Goal: Task Accomplishment & Management: Complete application form

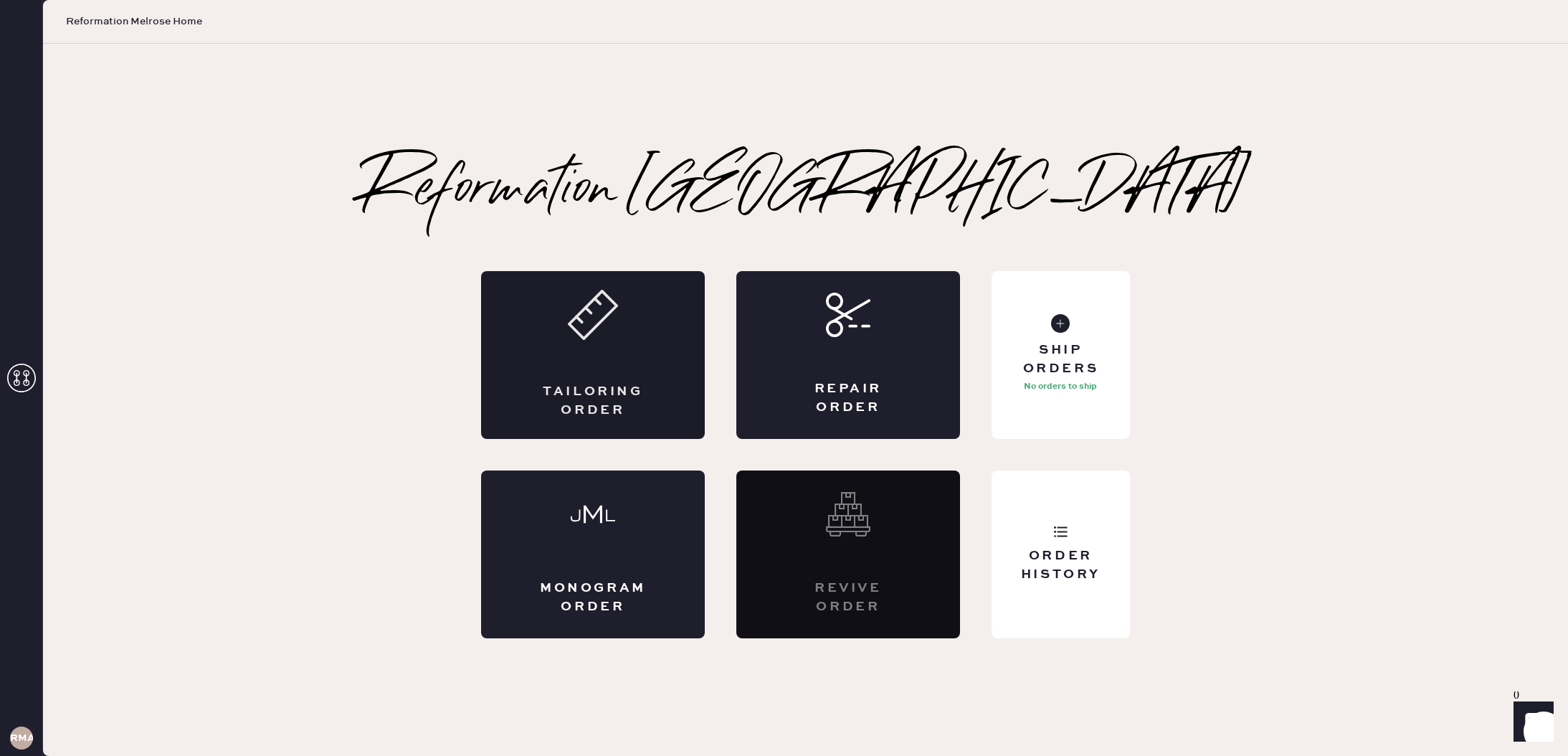
click at [643, 357] on div "Tailoring Order" at bounding box center [592, 355] width 224 height 168
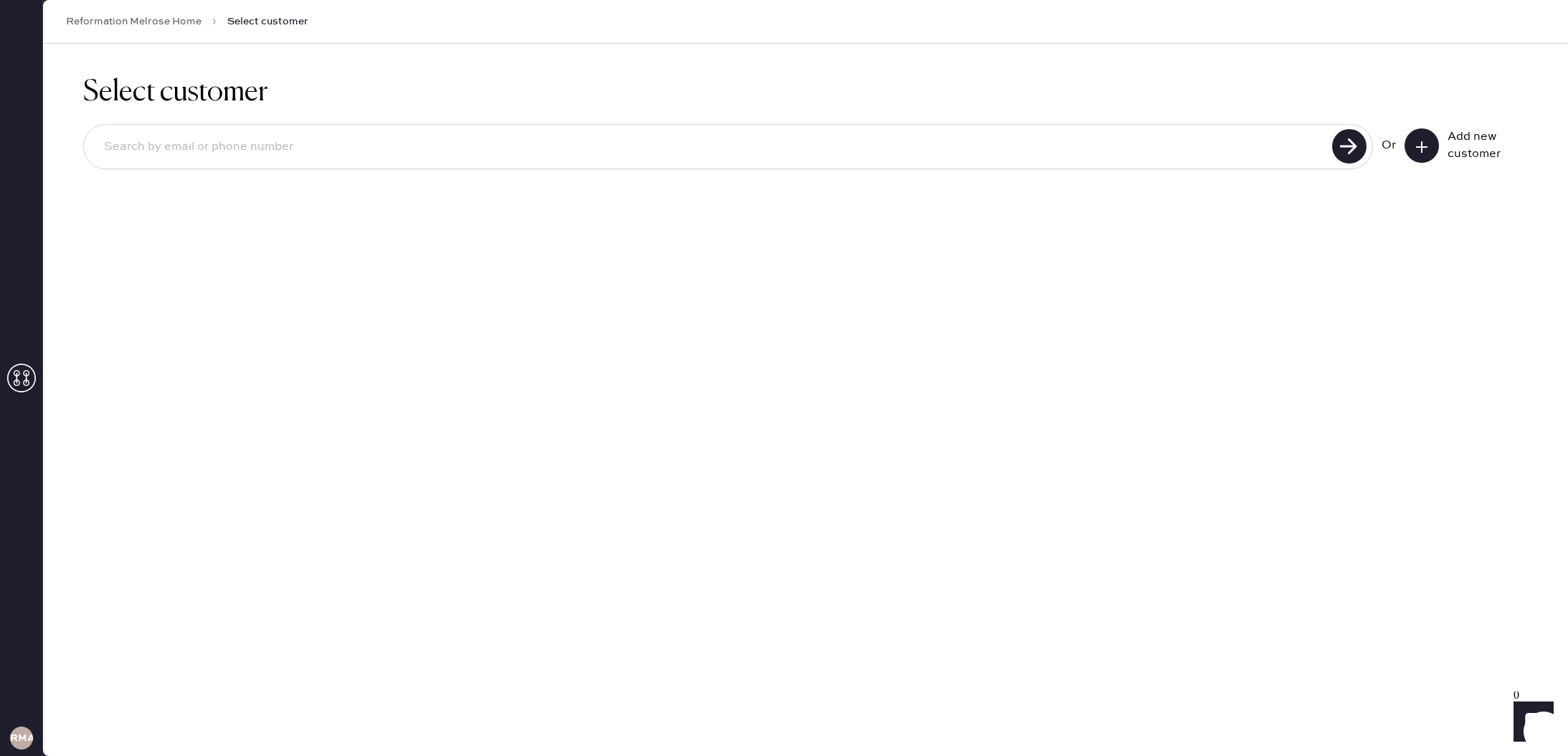
click at [1421, 142] on use at bounding box center [1421, 147] width 11 height 11
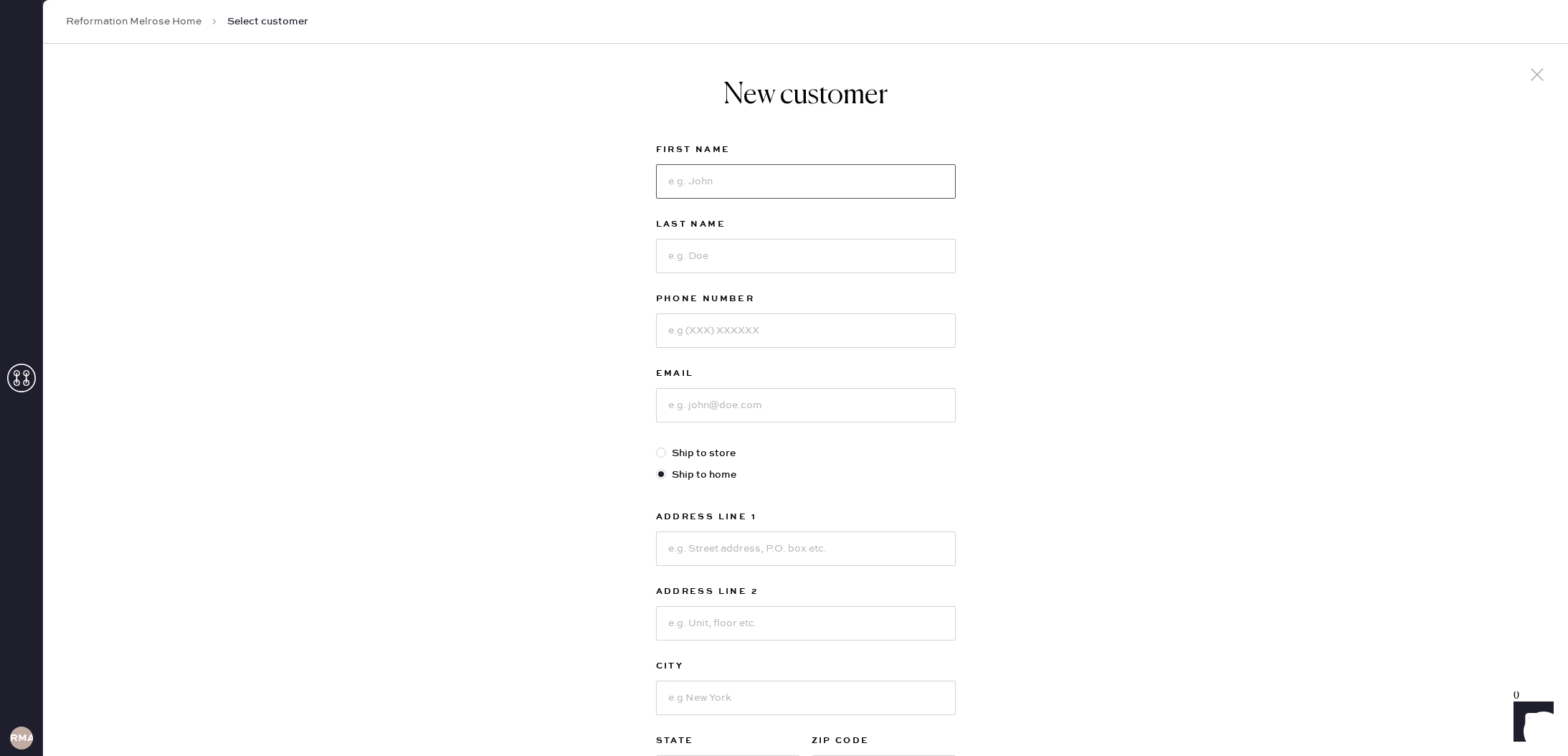
click at [906, 172] on input at bounding box center [806, 181] width 300 height 34
type input "[PERSON_NAME]"
type input "Merel"
click at [691, 331] on input "6261550864" at bounding box center [806, 330] width 300 height 34
type input "6262550864"
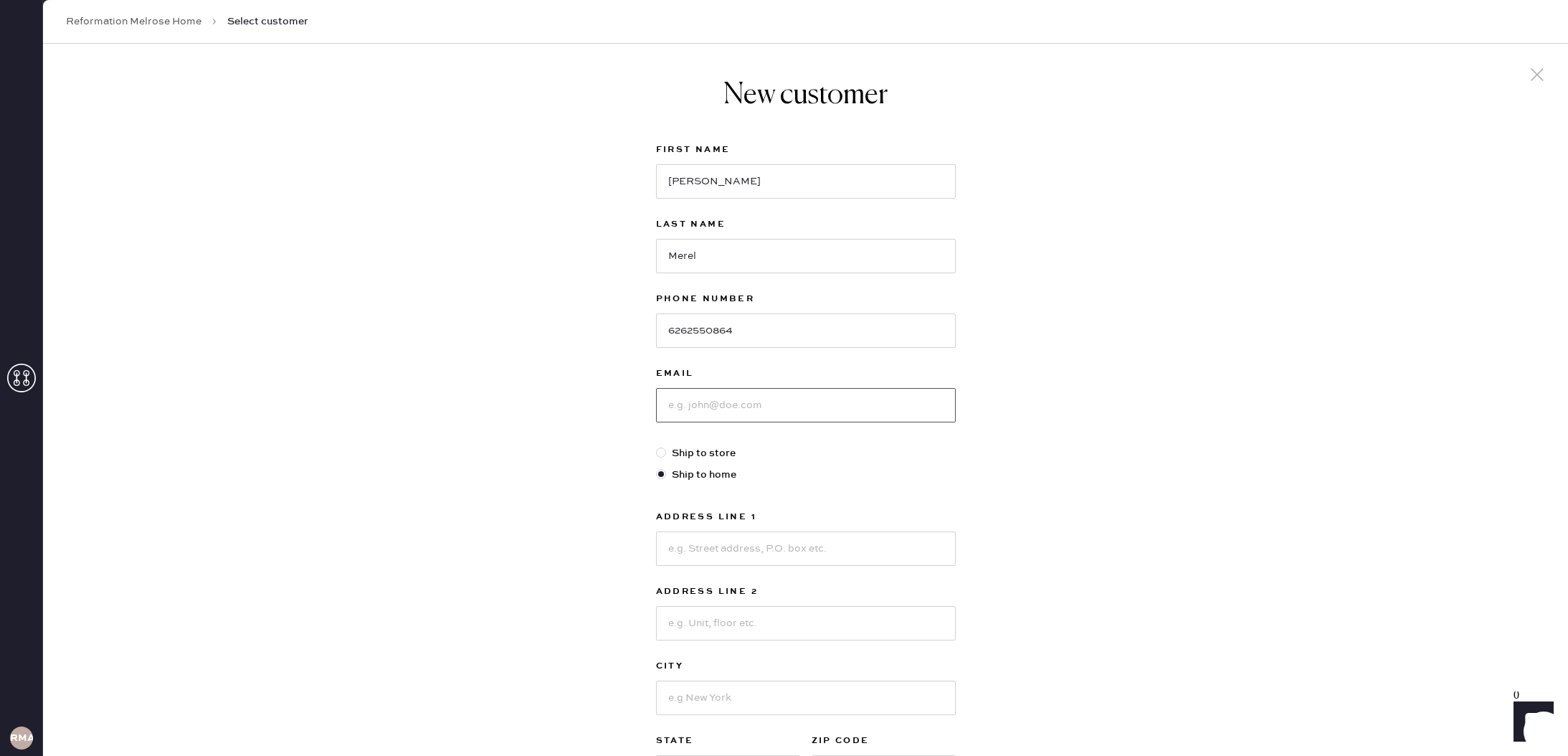
click at [762, 392] on input at bounding box center [806, 405] width 300 height 34
type input "[EMAIL_ADDRESS][DOMAIN_NAME]"
click at [663, 449] on div at bounding box center [661, 452] width 10 height 10
click at [656, 446] on input "Ship to store" at bounding box center [656, 446] width 1 height 1
radio input "true"
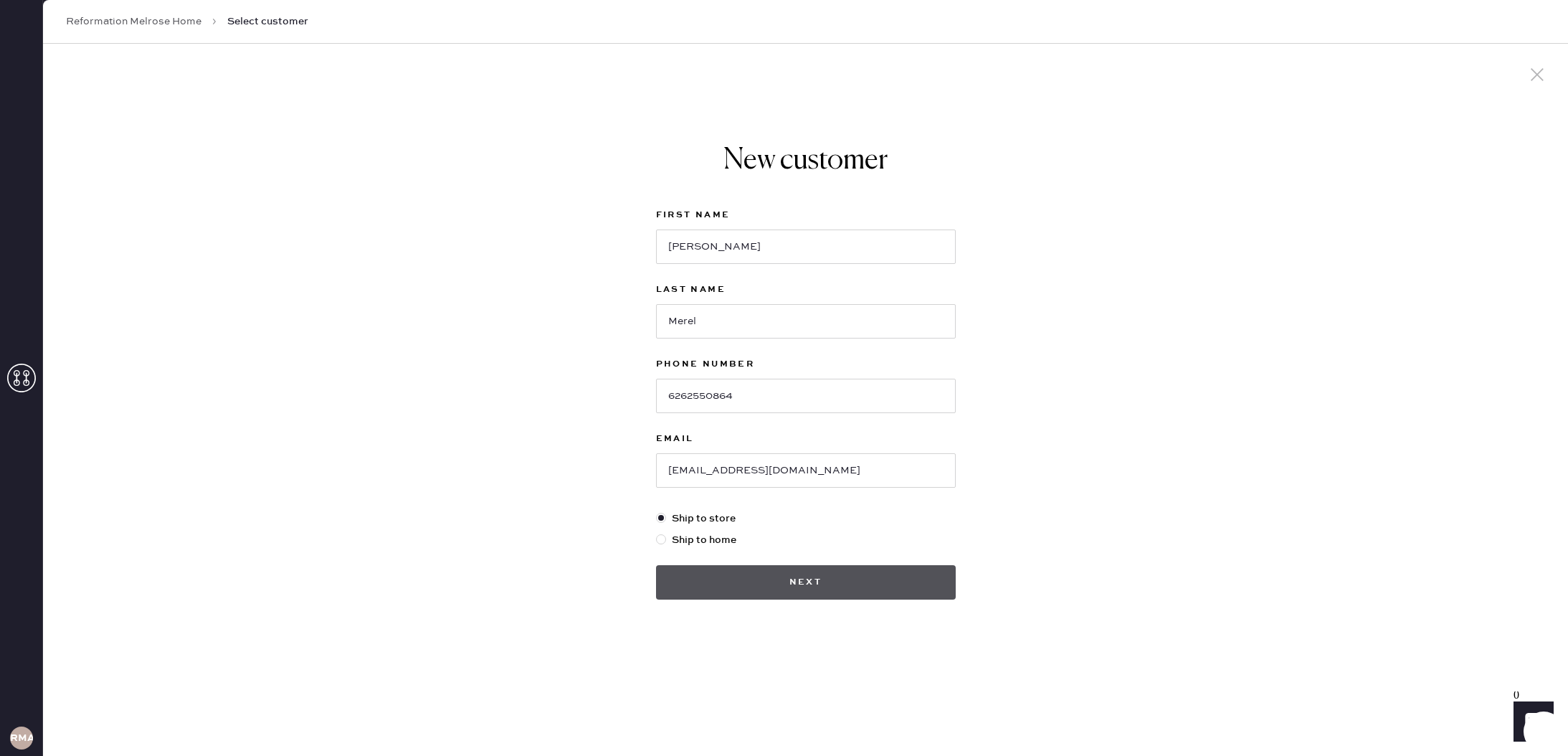
click at [878, 581] on button "Next" at bounding box center [806, 582] width 300 height 34
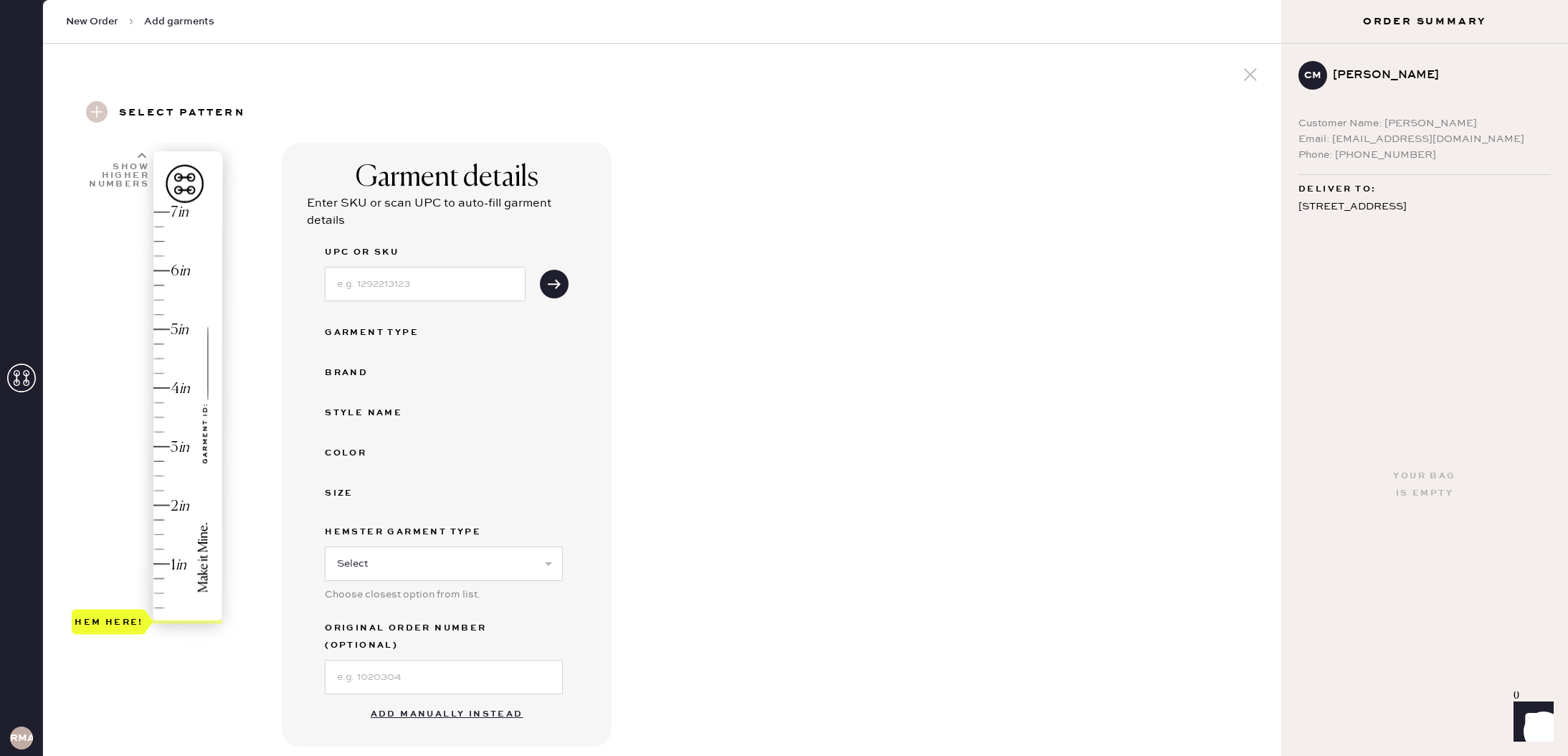
click at [482, 700] on button "Add manually instead" at bounding box center [447, 714] width 170 height 29
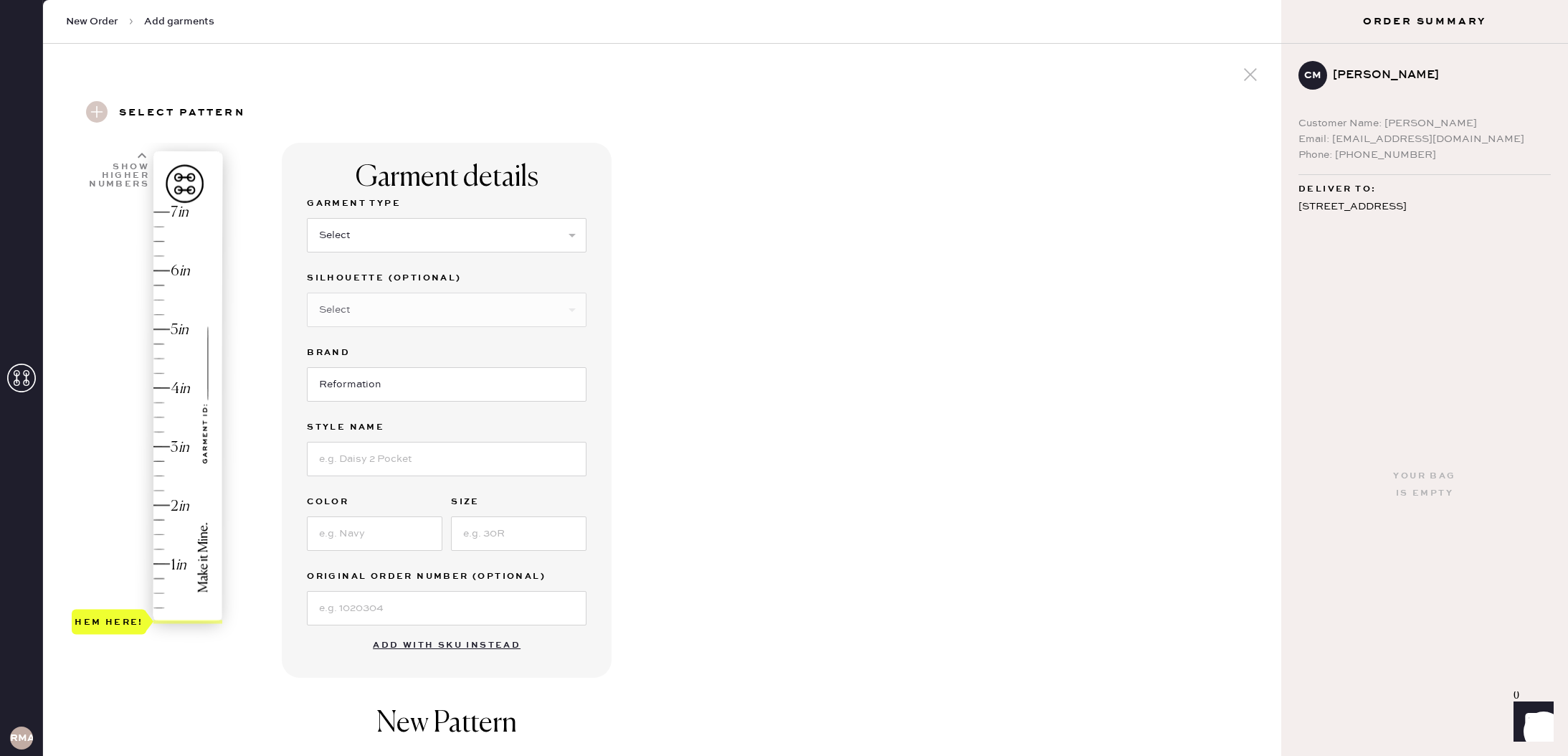
click at [477, 643] on button "Add with SKU instead" at bounding box center [447, 645] width 165 height 29
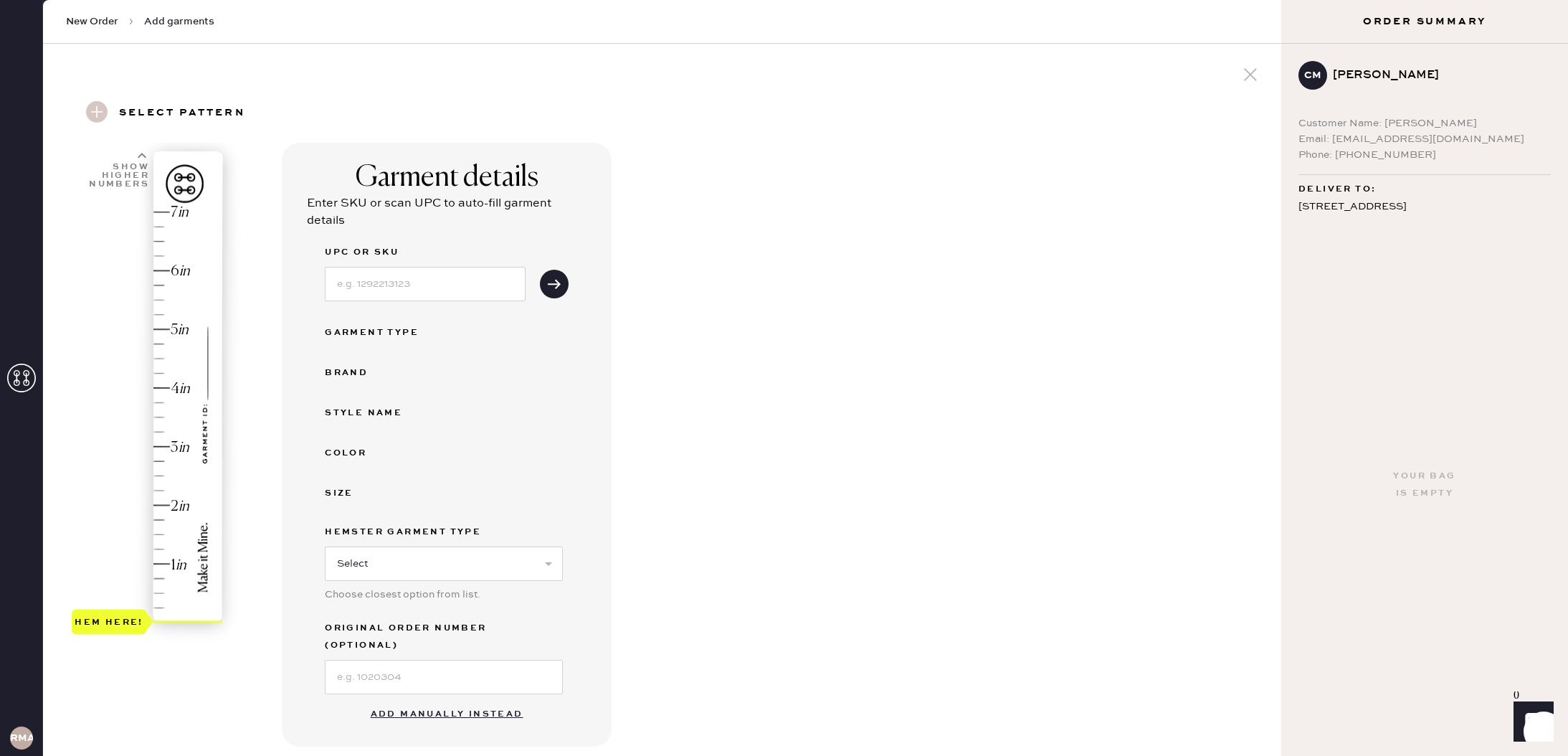
click at [439, 700] on button "Add manually instead" at bounding box center [447, 714] width 170 height 29
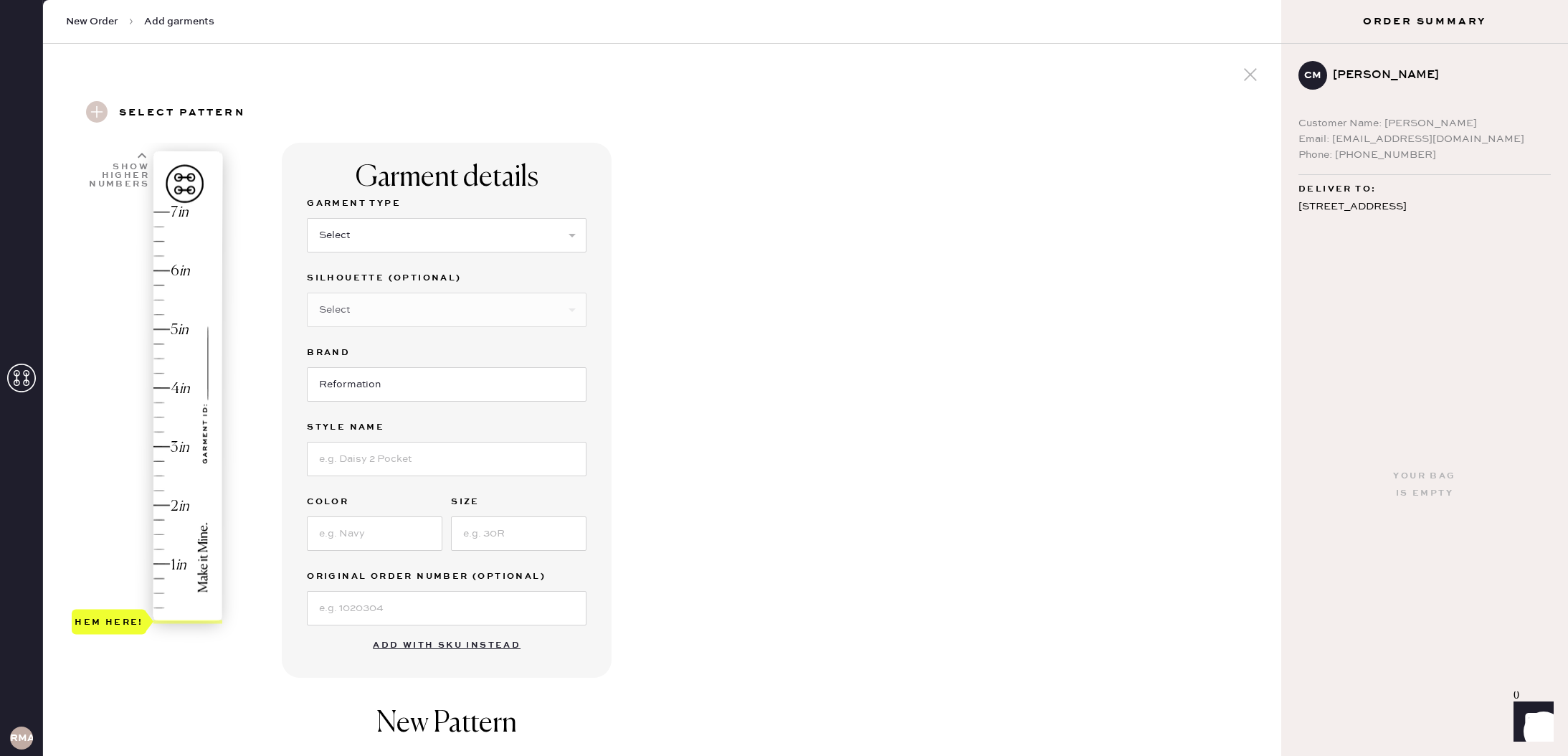
click at [390, 215] on div "Select Basic Skirt Jeans Leggings Pants Shorts Basic Sleeved Dress Basic Sleeve…" at bounding box center [447, 234] width 279 height 37
click at [389, 233] on select "Select Basic Skirt Jeans Leggings Pants Shorts Basic Sleeved Dress Basic Sleeve…" at bounding box center [447, 235] width 279 height 34
select select "2"
click at [385, 454] on input at bounding box center [447, 459] width 279 height 34
click at [393, 458] on input "[PERSON_NAME] Rise [PERSON_NAME]" at bounding box center [447, 459] width 279 height 34
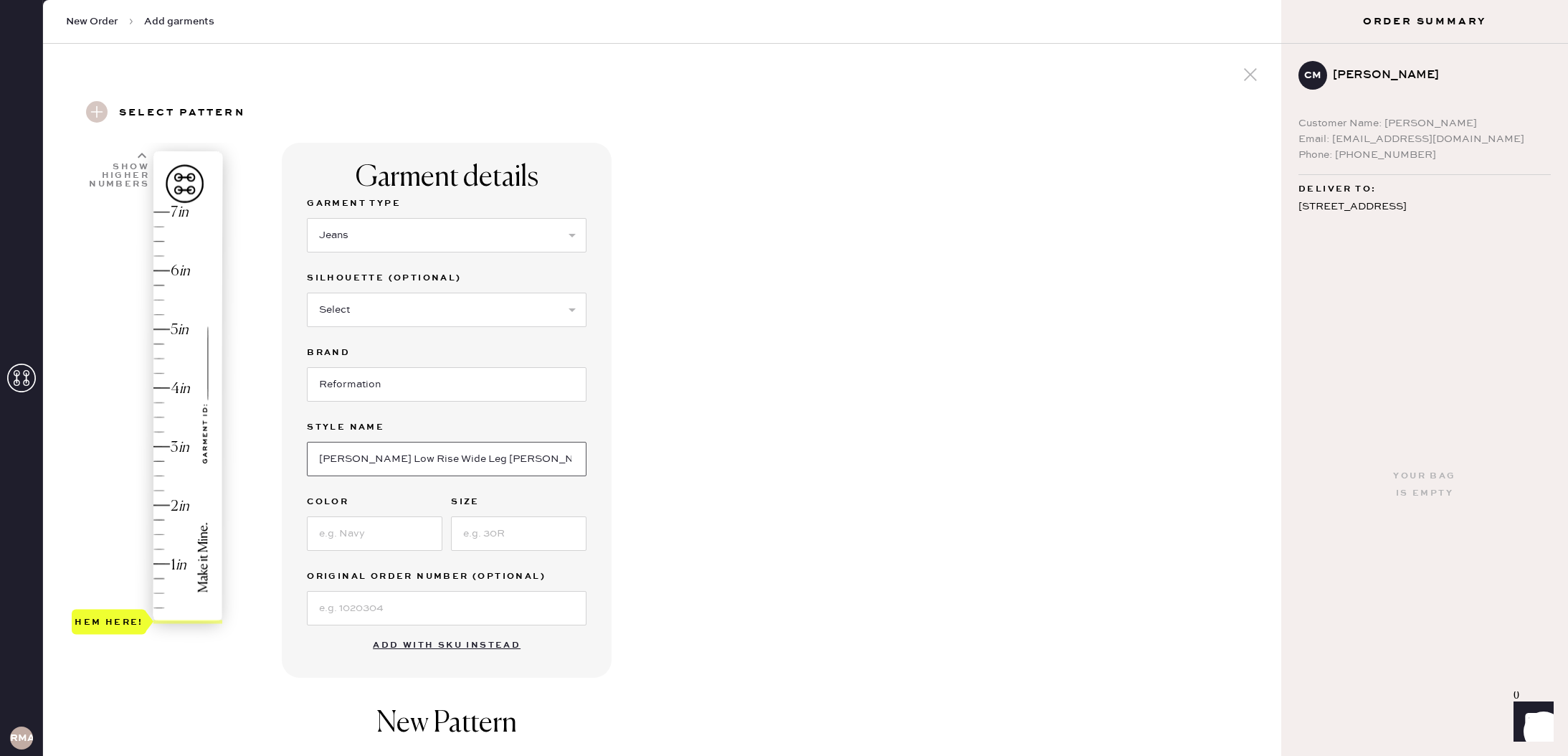
type input "[PERSON_NAME] Low Rise Wide Leg [PERSON_NAME]"
click at [364, 528] on input at bounding box center [375, 533] width 136 height 34
type input "Ondine"
click at [505, 534] on input at bounding box center [519, 533] width 136 height 34
type input "28"
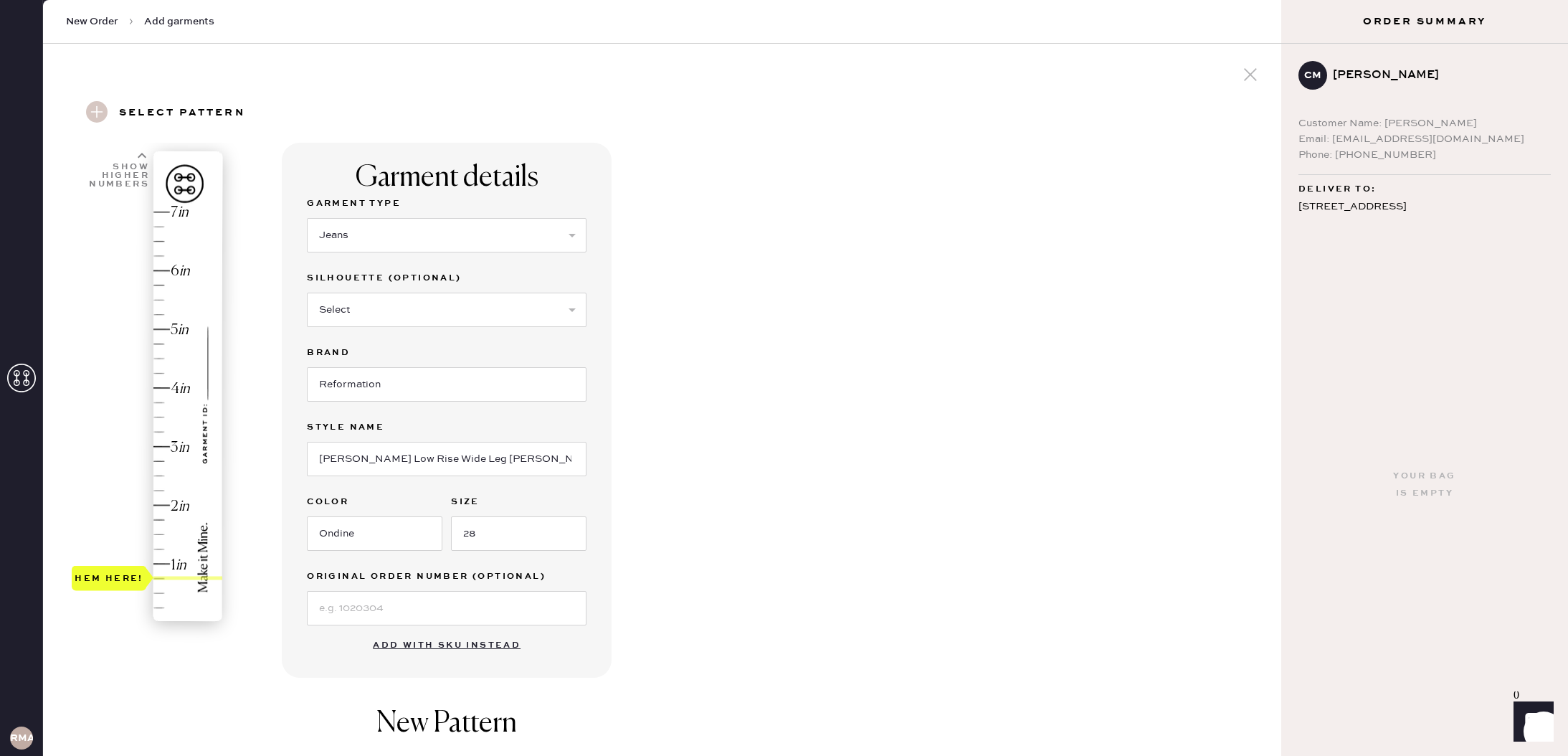
type input "1"
drag, startPoint x: 109, startPoint y: 616, endPoint x: 112, endPoint y: 562, distance: 54.1
click at [112, 562] on div "Hem here!" at bounding box center [109, 563] width 69 height 18
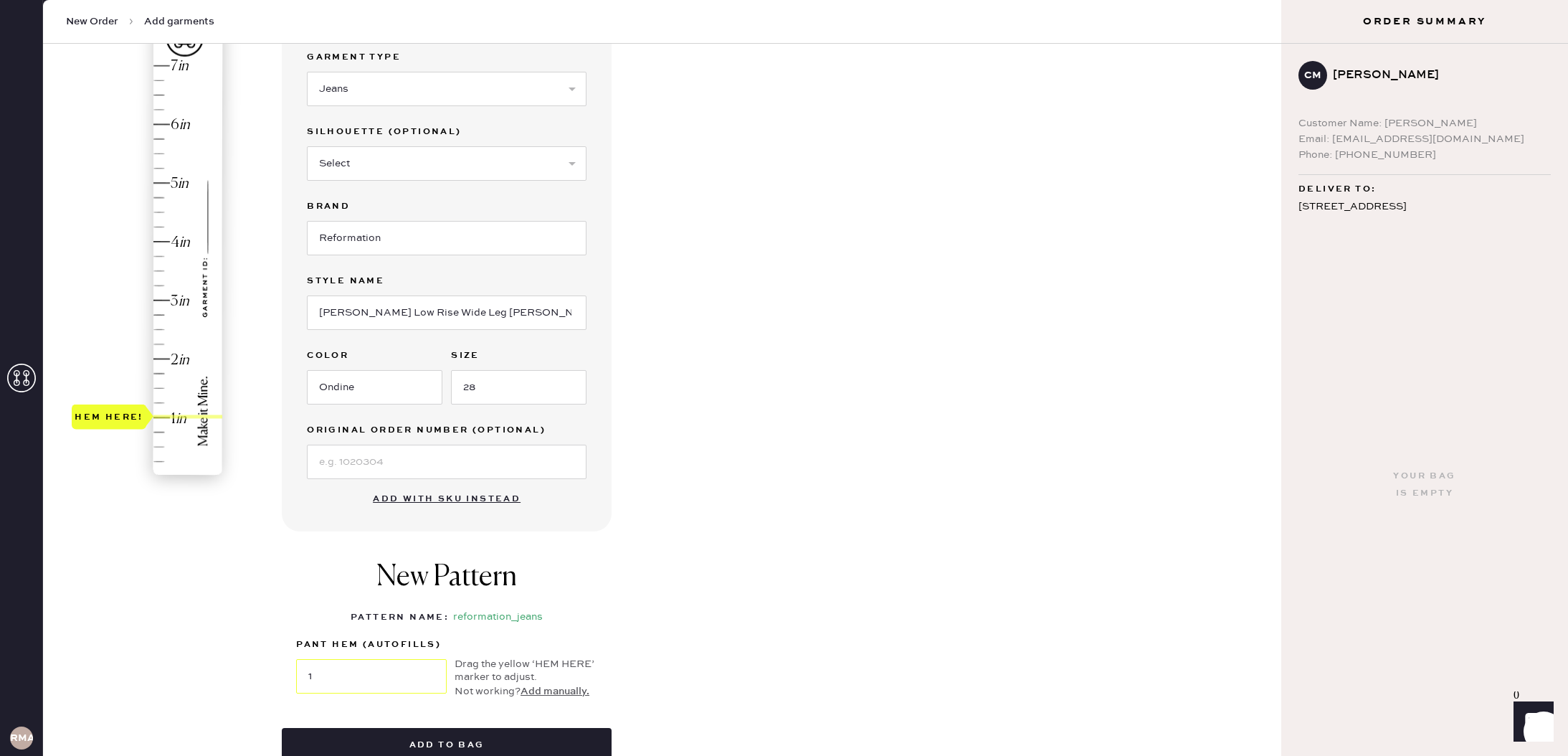
scroll to position [150, 0]
click at [502, 732] on button "Add to bag" at bounding box center [446, 742] width 330 height 34
select select "2"
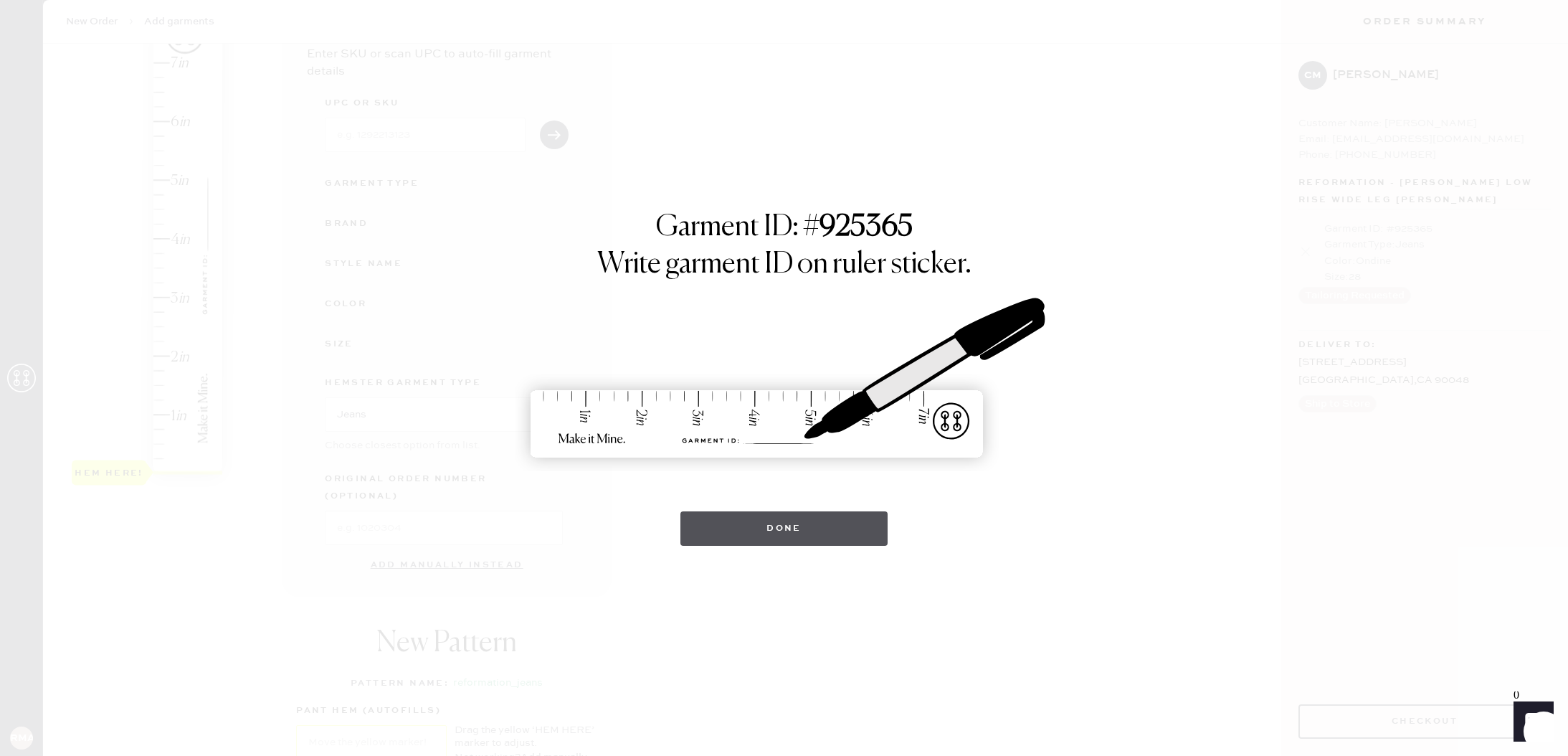
click at [742, 525] on button "Done" at bounding box center [784, 528] width 207 height 34
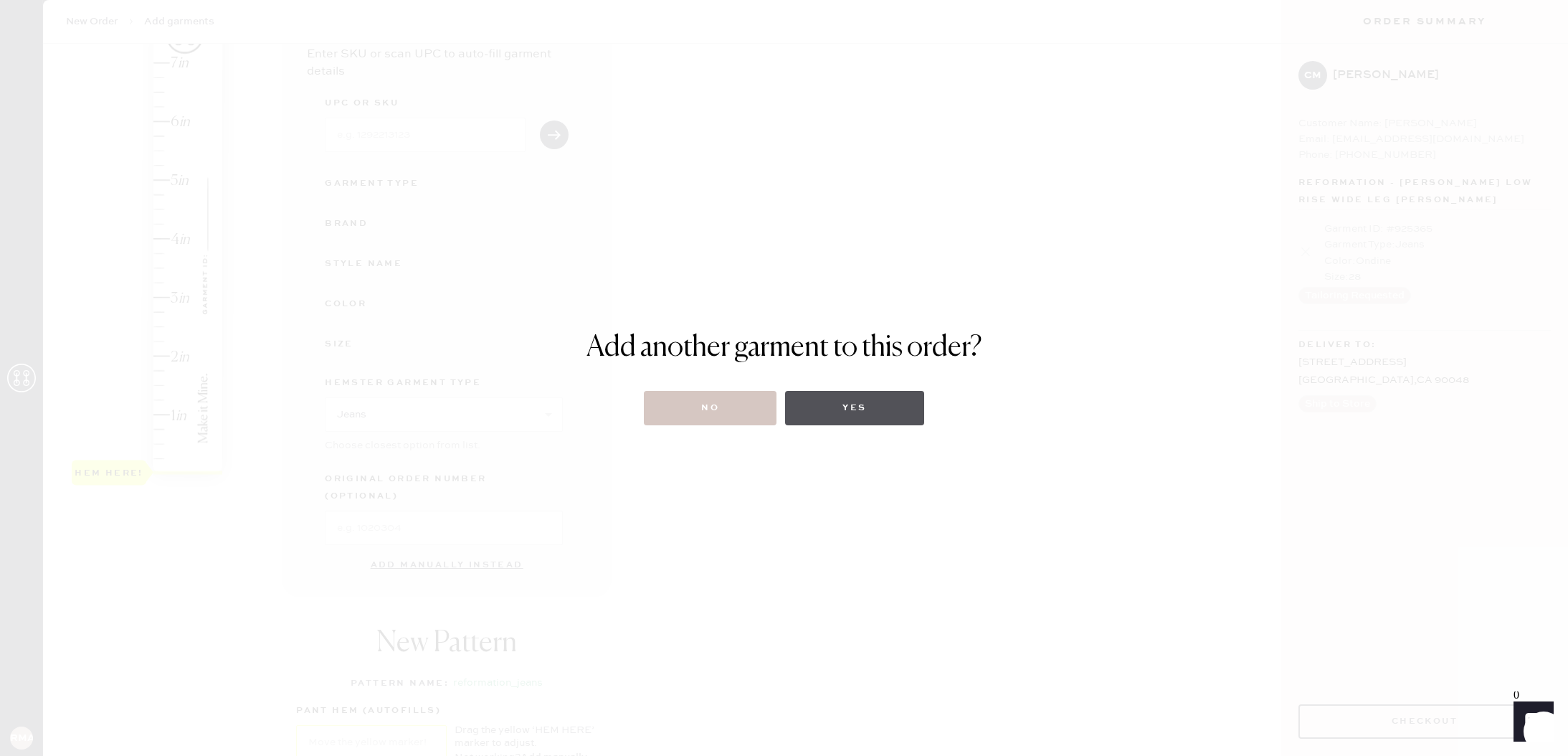
click at [864, 411] on button "Yes" at bounding box center [854, 408] width 138 height 34
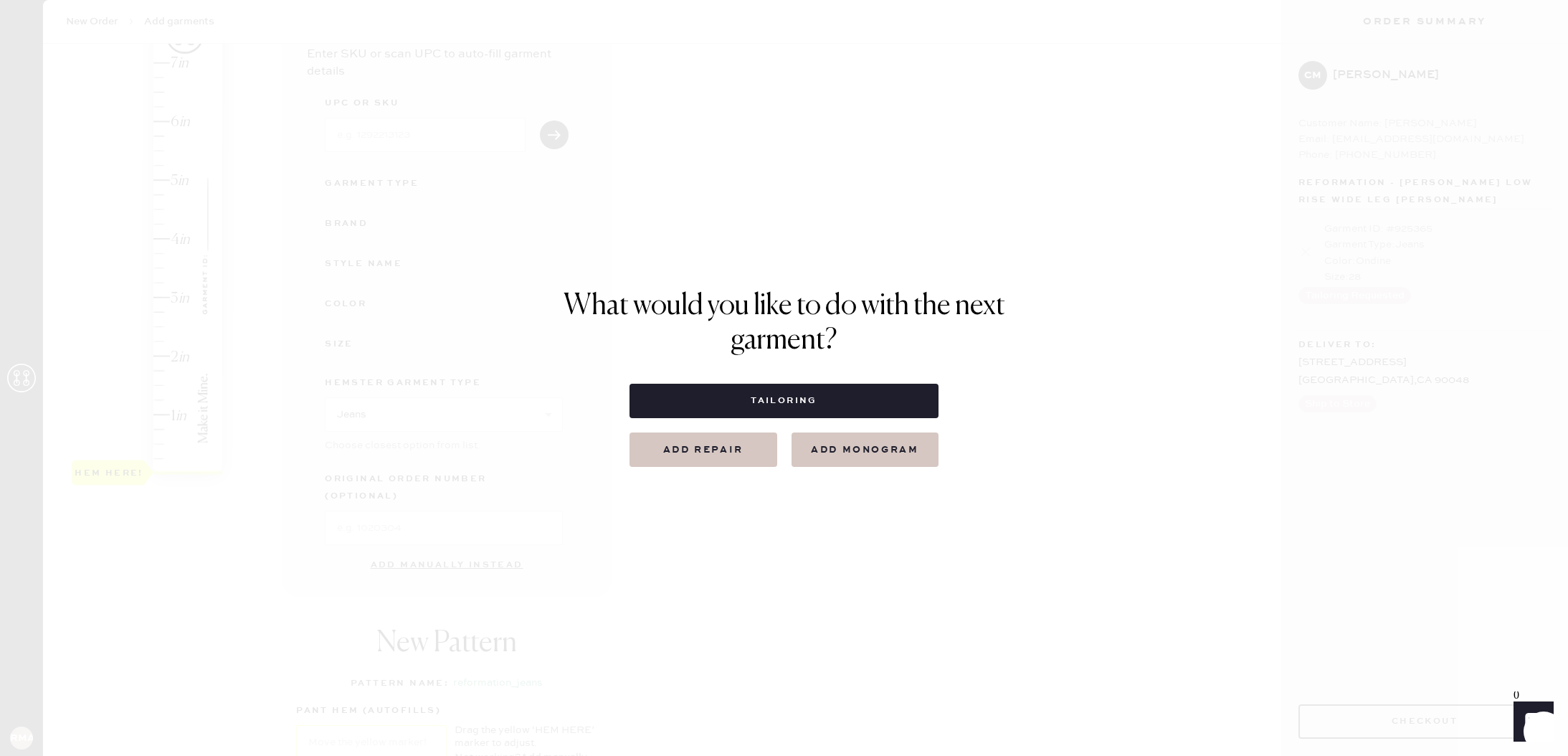
click at [732, 459] on button "Add repair" at bounding box center [703, 450] width 148 height 34
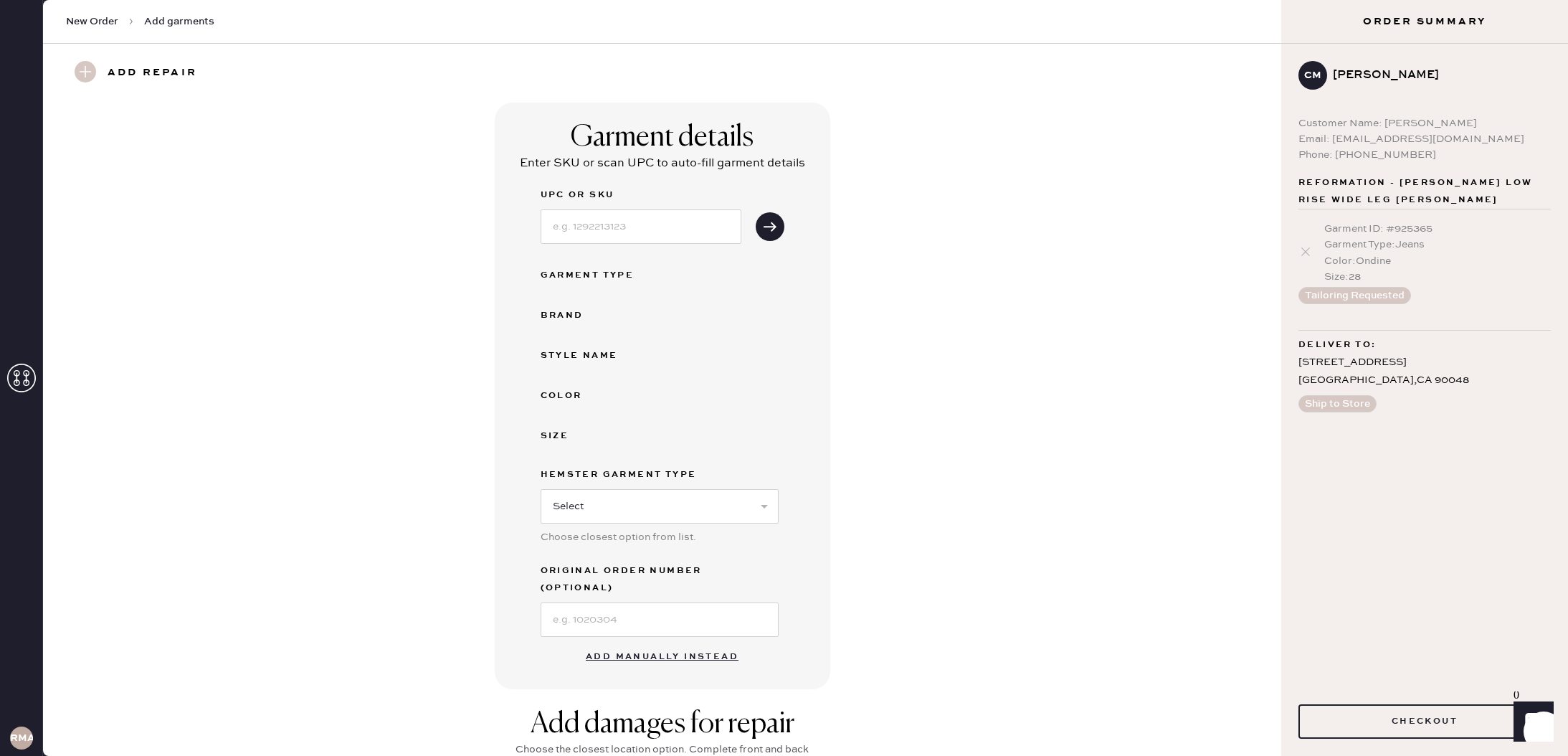
click at [706, 643] on button "Add manually instead" at bounding box center [662, 657] width 170 height 29
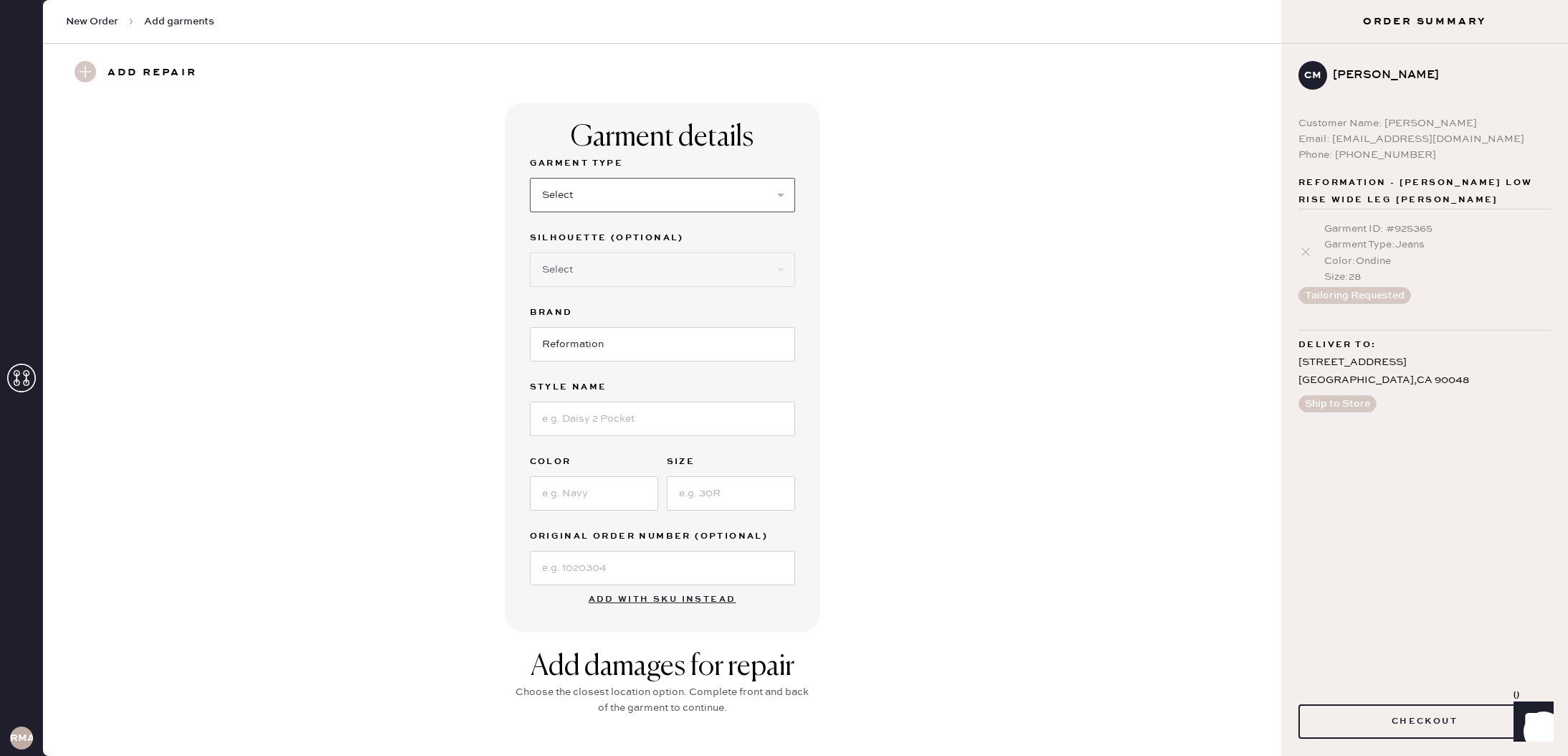
click at [612, 181] on select "Select Basic Skirt Jeans Leggings Pants Shorts Basic Sleeved Dress Basic Sleeve…" at bounding box center [663, 195] width 266 height 34
select select "4"
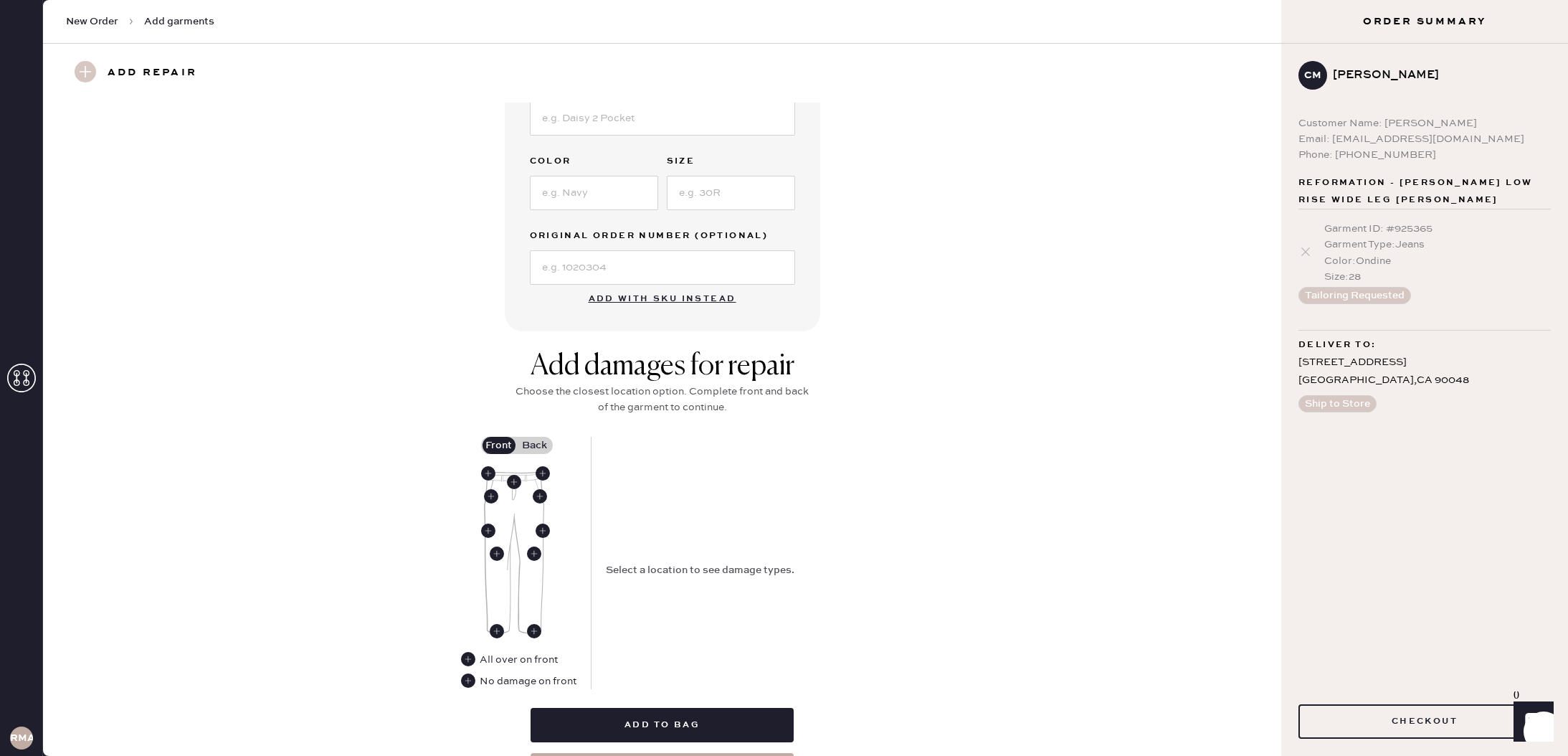
scroll to position [345, 0]
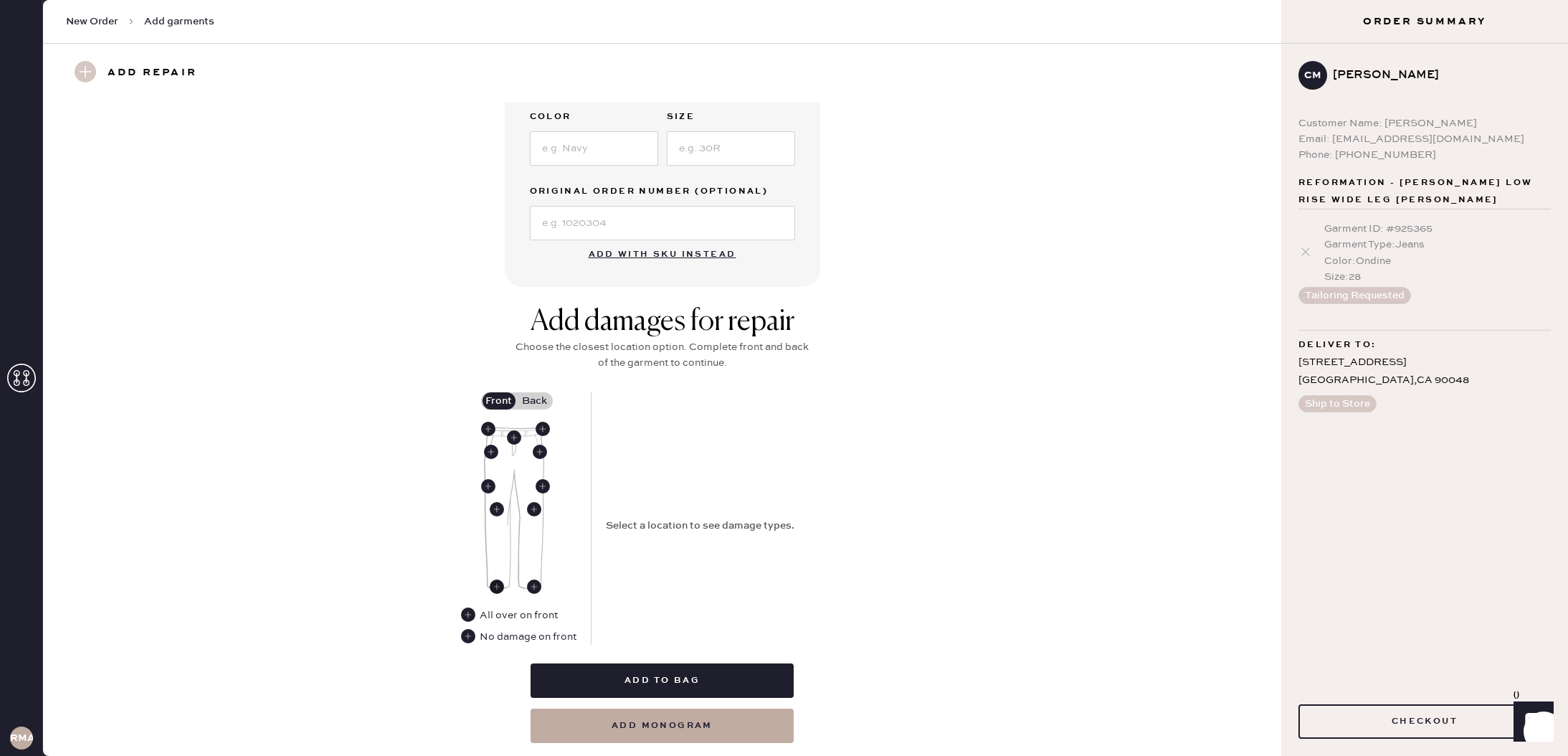
click at [499, 586] on use at bounding box center [496, 586] width 14 height 14
click at [727, 460] on div "Stained Hole" at bounding box center [735, 463] width 258 height 37
click at [750, 522] on select "Select Broken / Ripped Hem Broken Beads Broken Belt Loop Broken Button Broken E…" at bounding box center [735, 527] width 258 height 34
select select "1706"
select select
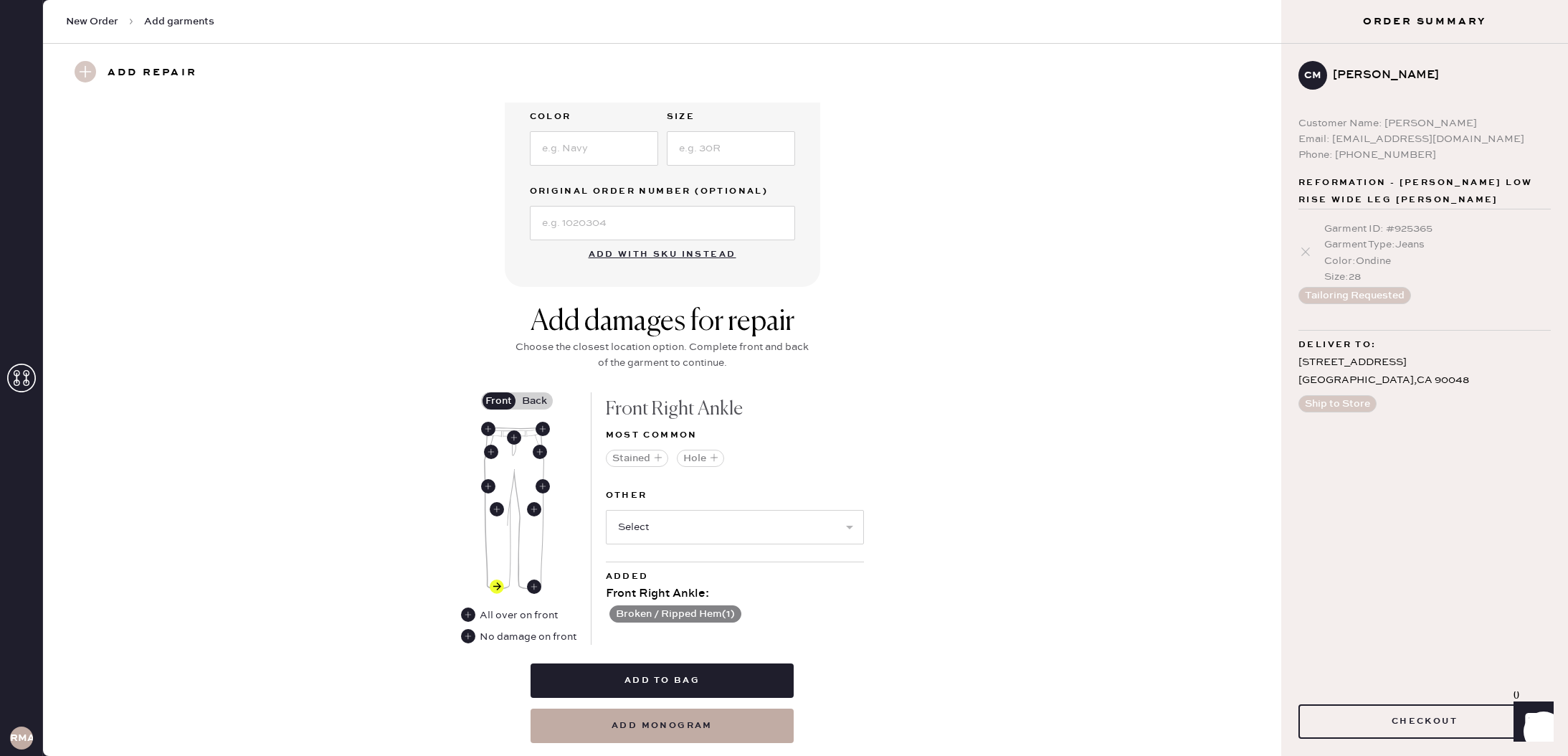
click at [543, 398] on label "Back" at bounding box center [535, 400] width 36 height 18
click at [535, 401] on input "Back" at bounding box center [535, 401] width 0 height 0
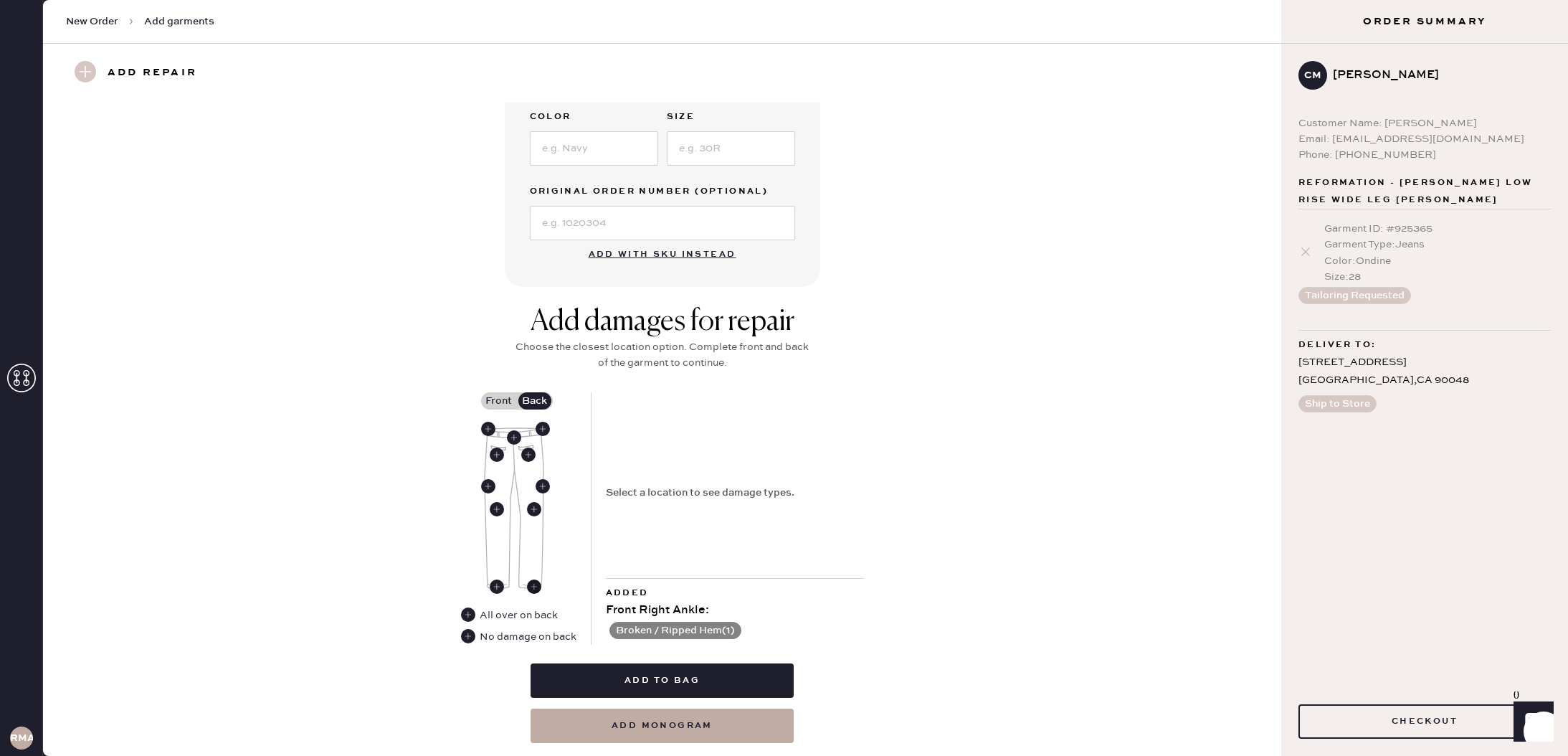
click at [533, 584] on use at bounding box center [534, 586] width 14 height 14
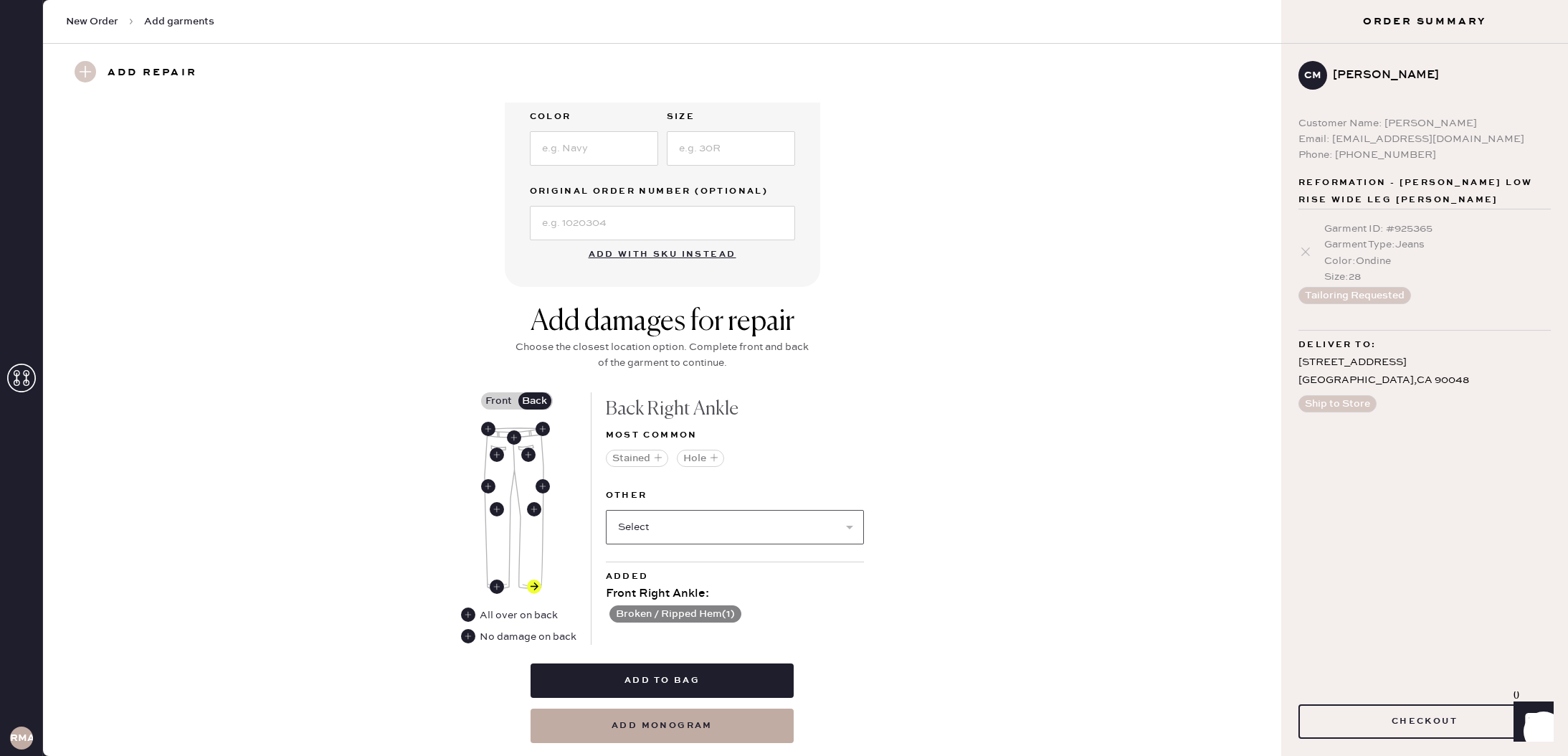
click at [714, 523] on select "Select Broken / Ripped Hem Broken Beads Broken Belt Loop Broken Button Broken E…" at bounding box center [735, 527] width 258 height 34
select select "1706"
select select
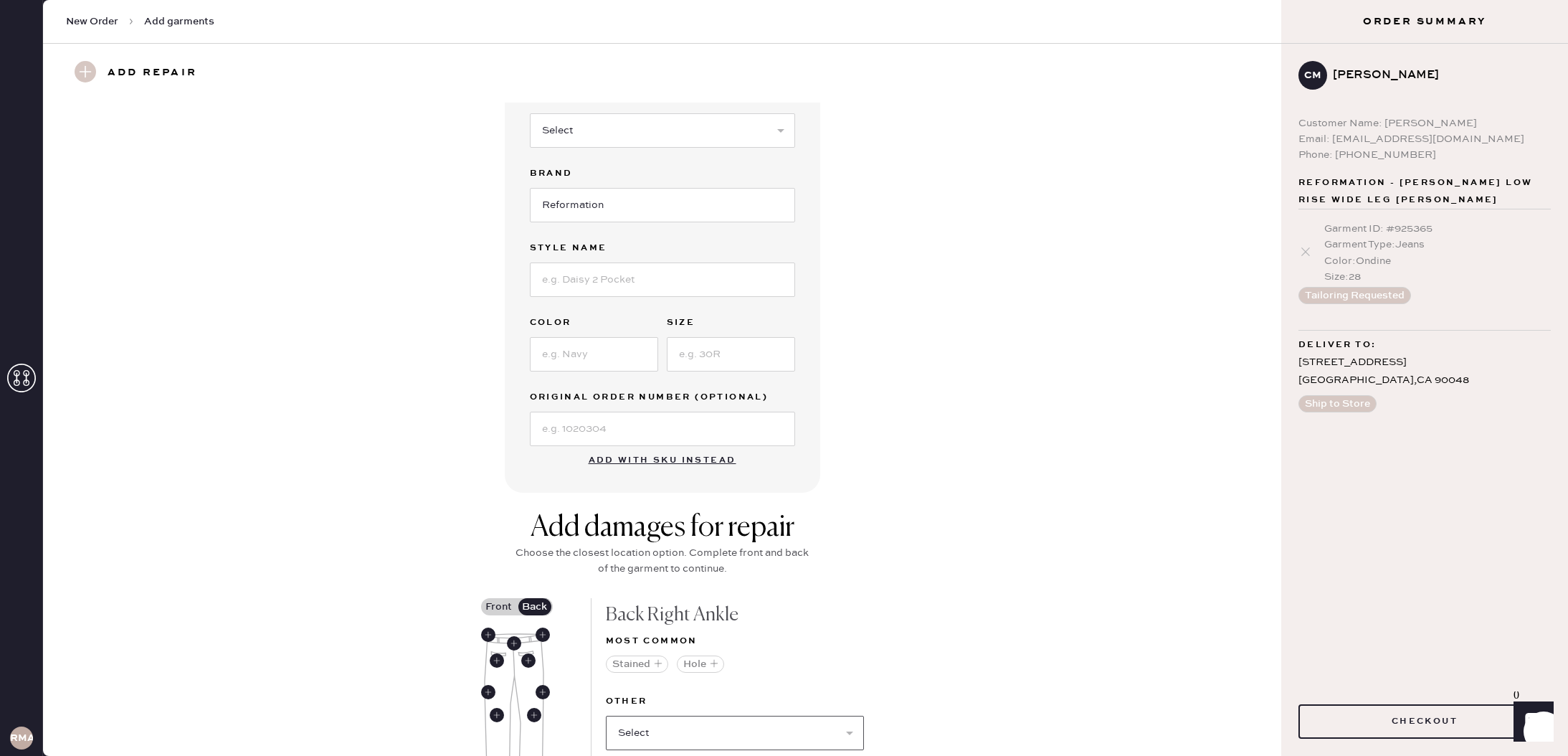
scroll to position [53, 0]
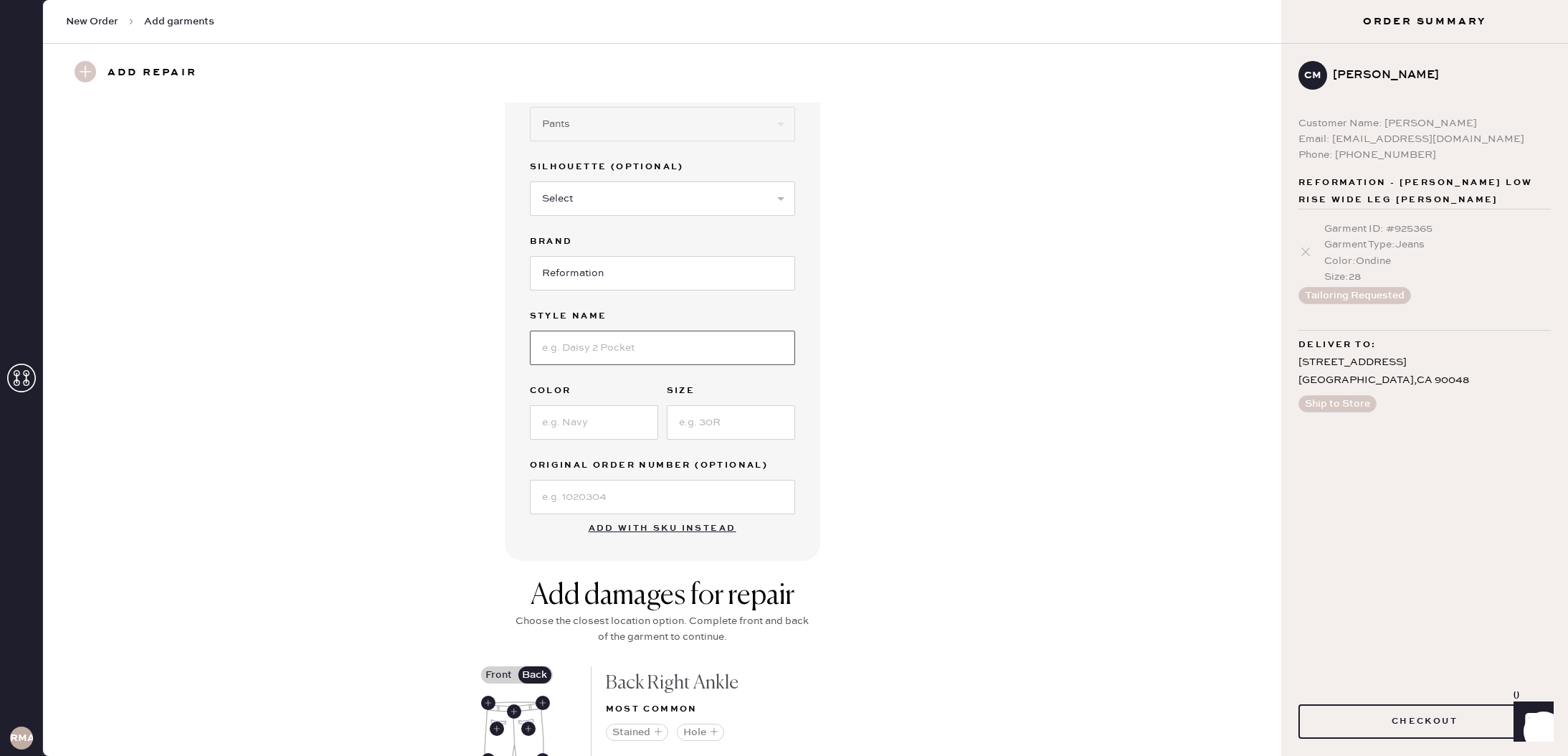
click at [599, 349] on input at bounding box center [663, 347] width 266 height 34
type input "Vida Low Rise Pants"
click at [617, 430] on input at bounding box center [594, 422] width 128 height 34
type input "Brown"
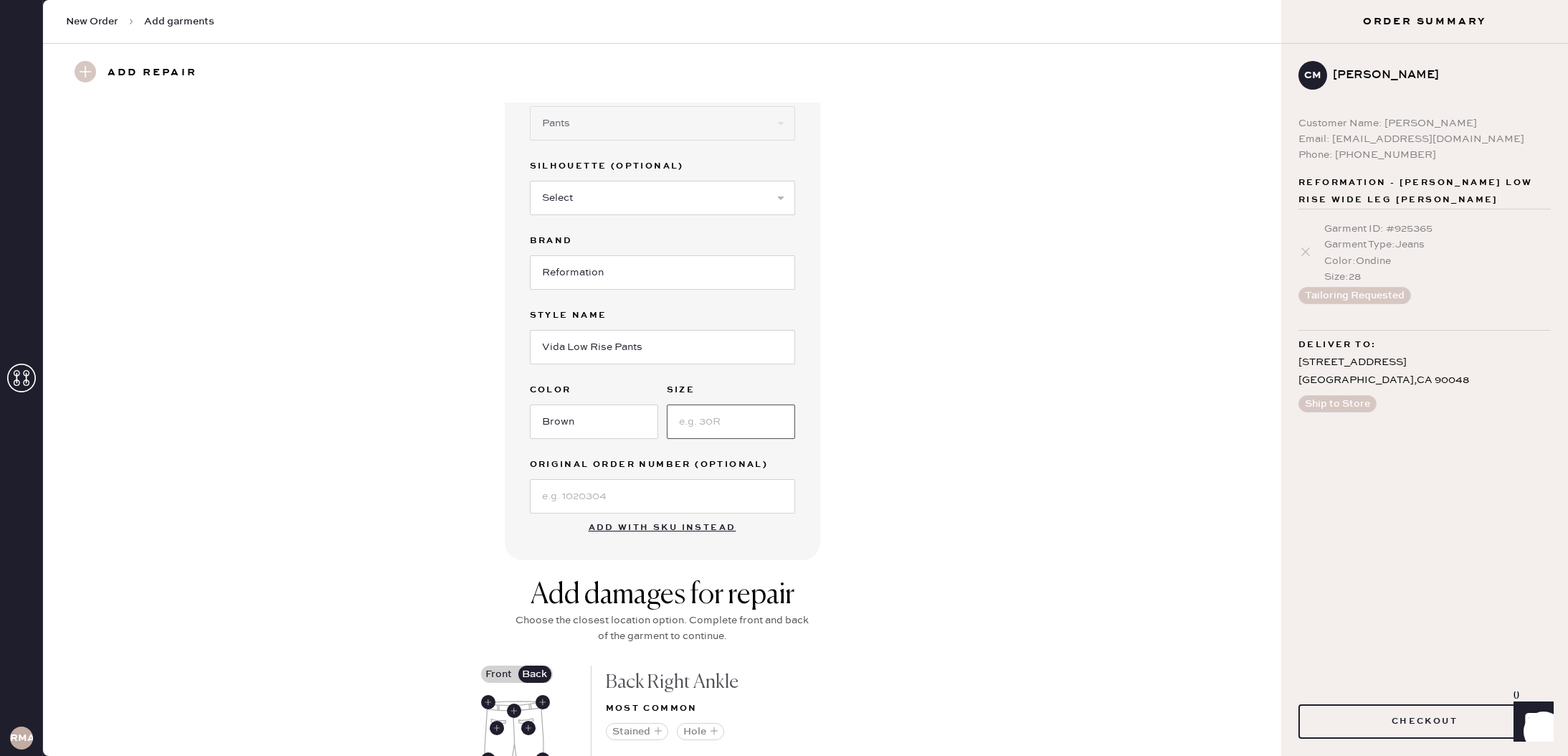
click at [697, 425] on input at bounding box center [731, 422] width 128 height 34
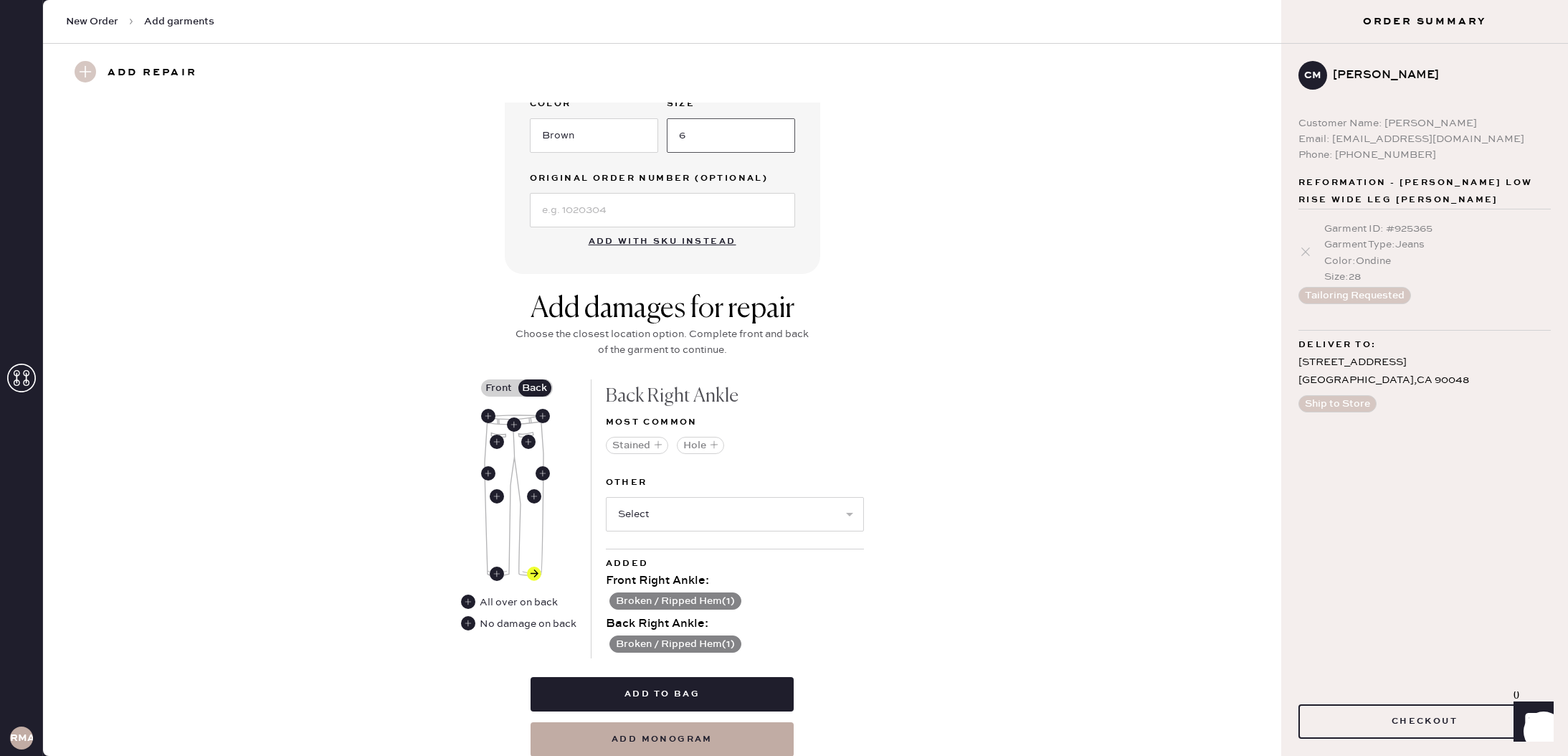
scroll to position [411, 0]
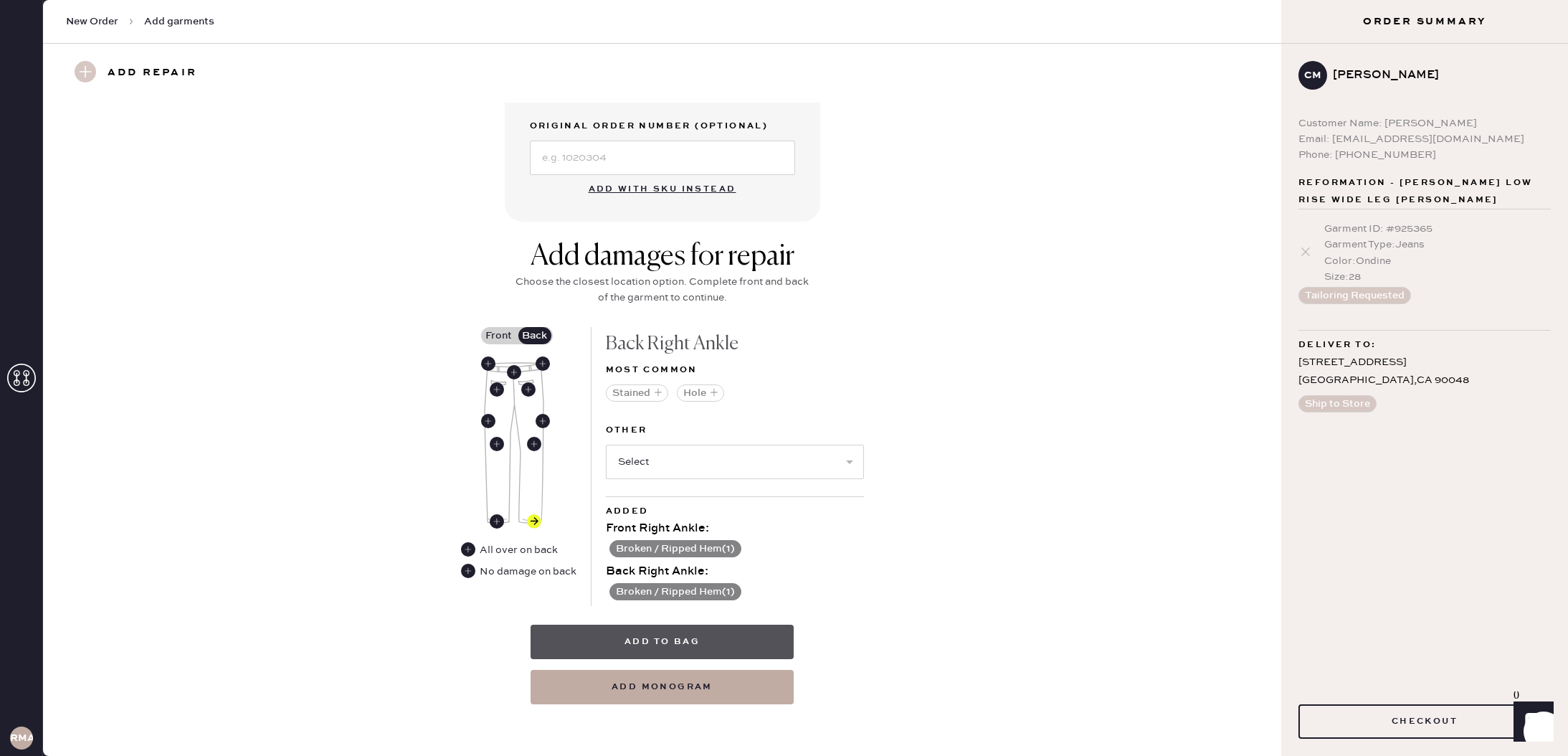
type input "6"
click at [704, 638] on button "Add to bag" at bounding box center [661, 642] width 263 height 34
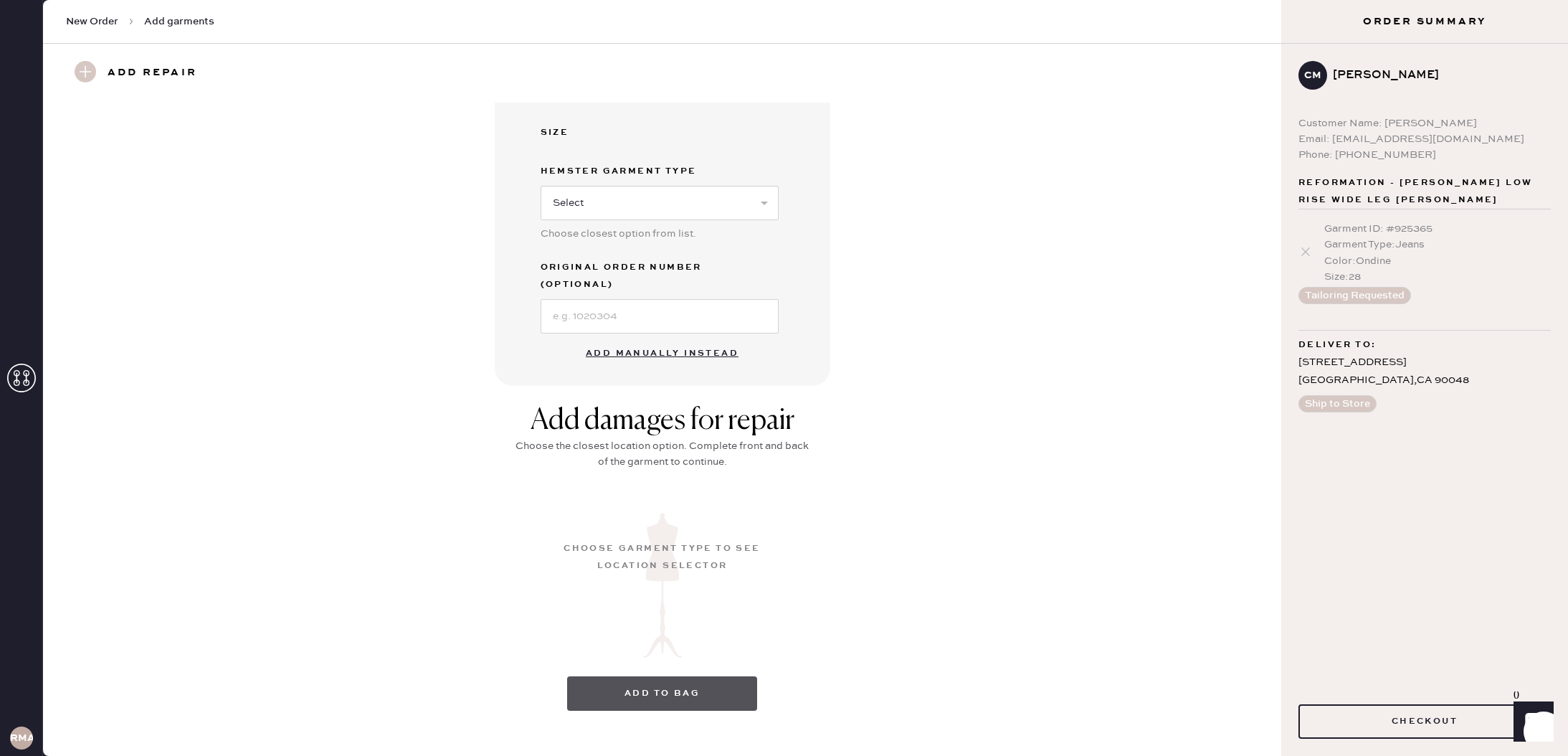
scroll to position [0, 0]
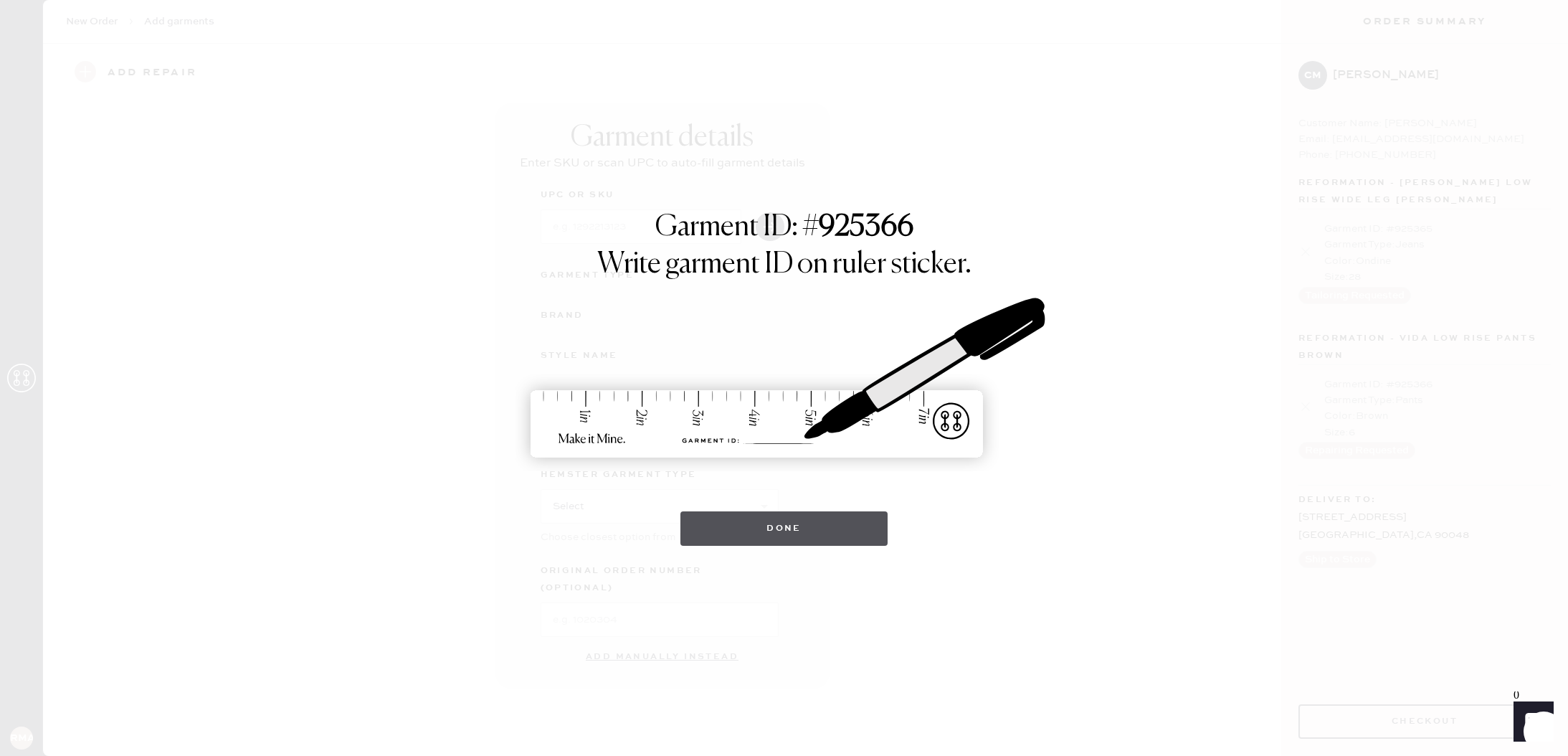
click at [803, 540] on button "Done" at bounding box center [784, 528] width 207 height 34
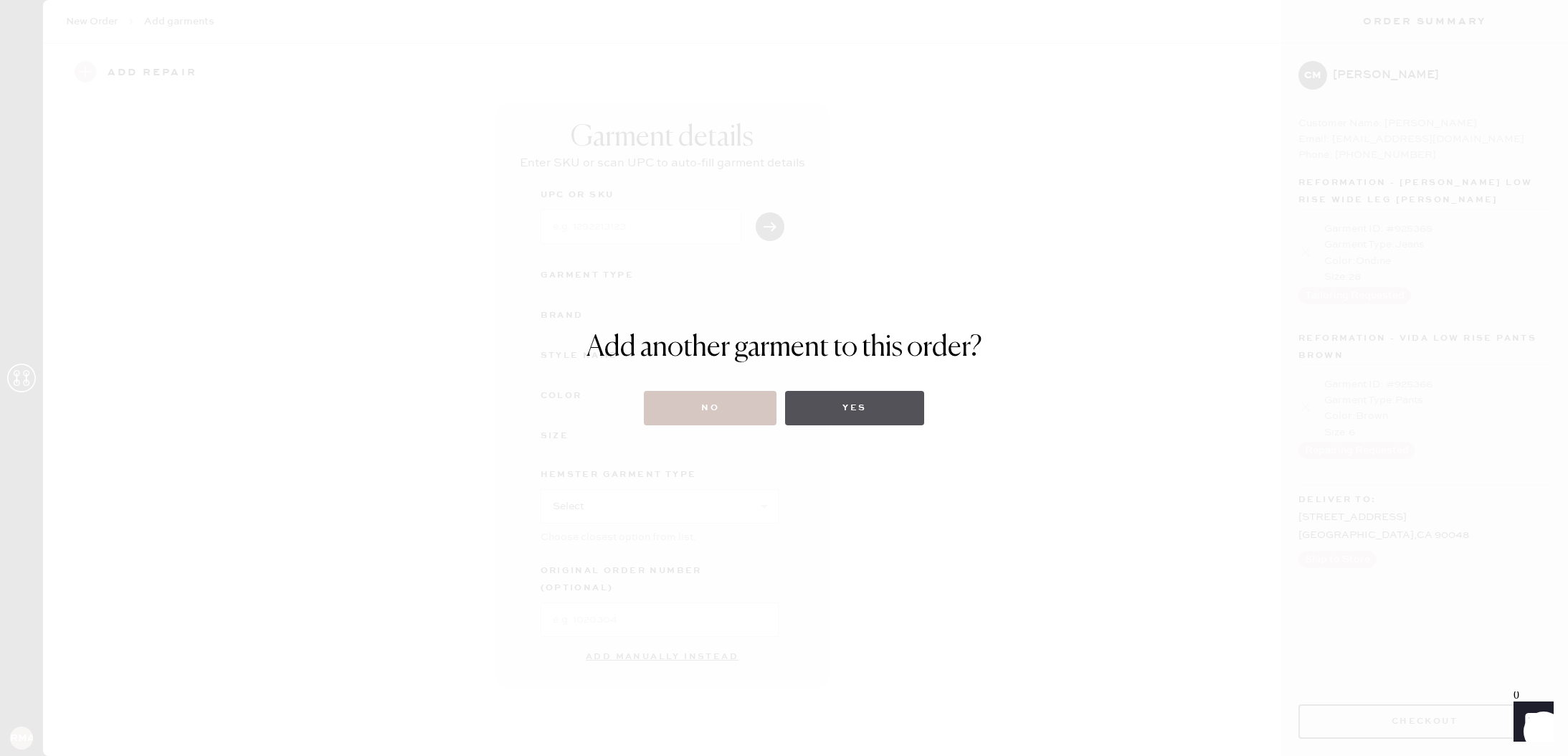
click at [847, 417] on button "Yes" at bounding box center [854, 408] width 138 height 34
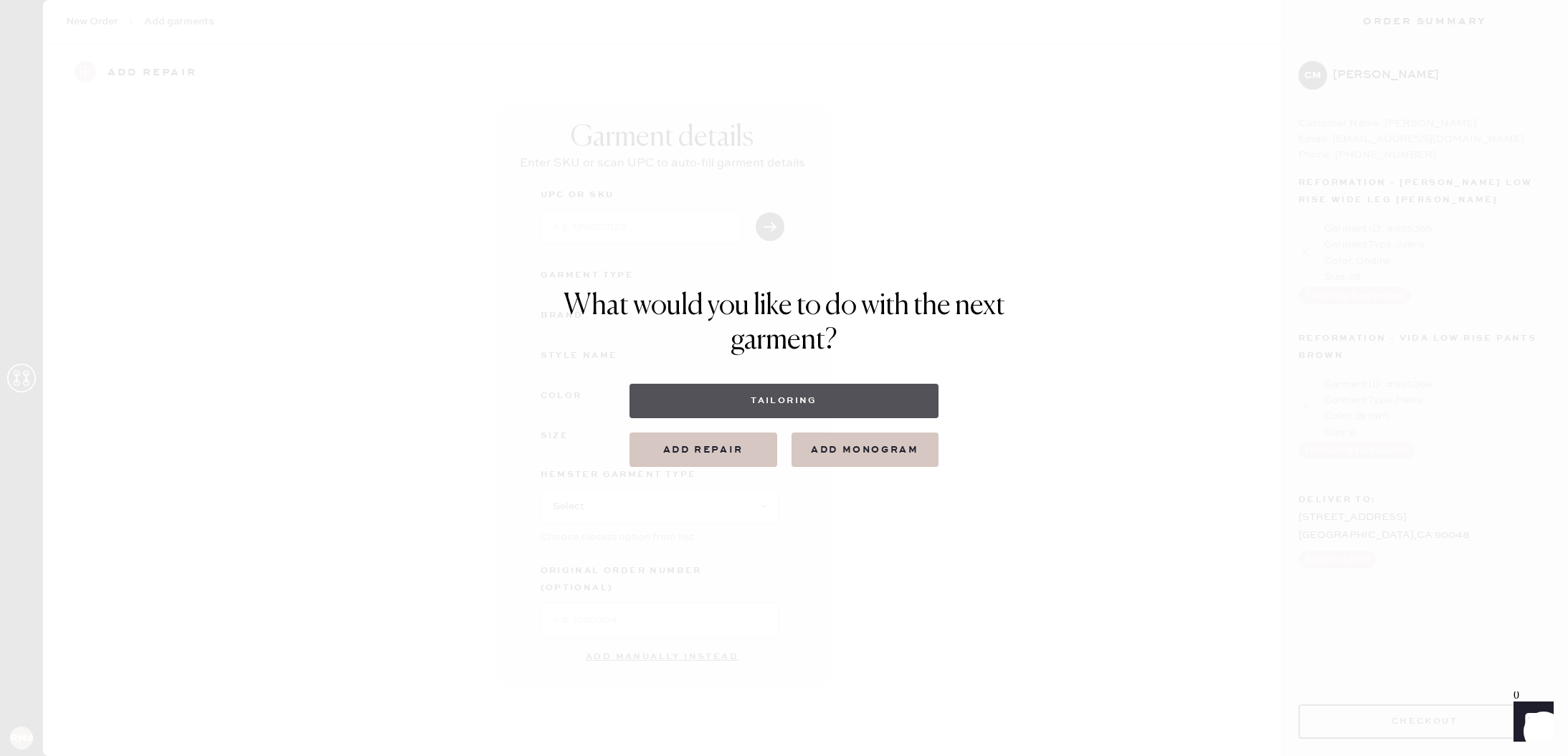
click at [846, 417] on button "Tailoring" at bounding box center [784, 400] width 309 height 34
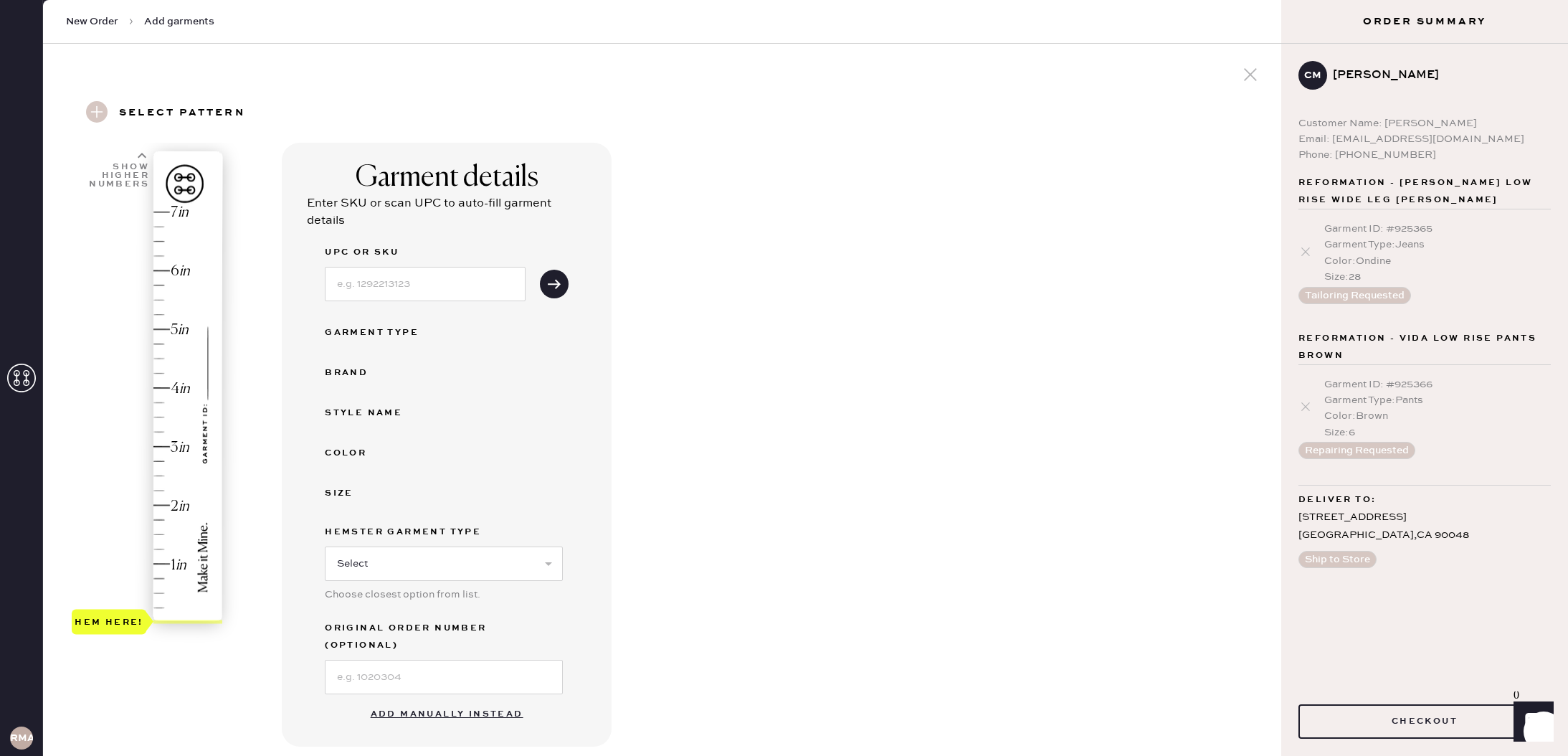
click at [446, 704] on button "Add manually instead" at bounding box center [447, 714] width 170 height 29
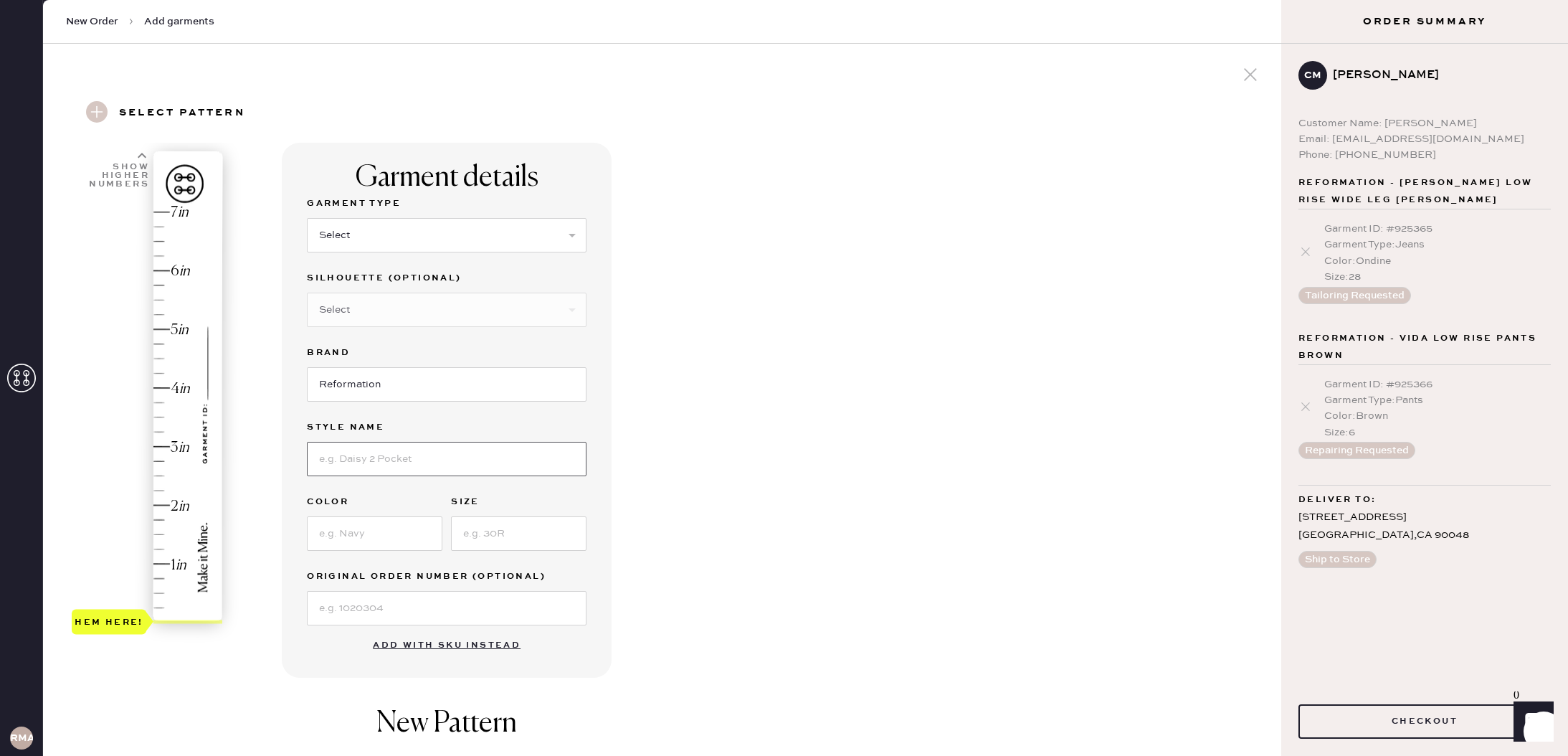
click at [423, 464] on input at bounding box center [447, 459] width 279 height 34
type input "Vida Low Rise Pant"
click at [398, 526] on input at bounding box center [375, 533] width 136 height 34
type input "Midnight"
click at [578, 539] on input at bounding box center [519, 533] width 136 height 34
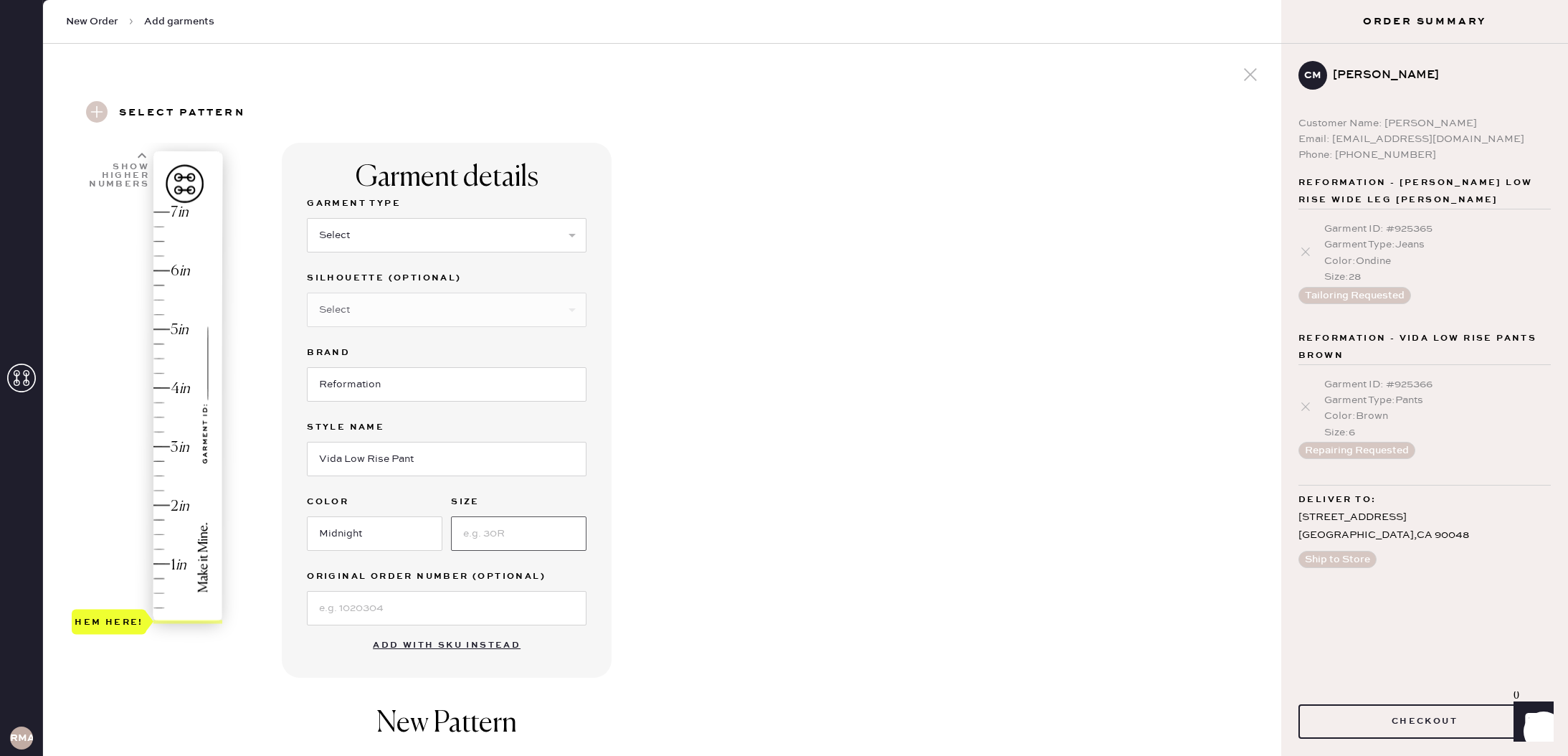
type input "5"
type input "6"
drag, startPoint x: 145, startPoint y: 621, endPoint x: 157, endPoint y: 559, distance: 63.2
click at [157, 559] on div "Hem here!" at bounding box center [148, 418] width 152 height 424
drag, startPoint x: 157, startPoint y: 559, endPoint x: 182, endPoint y: 449, distance: 112.8
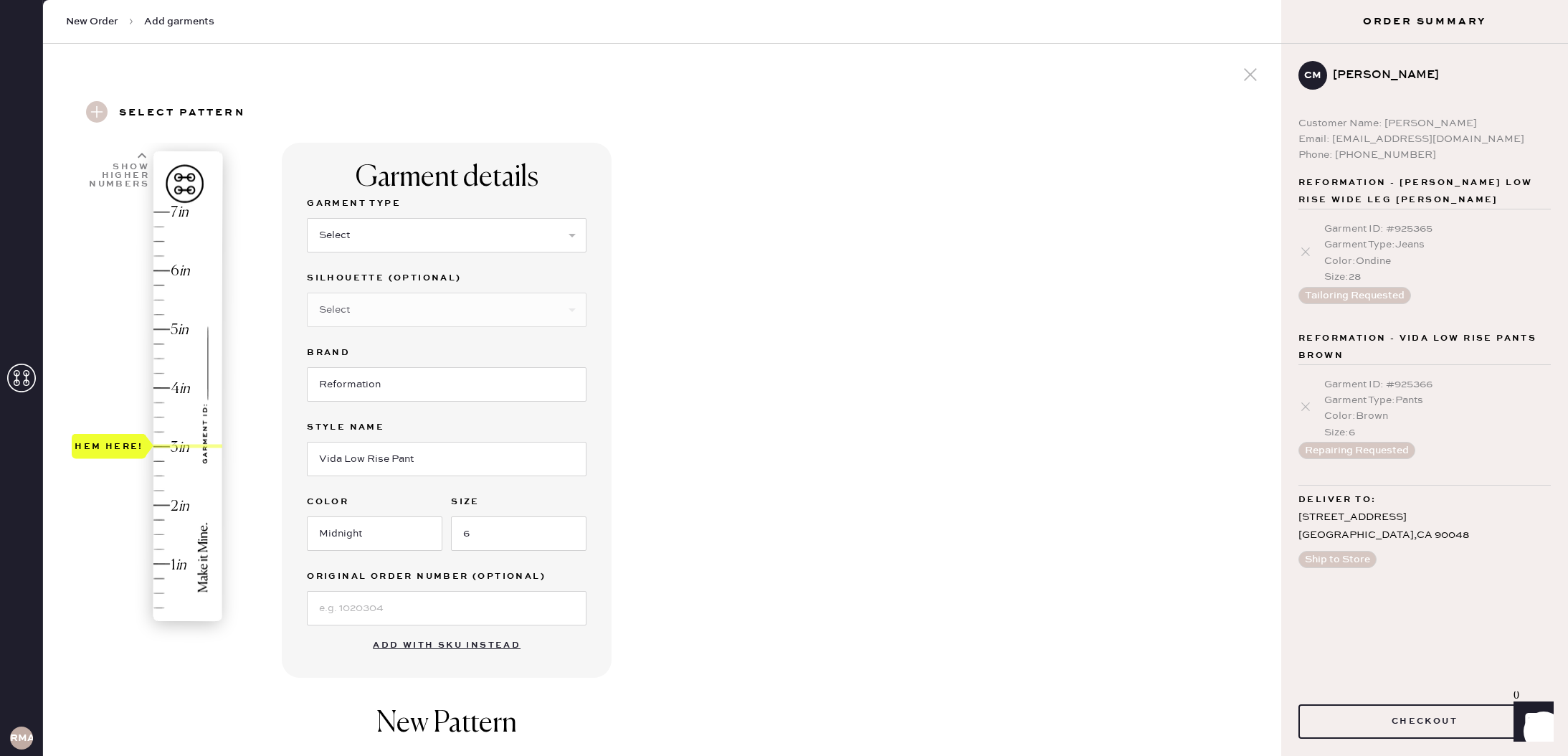
click at [182, 449] on div "Hem here!" at bounding box center [148, 418] width 152 height 424
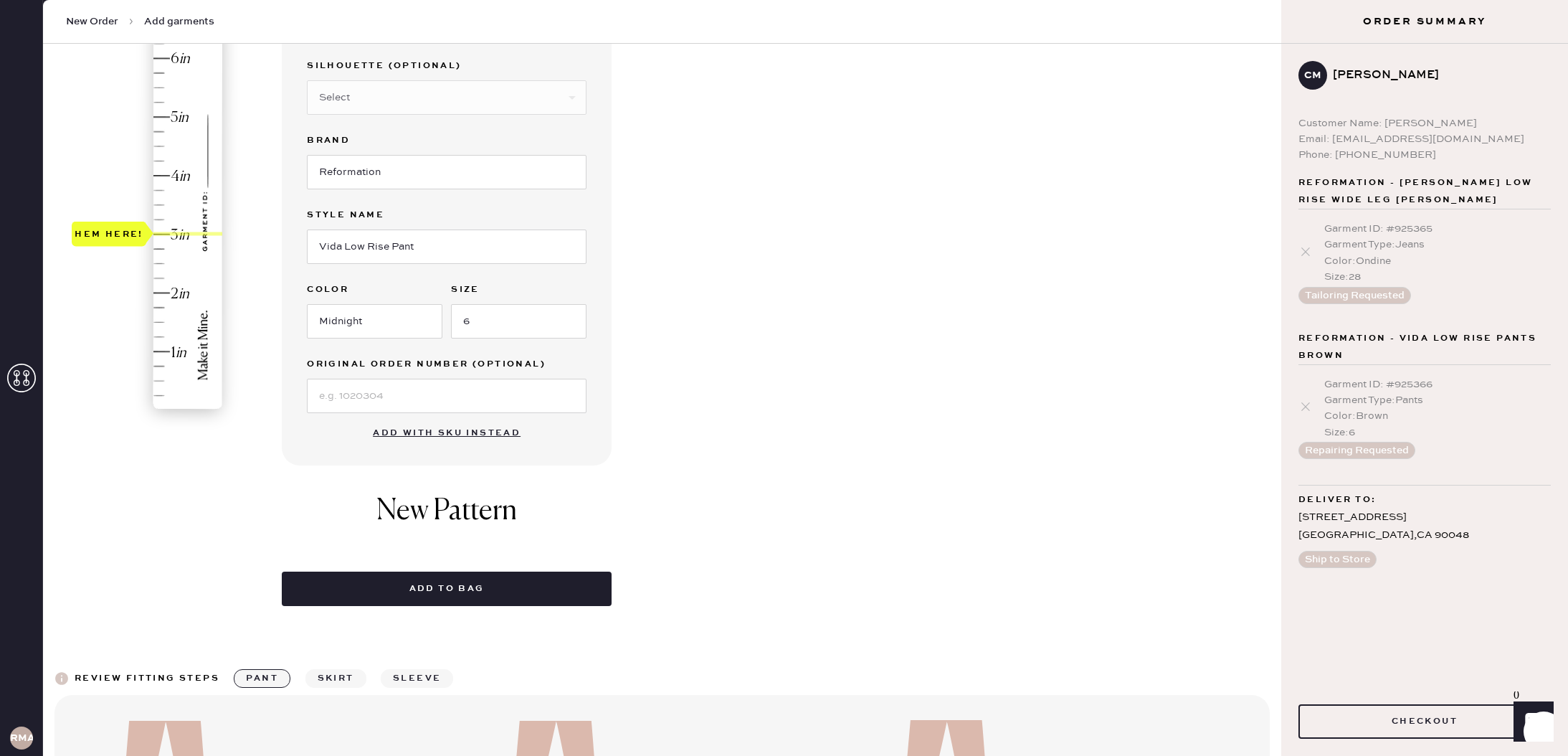
scroll to position [222, 0]
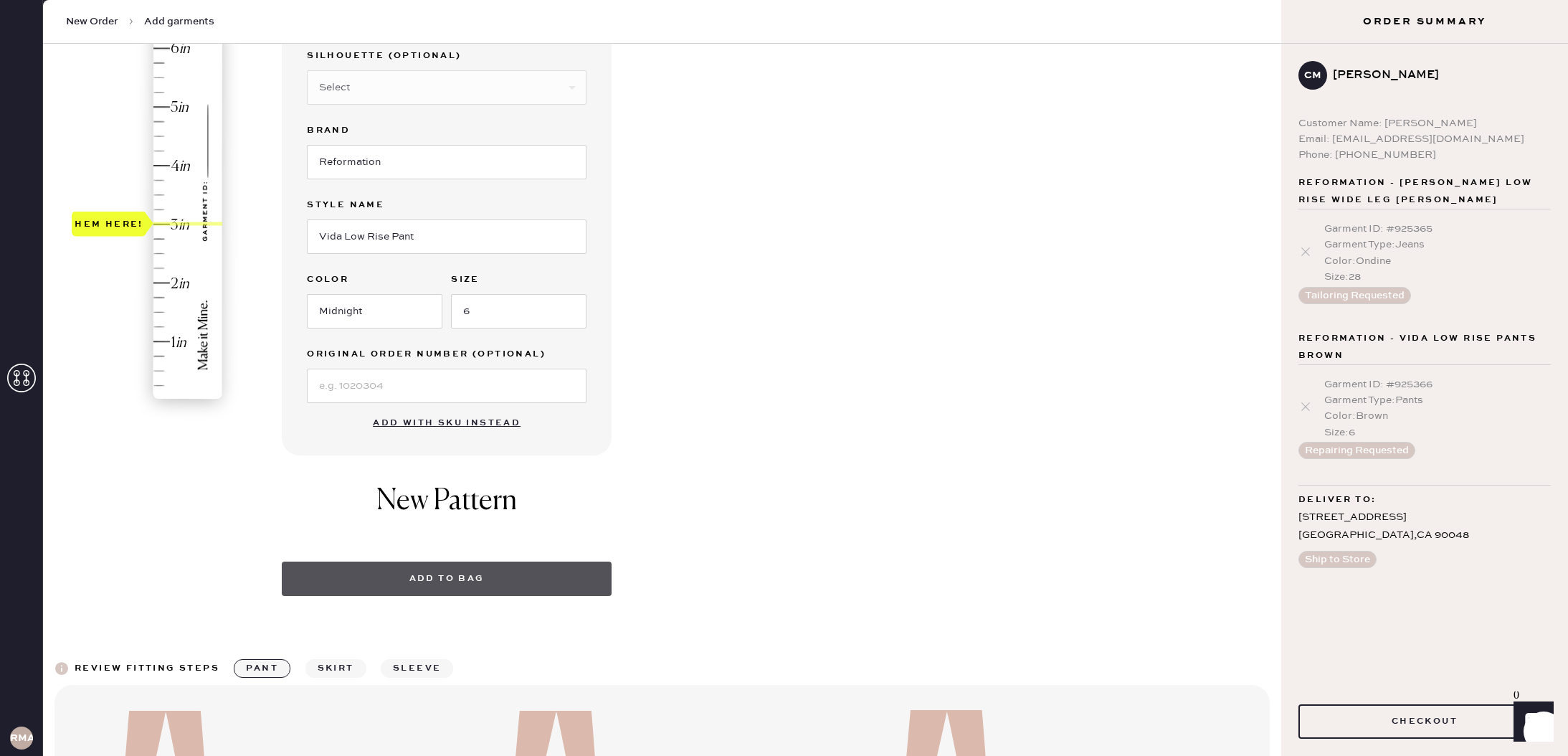
click at [455, 583] on button "Add to bag" at bounding box center [446, 579] width 330 height 34
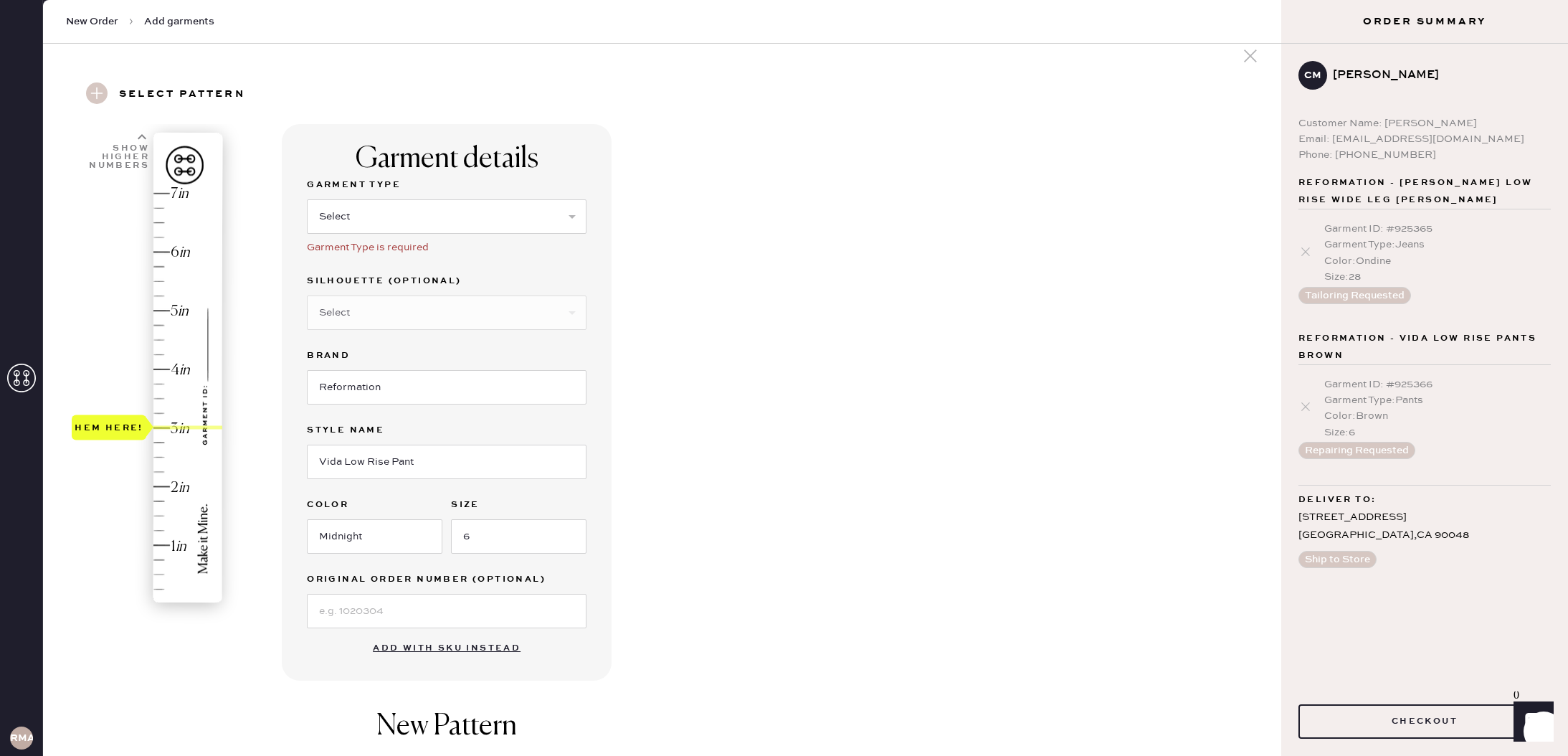
scroll to position [12, 0]
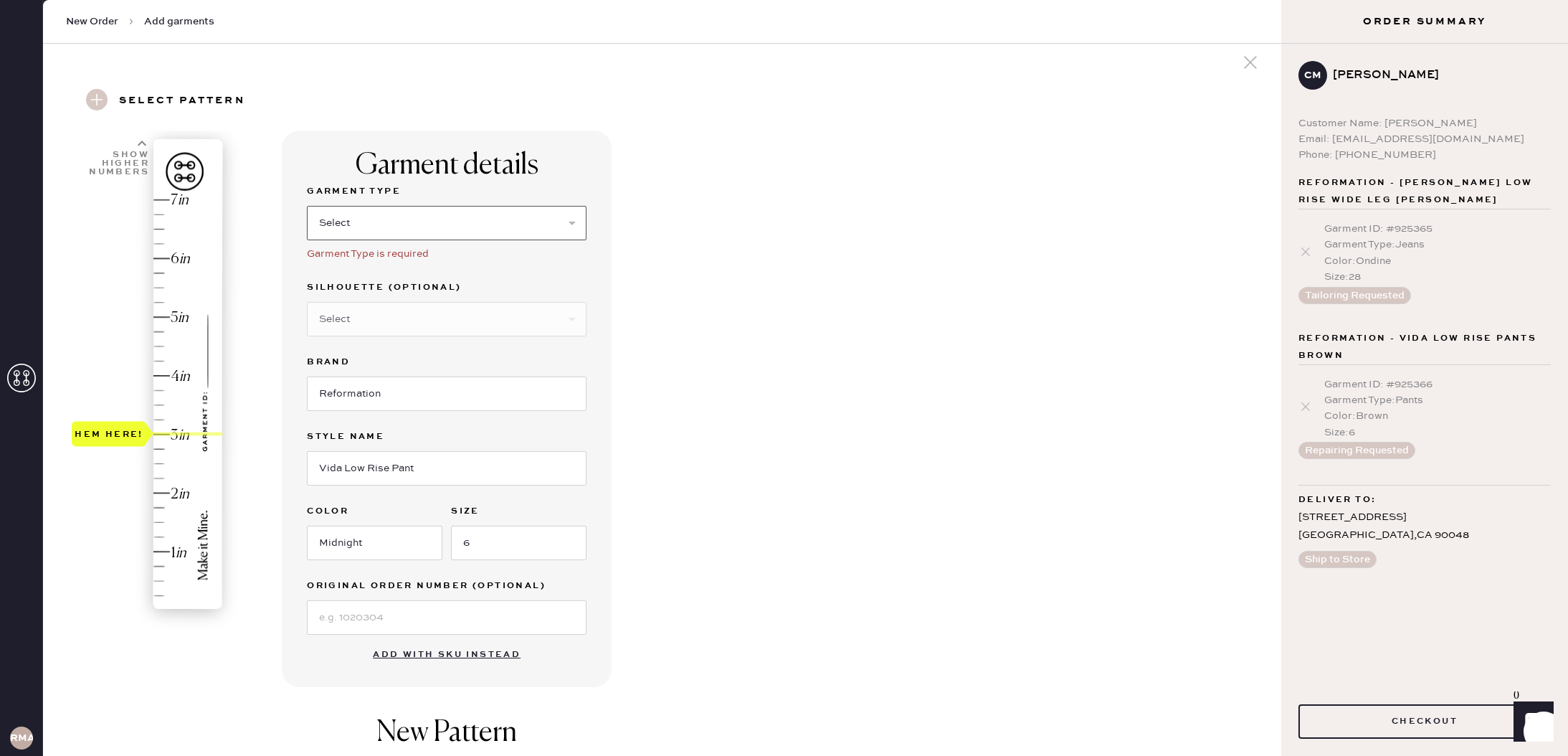
click at [480, 221] on select "Select Basic Skirt Jeans Leggings Pants Shorts Basic Sleeved Dress Basic Sleeve…" at bounding box center [447, 223] width 279 height 34
select select "4"
type input "3"
drag, startPoint x: 127, startPoint y: 615, endPoint x: 147, endPoint y: 439, distance: 177.1
click at [147, 439] on div "Hem here!" at bounding box center [109, 434] width 74 height 25
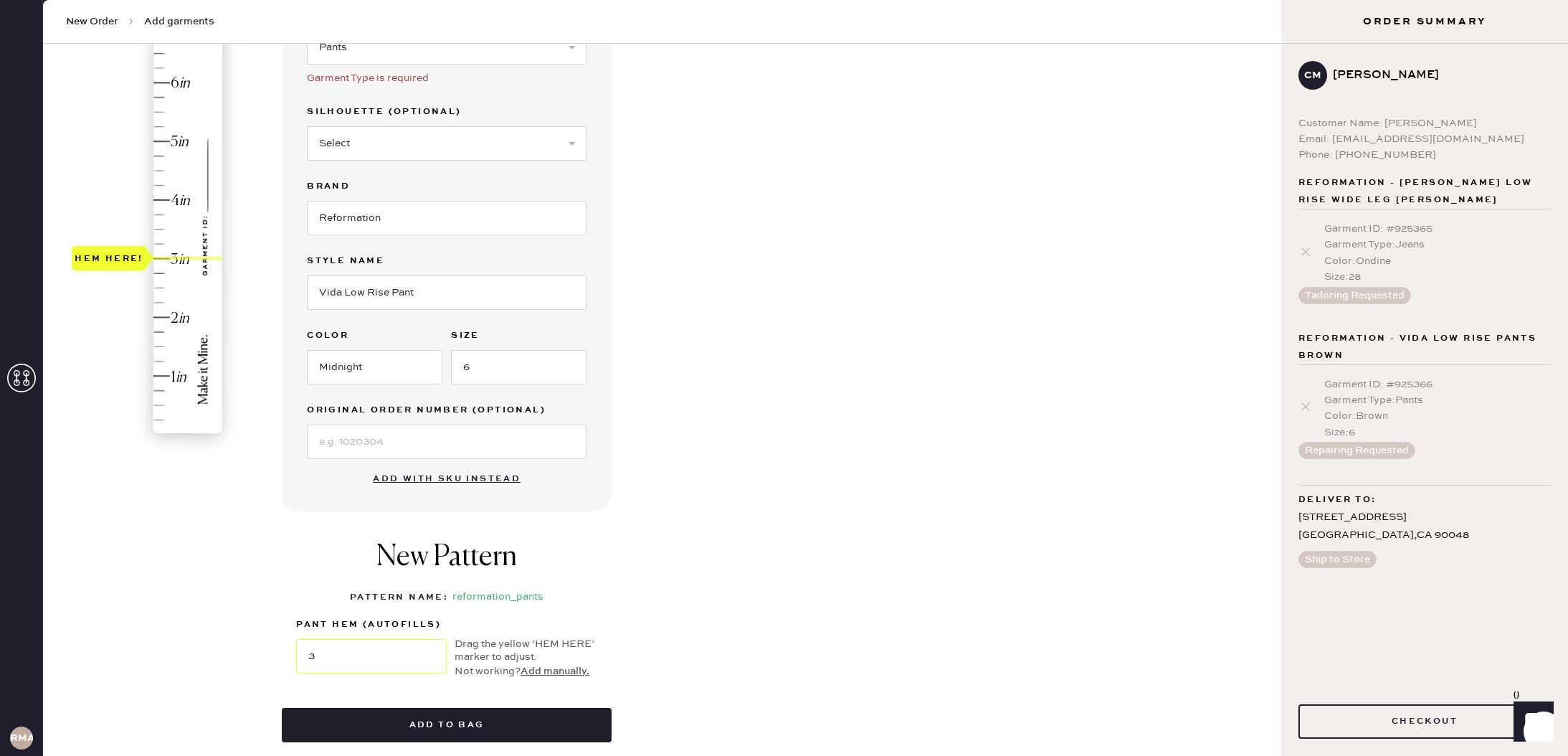
scroll to position [197, 0]
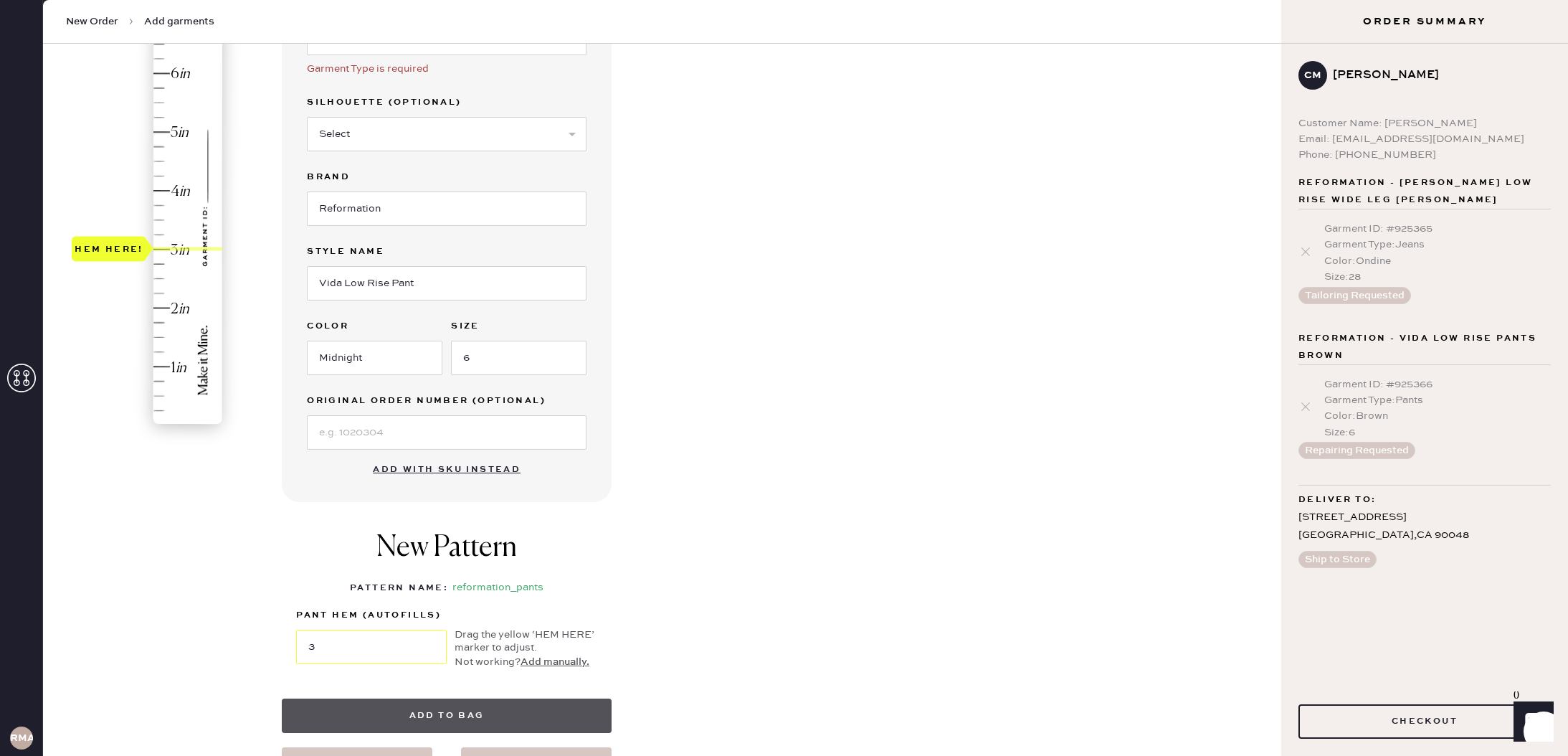
click at [400, 713] on button "Add to bag" at bounding box center [446, 715] width 330 height 34
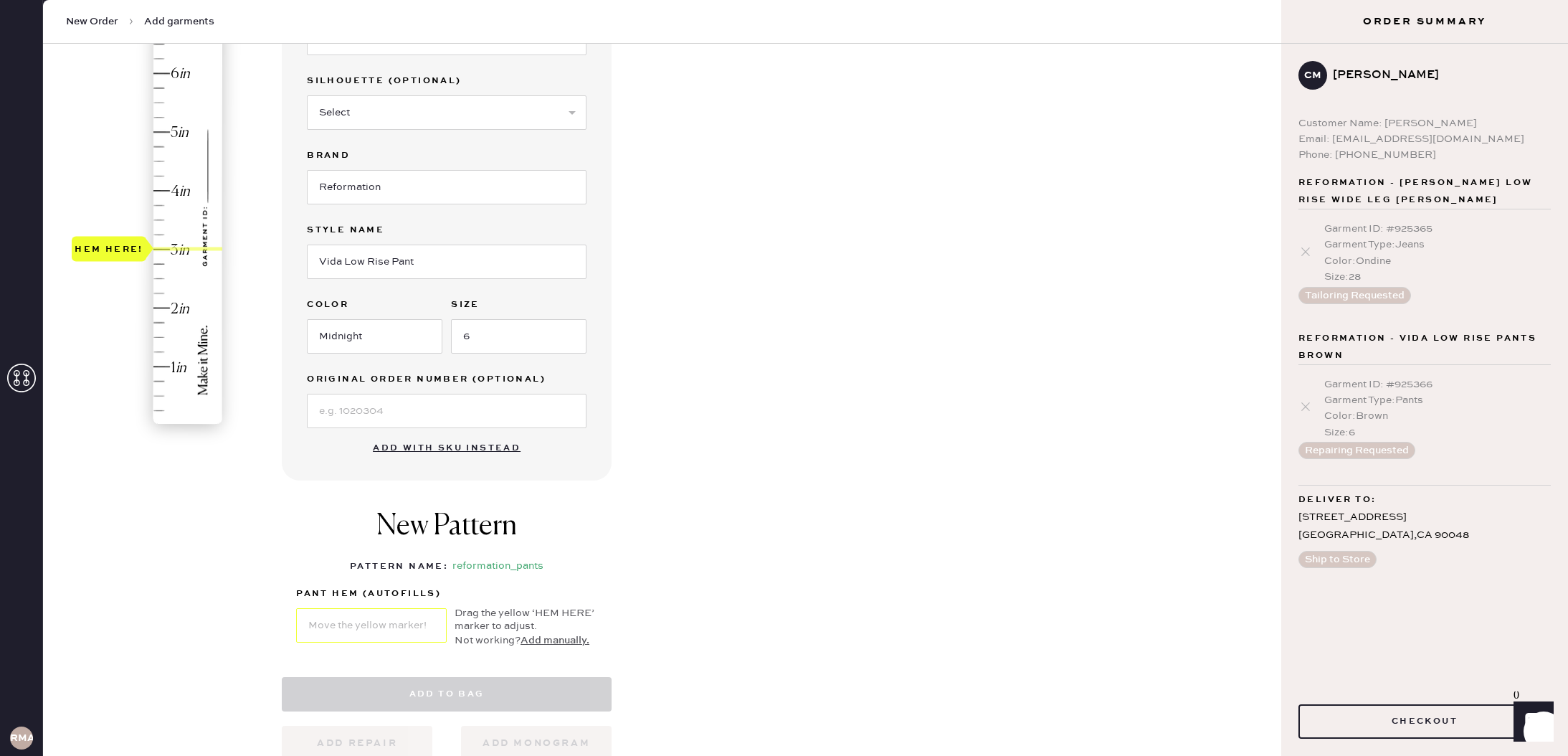
select select "4"
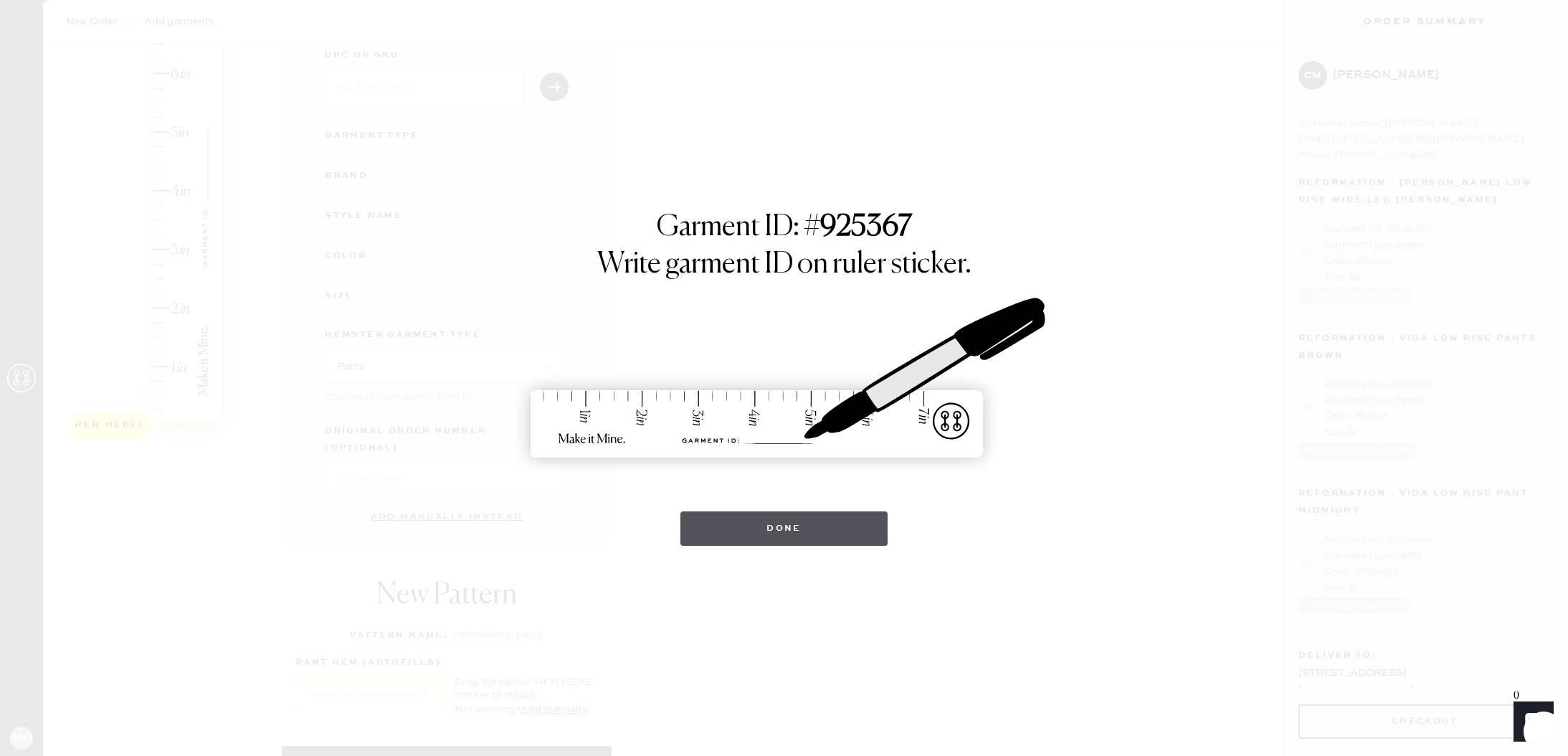
click at [792, 522] on button "Done" at bounding box center [784, 528] width 207 height 34
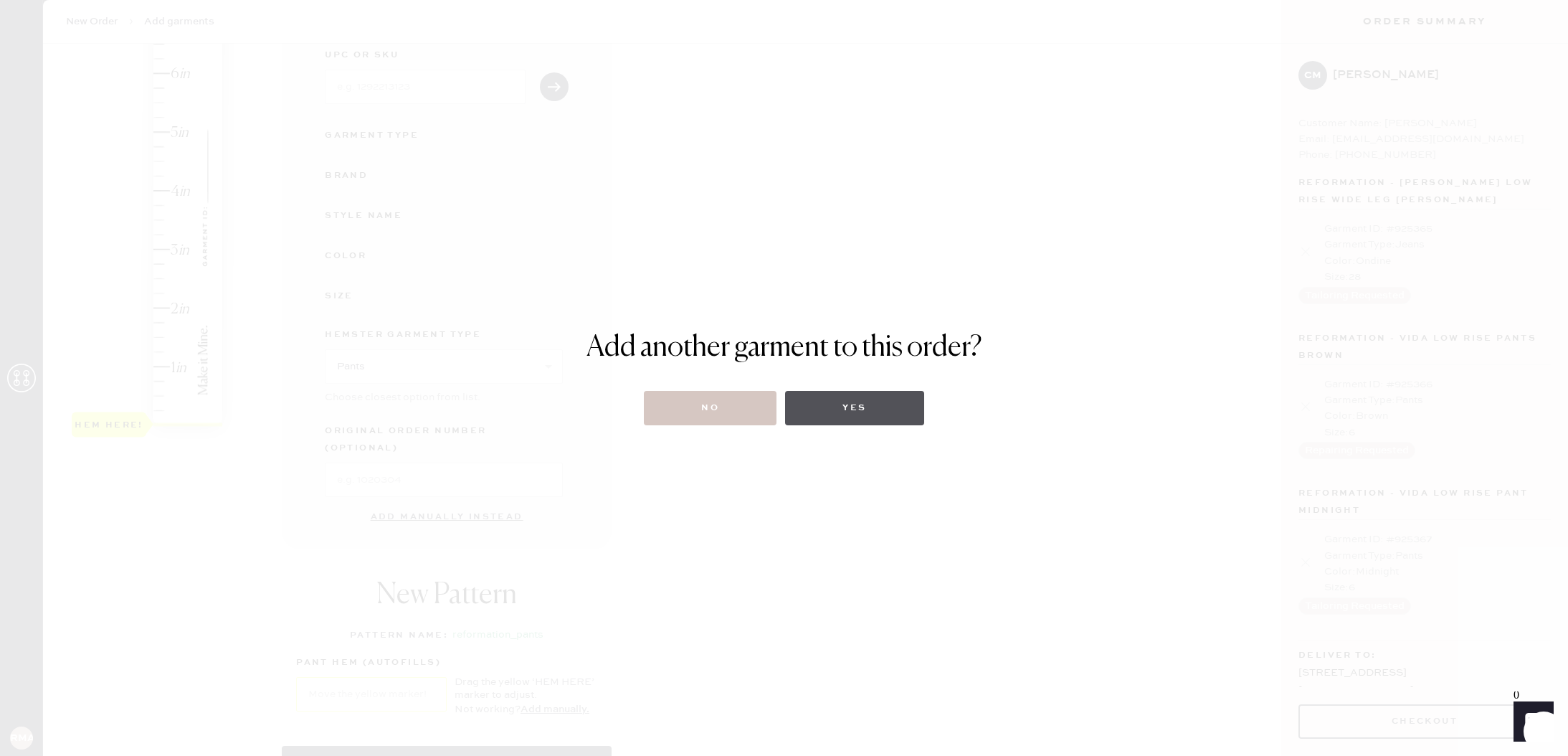
click at [857, 415] on button "Yes" at bounding box center [854, 408] width 138 height 34
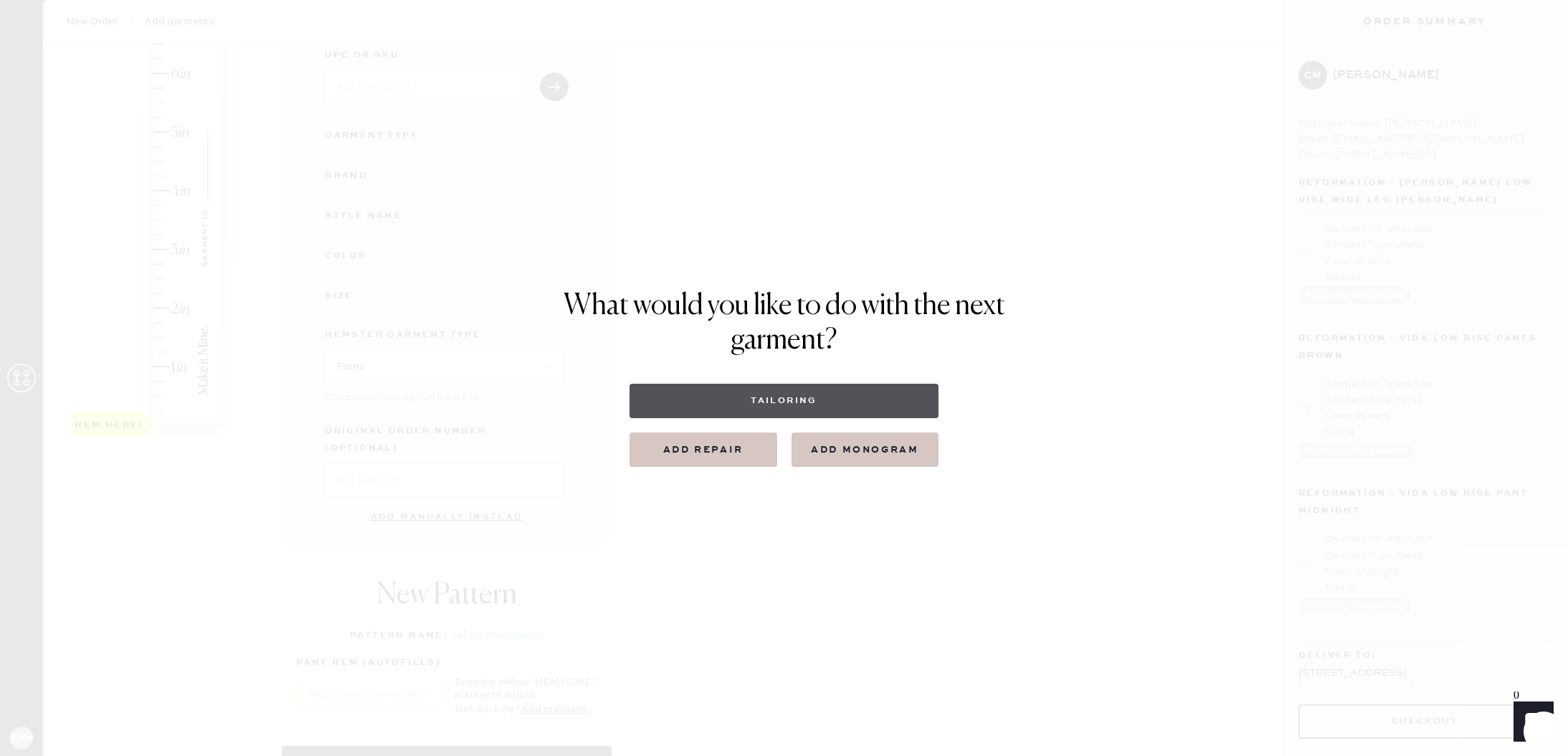
click at [838, 405] on button "Tailoring" at bounding box center [784, 400] width 309 height 34
select select
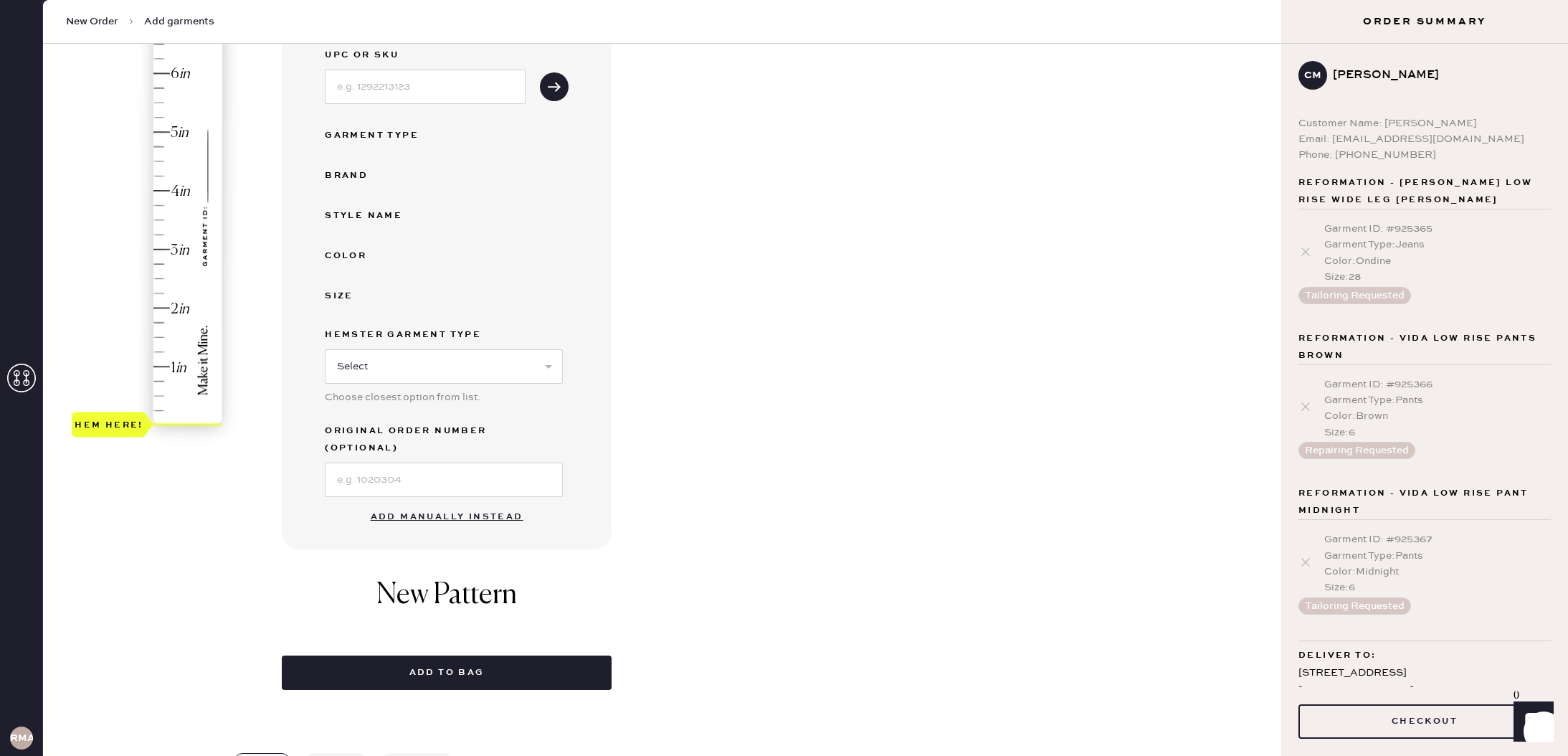
scroll to position [0, 0]
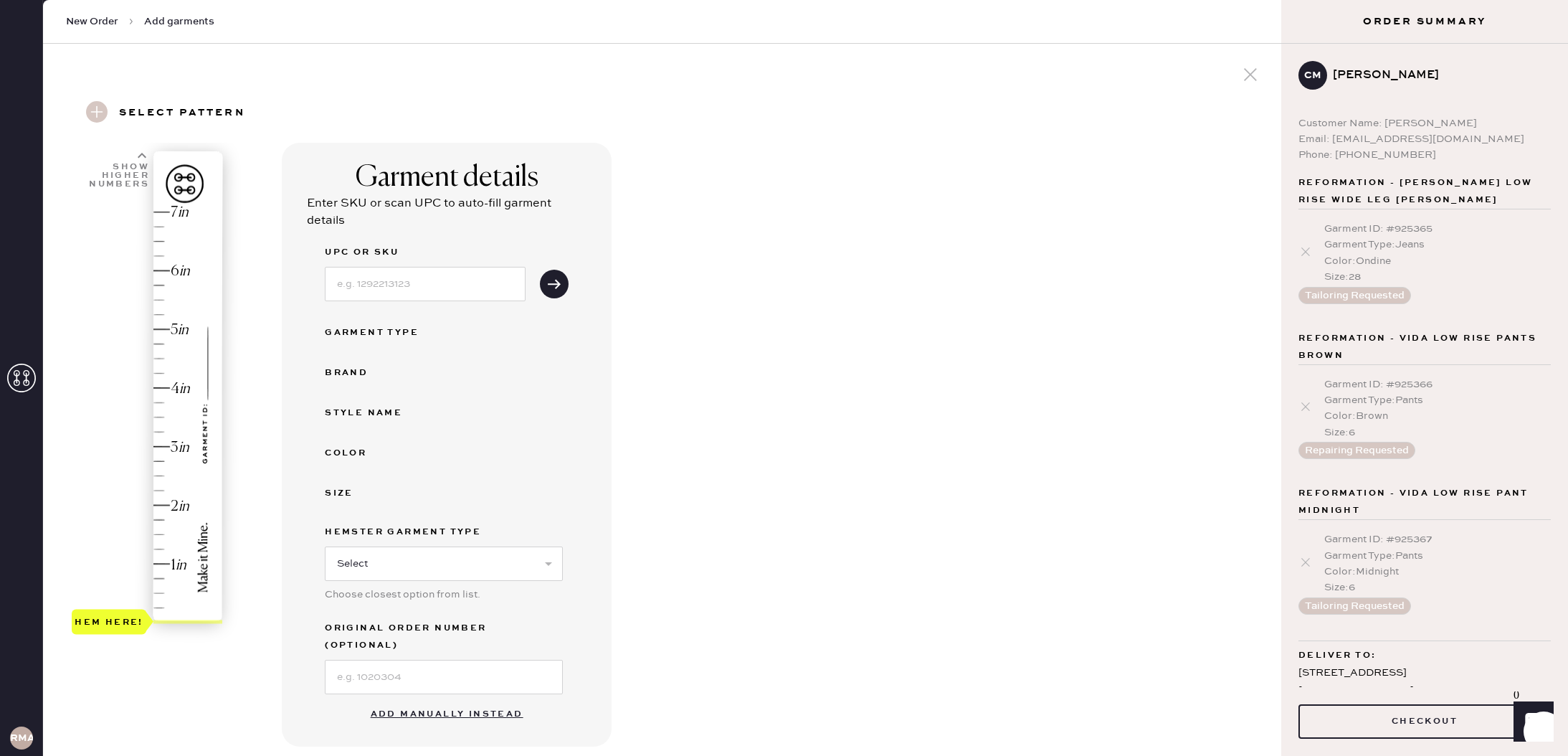
click at [440, 700] on button "Add manually instead" at bounding box center [447, 714] width 170 height 29
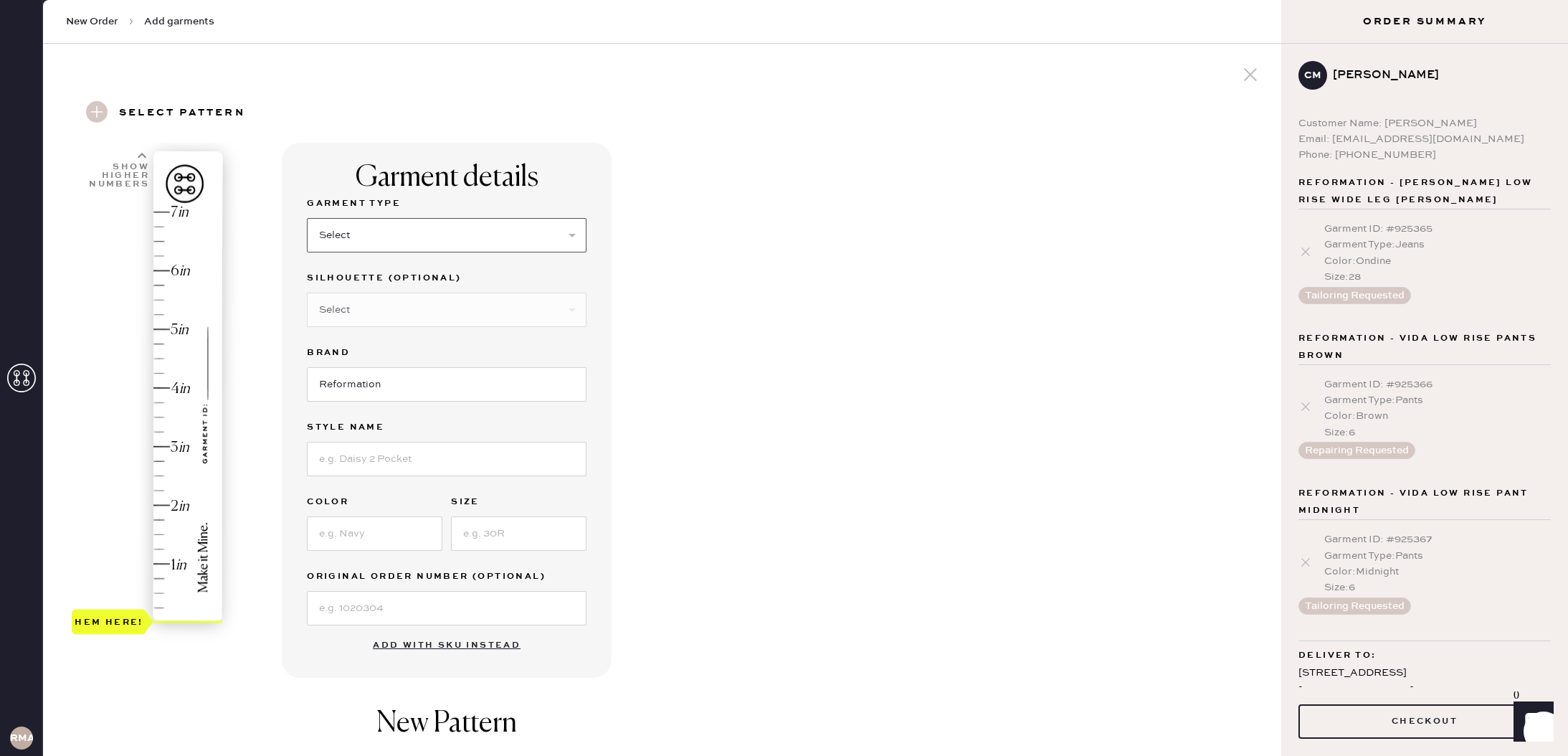
click at [377, 231] on select "Select Basic Skirt Jeans Leggings Pants Shorts Basic Sleeved Dress Basic Sleeve…" at bounding box center [447, 235] width 279 height 34
select select "4"
click at [369, 443] on input at bounding box center [447, 459] width 279 height 34
type input "[PERSON_NAME] Pant"
click at [355, 534] on input at bounding box center [375, 533] width 136 height 34
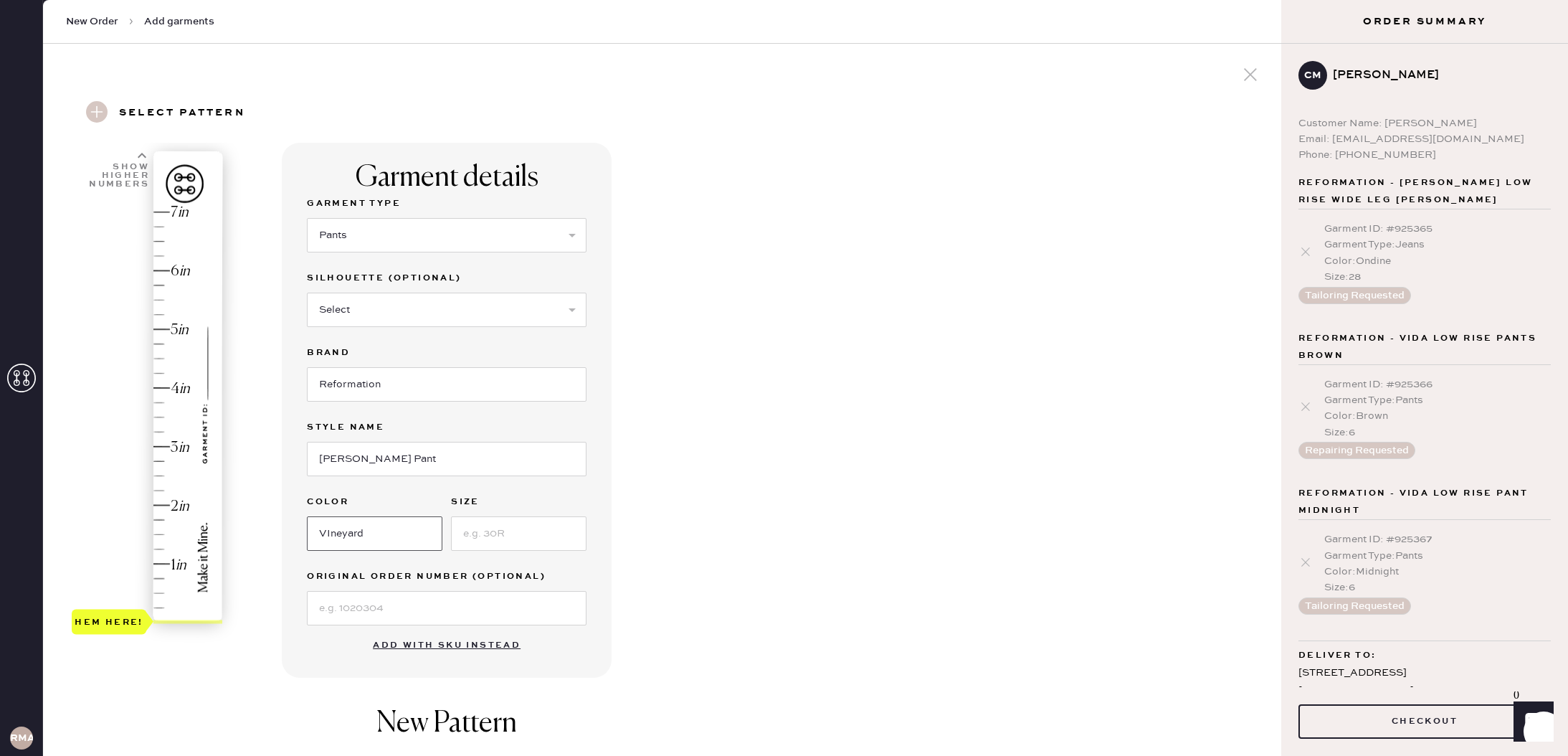
type input "VIneyard"
click at [492, 528] on input at bounding box center [519, 533] width 136 height 34
type input "XS"
type input "3.75"
drag, startPoint x: 128, startPoint y: 611, endPoint x: 170, endPoint y: 404, distance: 211.2
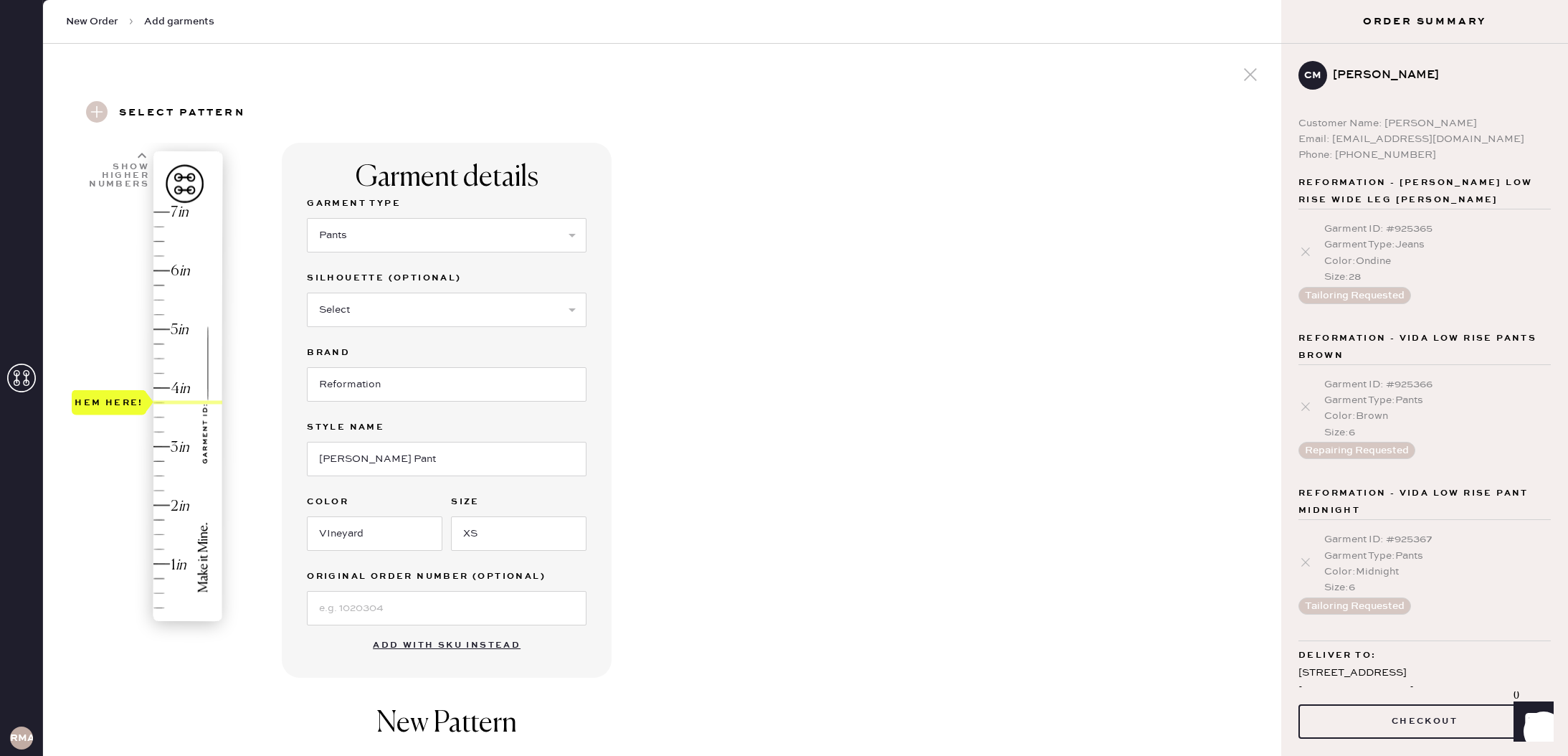
click at [170, 404] on div "Hem here!" at bounding box center [148, 418] width 152 height 424
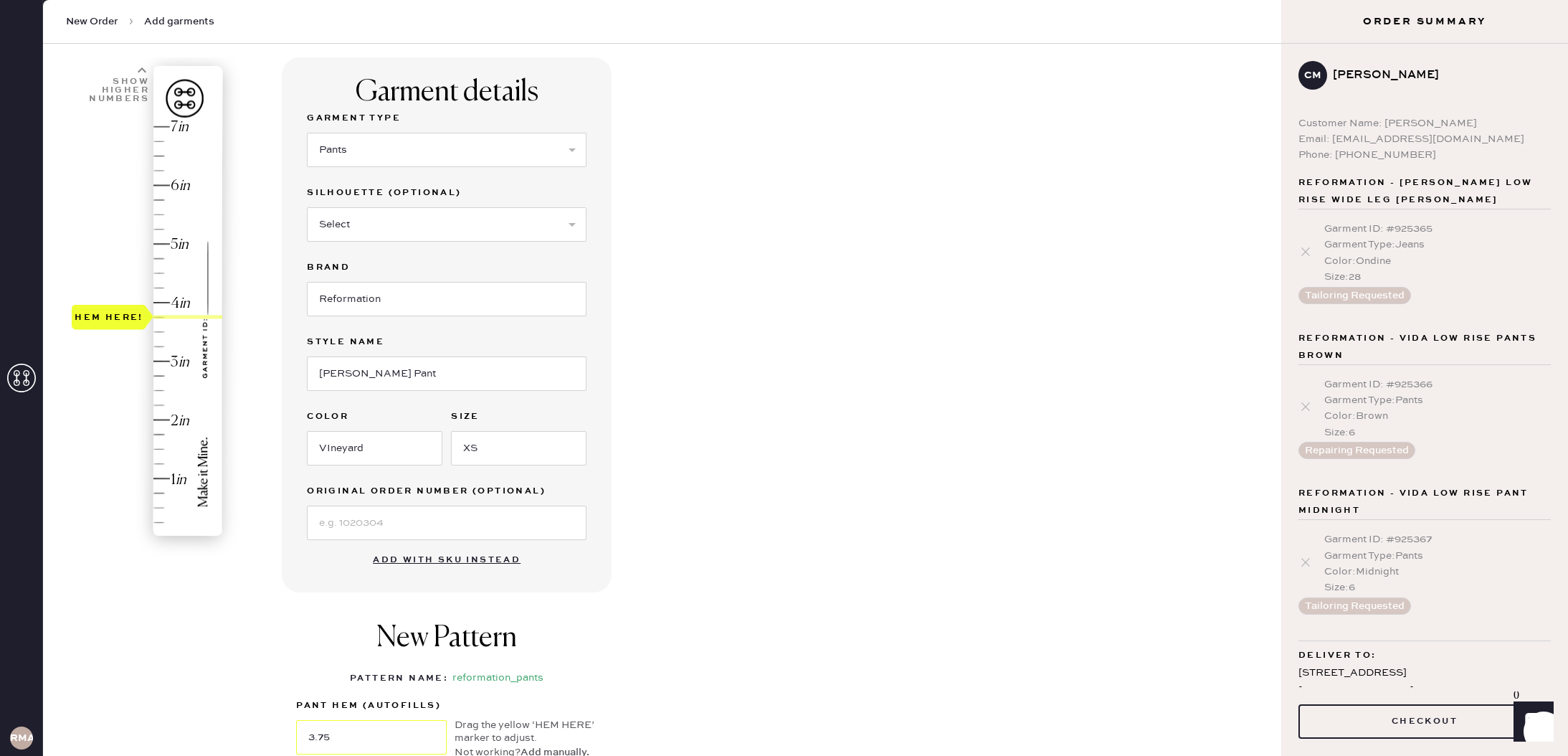
scroll to position [89, 0]
click at [331, 446] on input "VIneyard" at bounding box center [375, 444] width 136 height 34
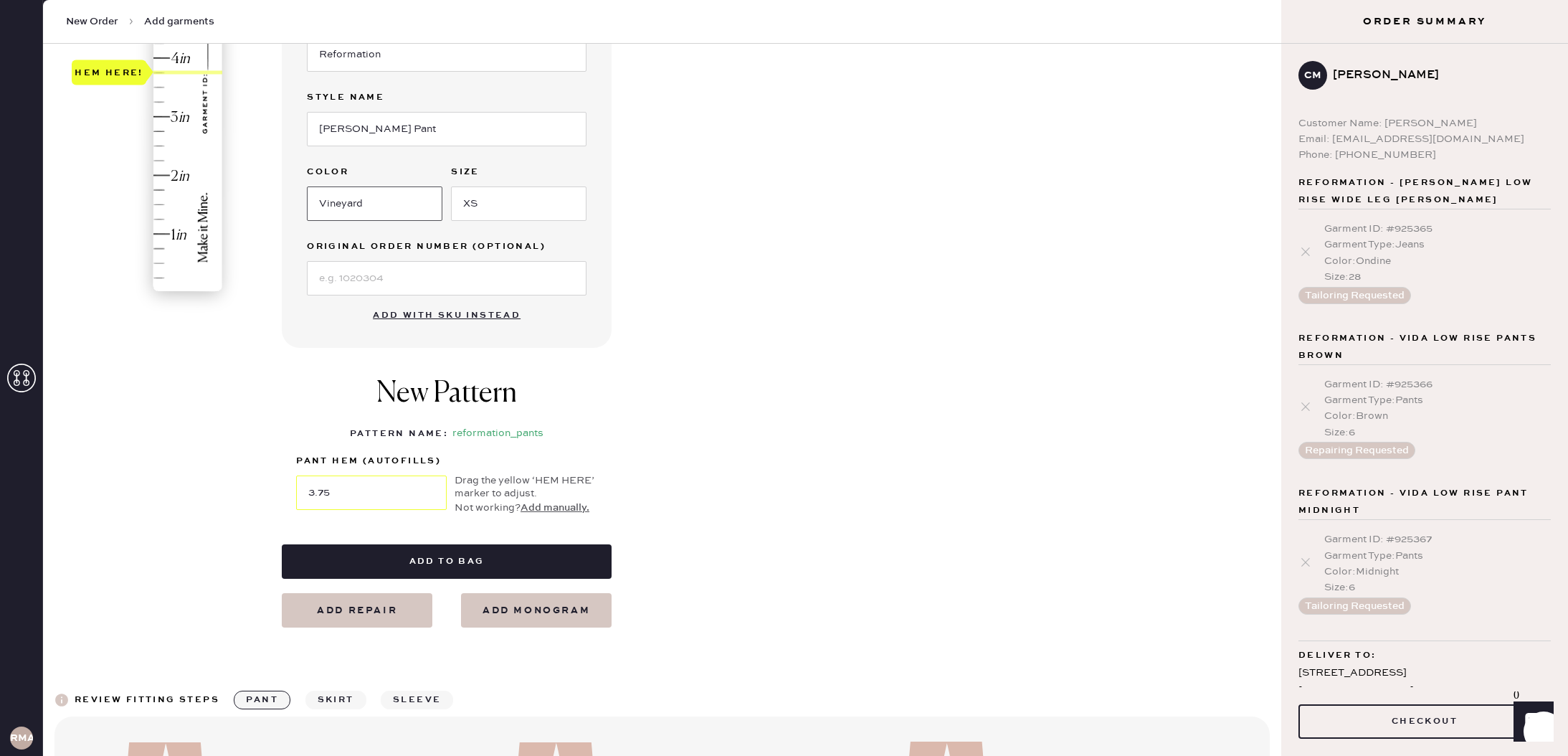
scroll to position [333, 0]
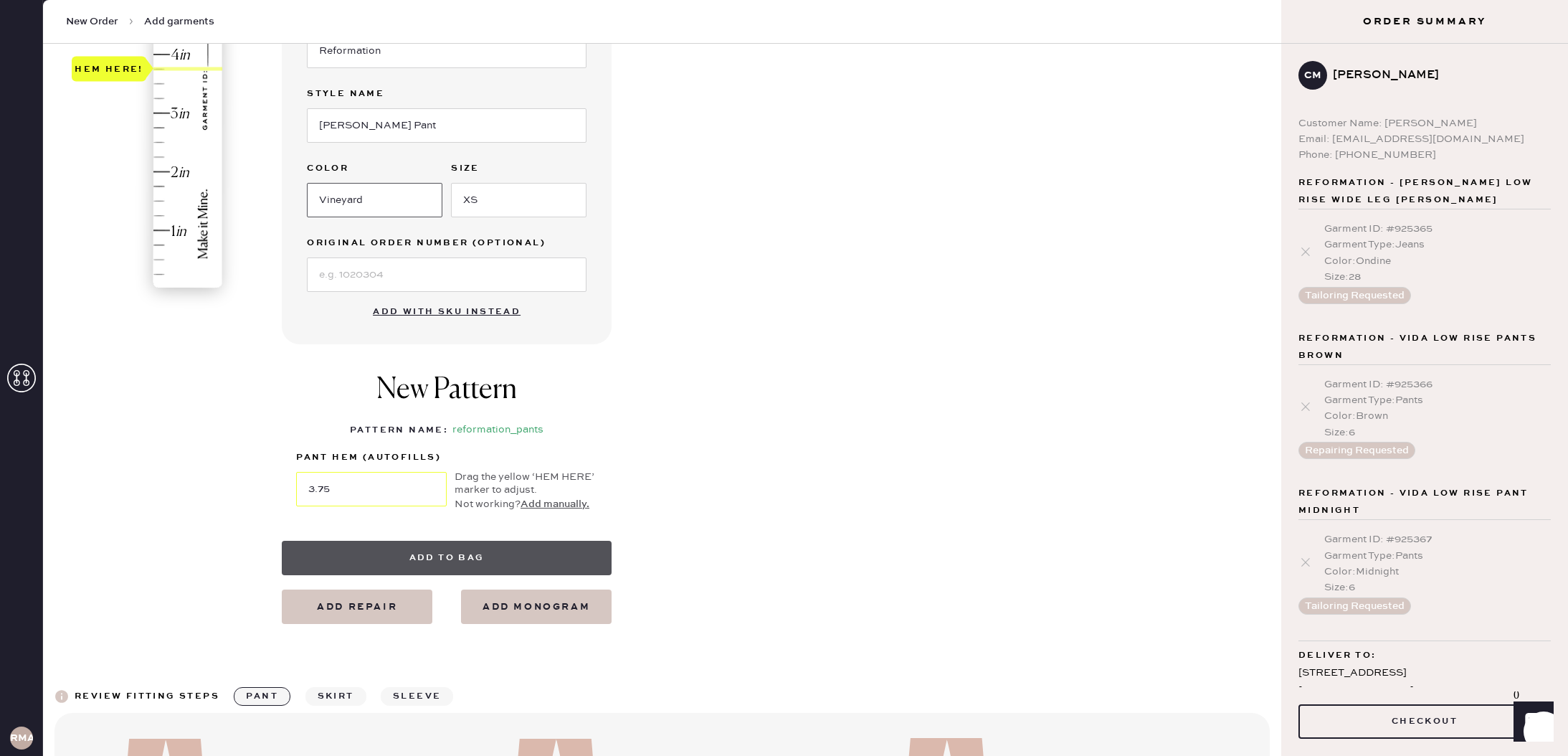
type input "Vineyard"
click at [461, 557] on button "Add to bag" at bounding box center [446, 557] width 330 height 34
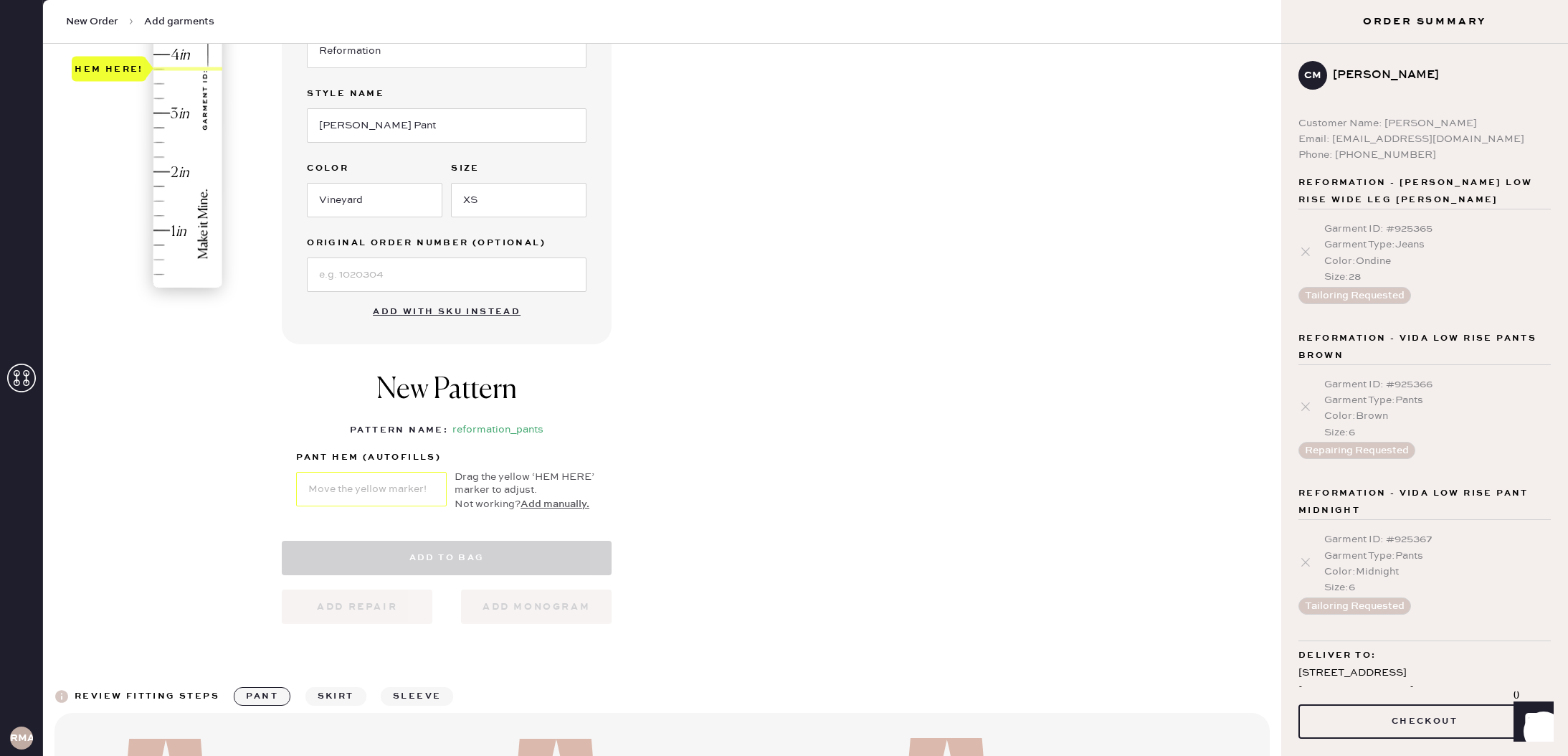
select select "4"
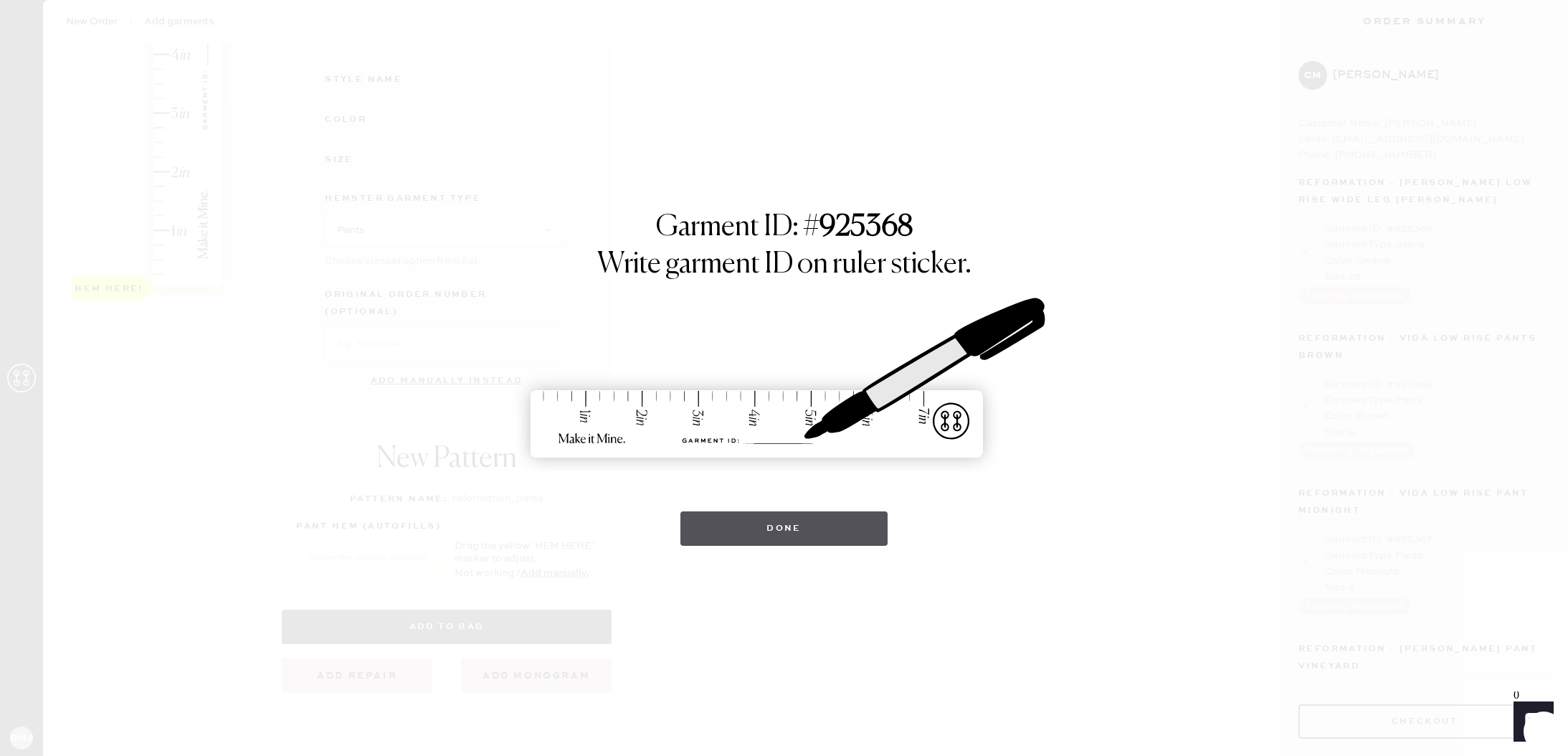
click at [713, 528] on button "Done" at bounding box center [784, 528] width 207 height 34
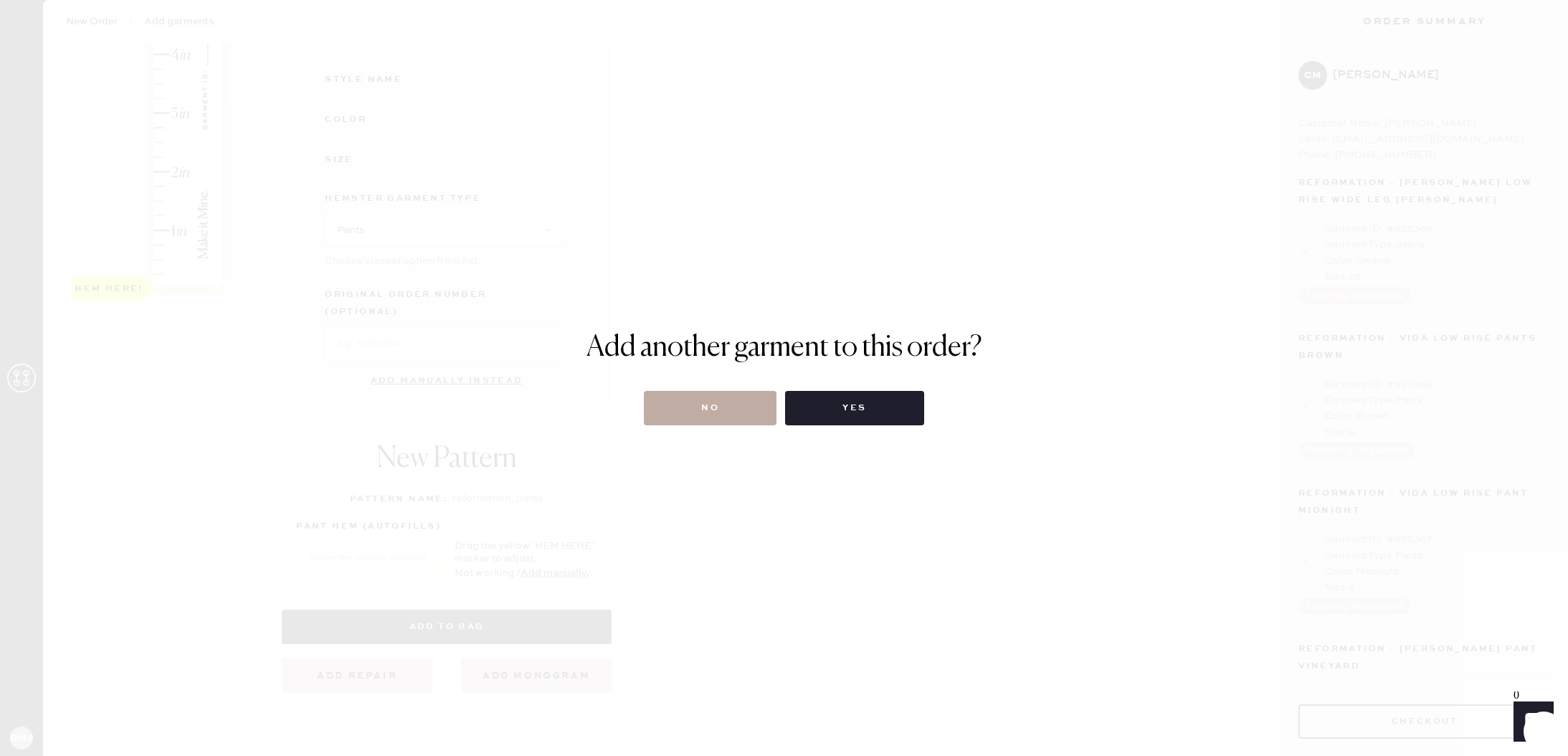
click at [745, 401] on button "No" at bounding box center [709, 408] width 133 height 34
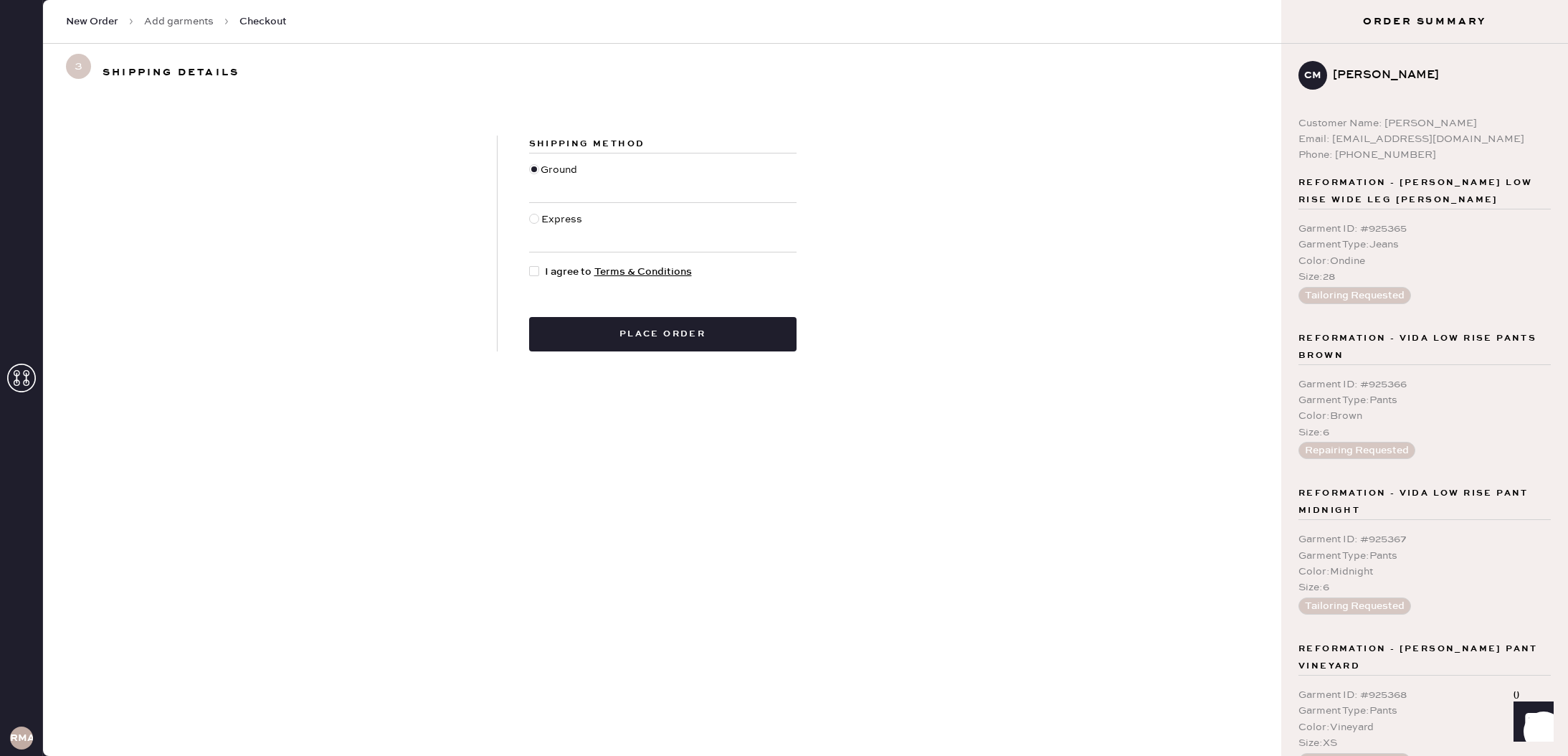
click at [537, 214] on div at bounding box center [535, 228] width 12 height 32
click at [530, 213] on input "Express" at bounding box center [529, 212] width 1 height 1
radio input "true"
click at [536, 270] on div at bounding box center [534, 270] width 10 height 10
click at [530, 265] on input "I agree to Terms & Conditions" at bounding box center [529, 264] width 1 height 1
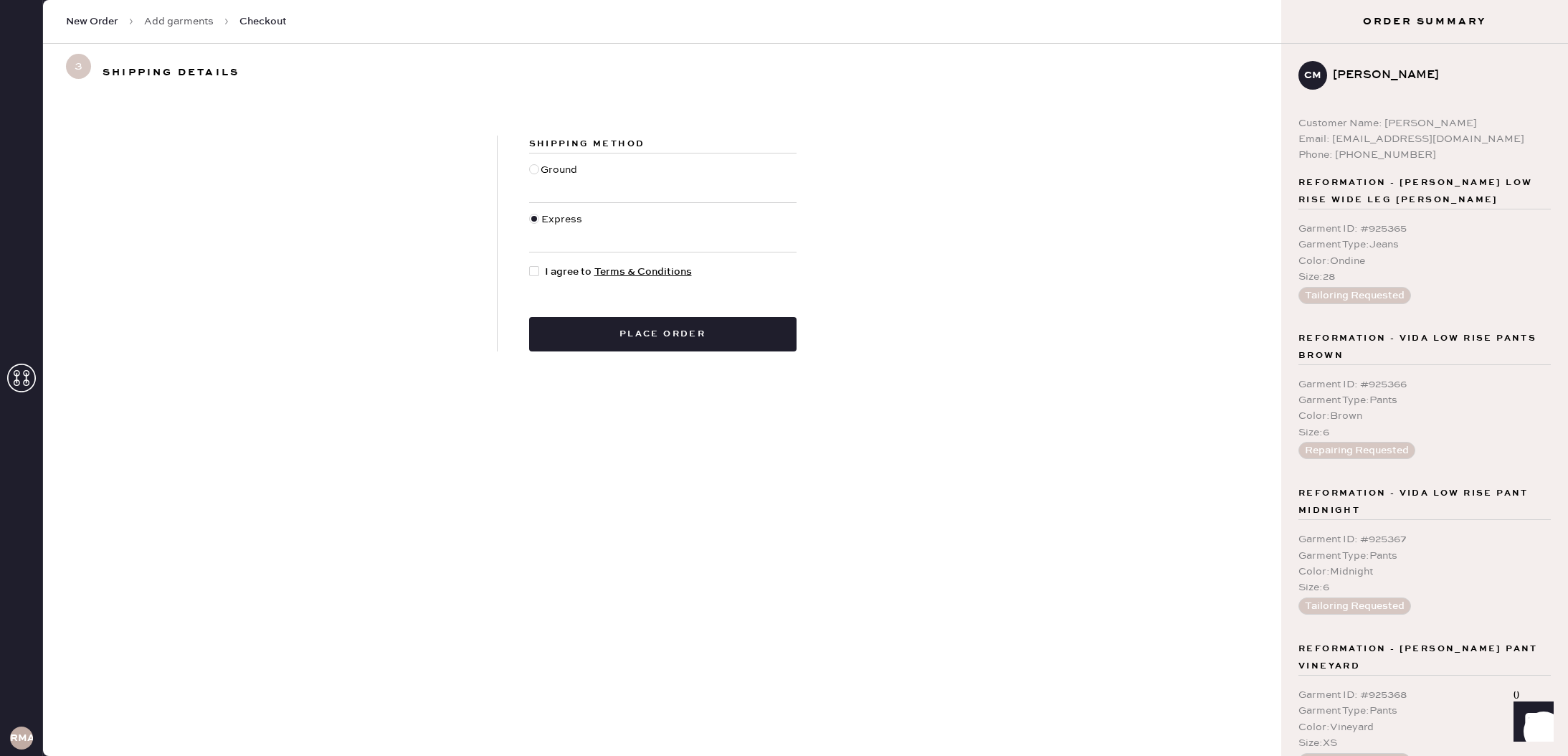
checkbox input "true"
click at [586, 335] on button "Place order" at bounding box center [663, 333] width 267 height 34
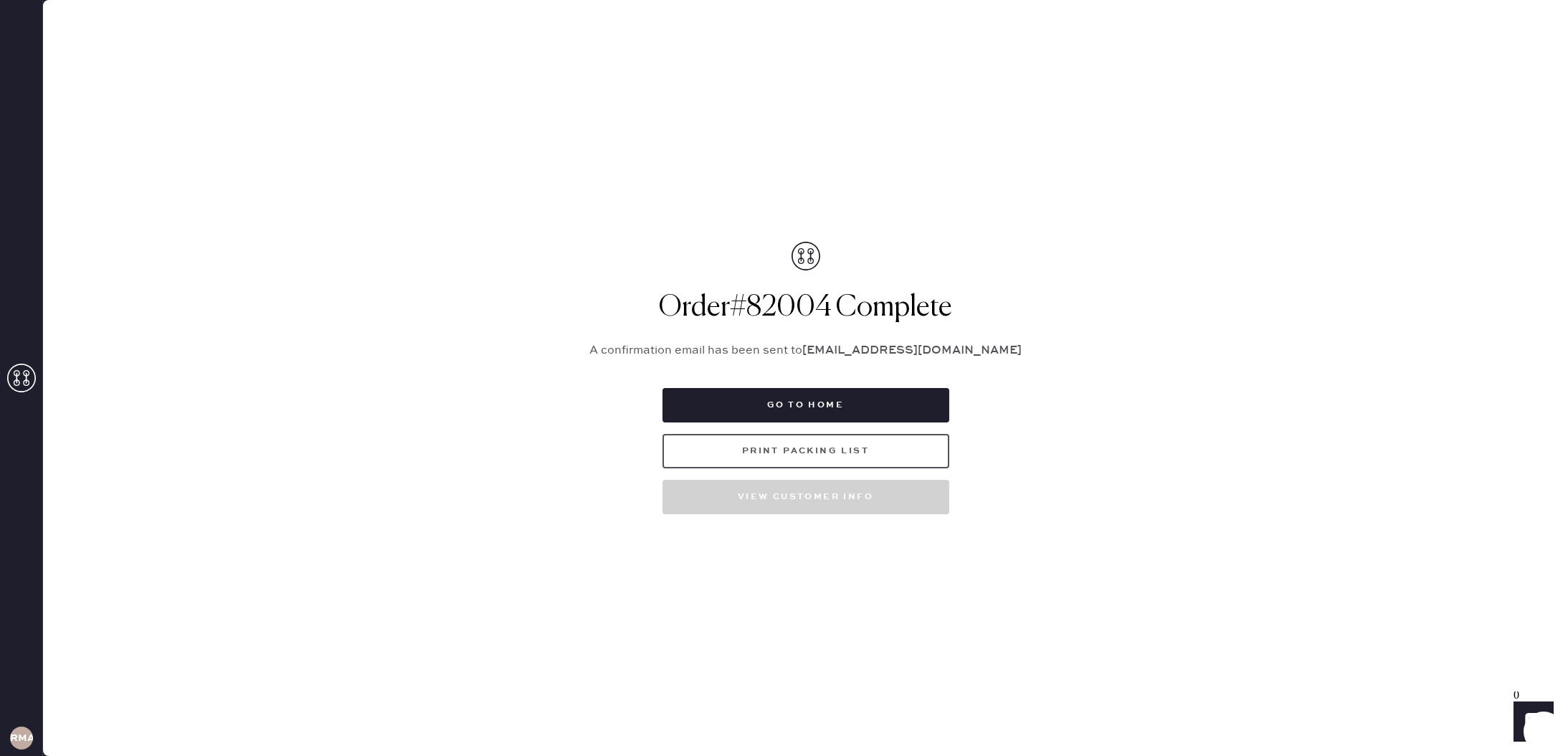
click at [742, 447] on button "Print Packing List" at bounding box center [806, 450] width 287 height 34
click at [897, 407] on button "Go to home" at bounding box center [806, 405] width 287 height 34
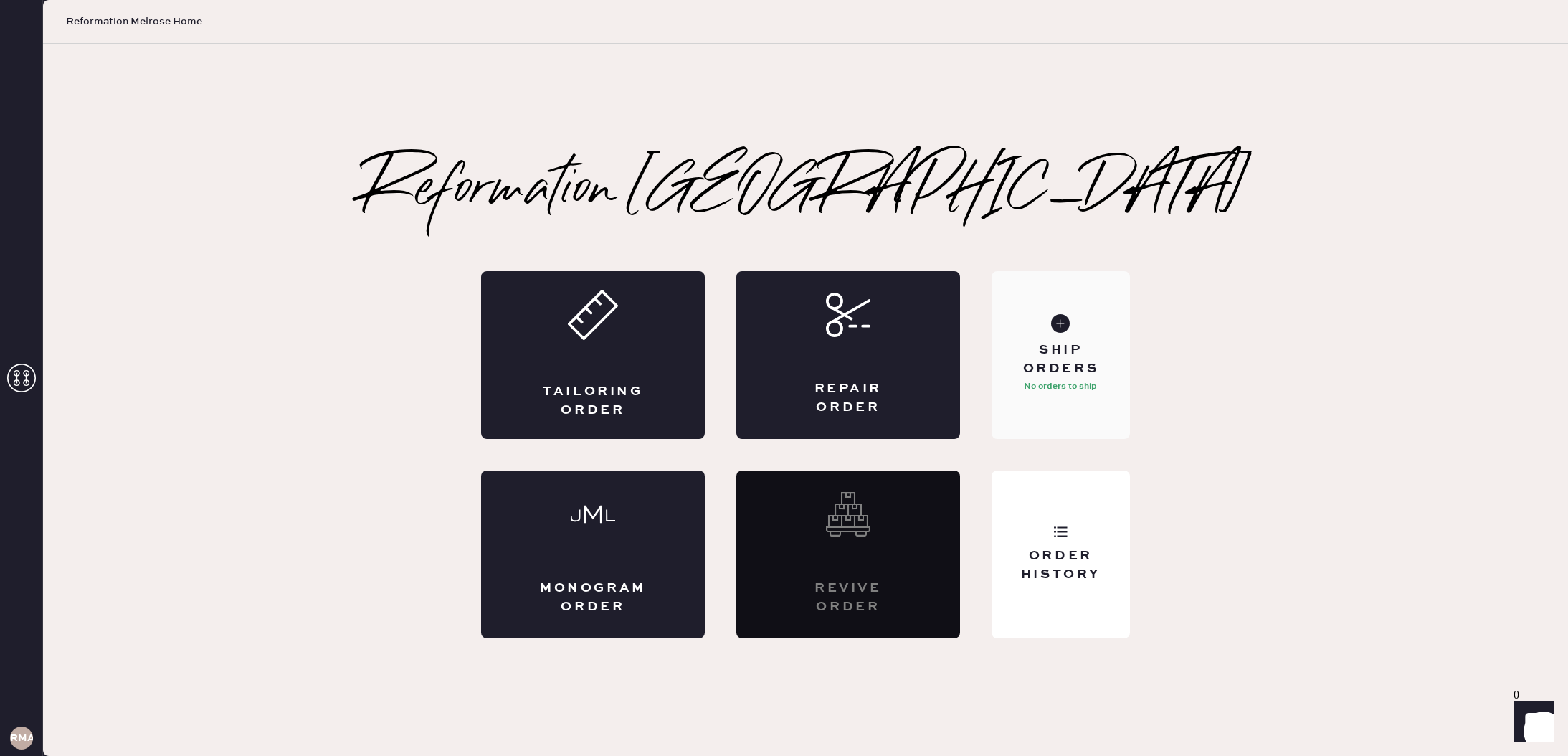
click at [1080, 382] on p "No orders to ship" at bounding box center [1060, 386] width 73 height 18
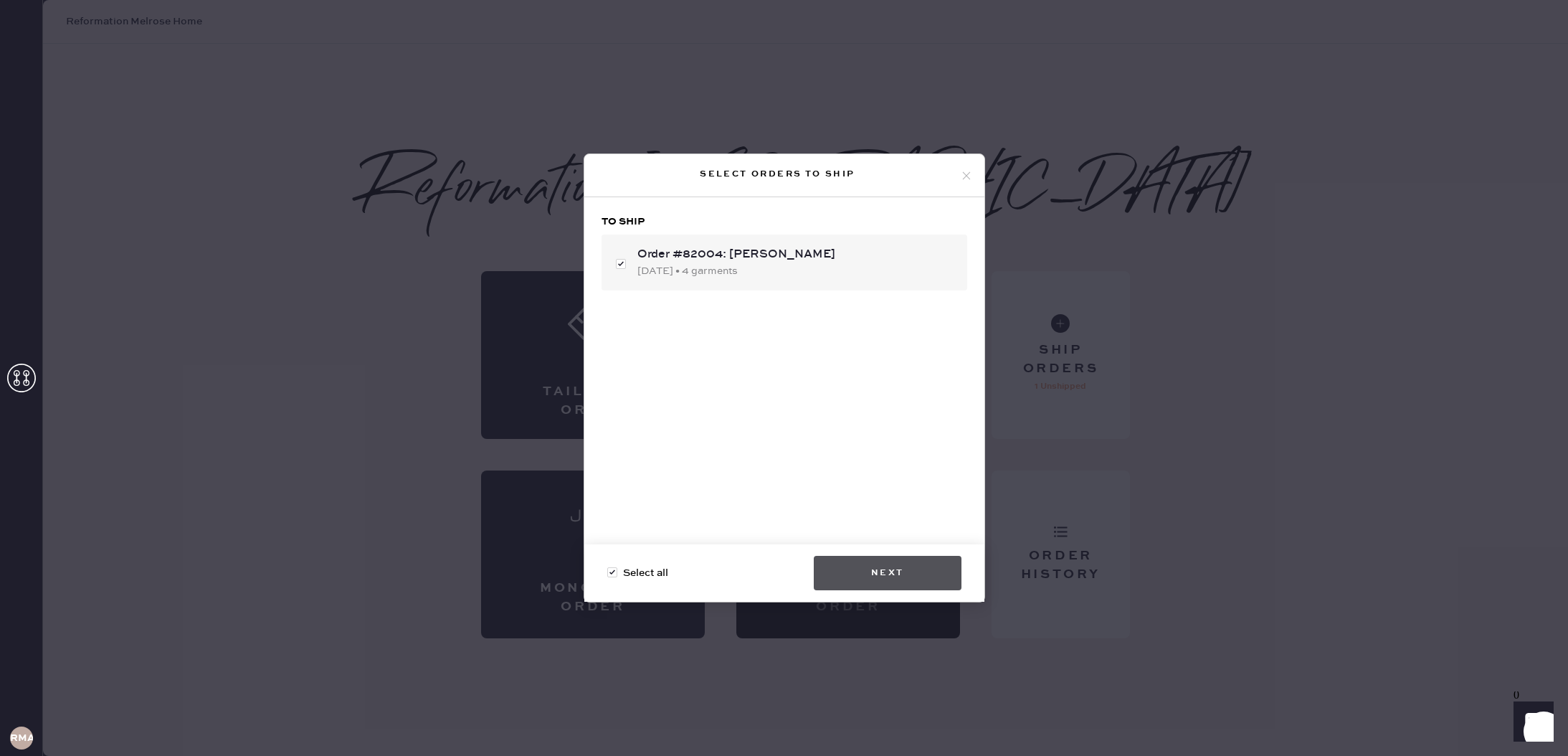
click at [852, 583] on button "Next" at bounding box center [887, 572] width 148 height 34
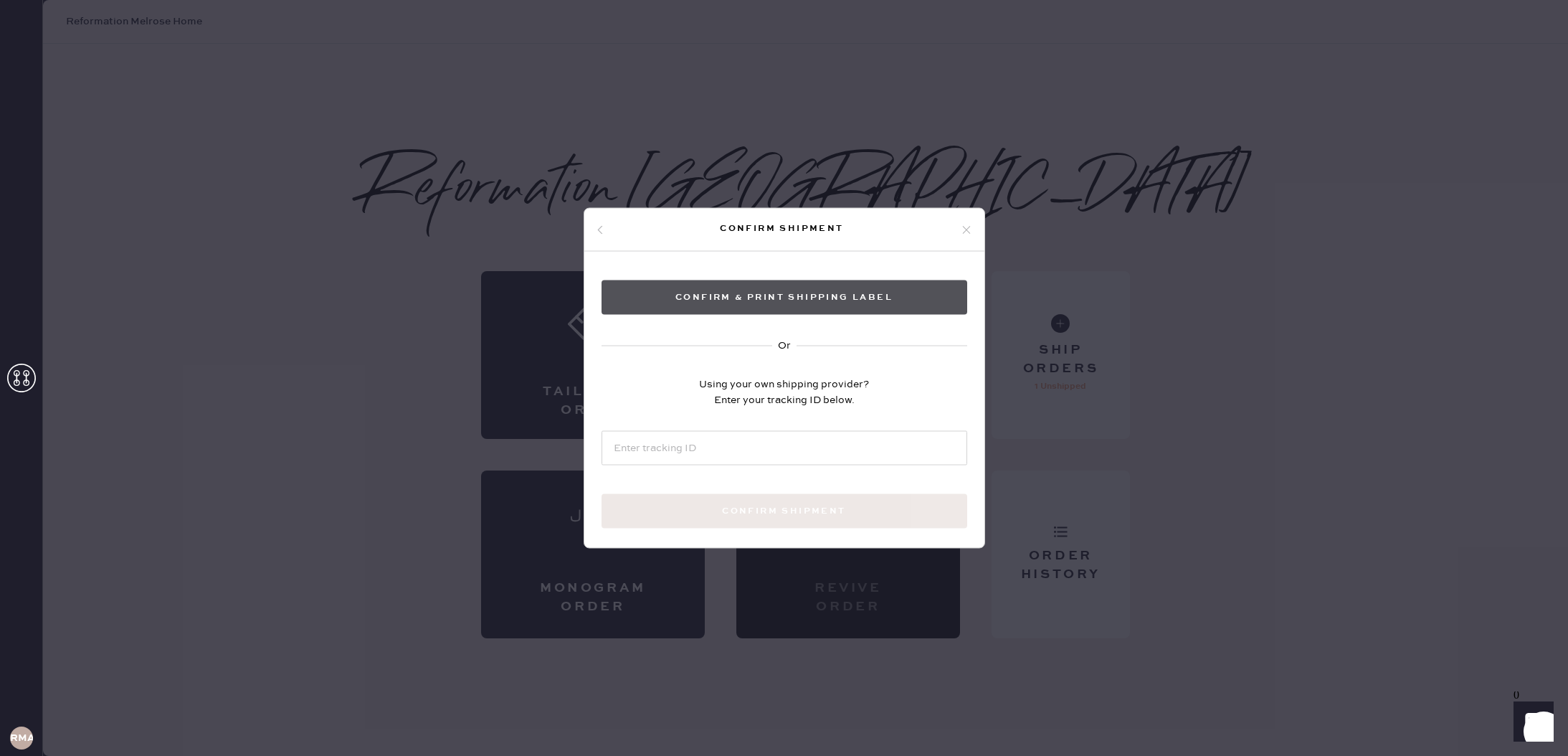
click at [823, 292] on button "Confirm & Print shipping label" at bounding box center [784, 297] width 366 height 34
